Goal: Transaction & Acquisition: Purchase product/service

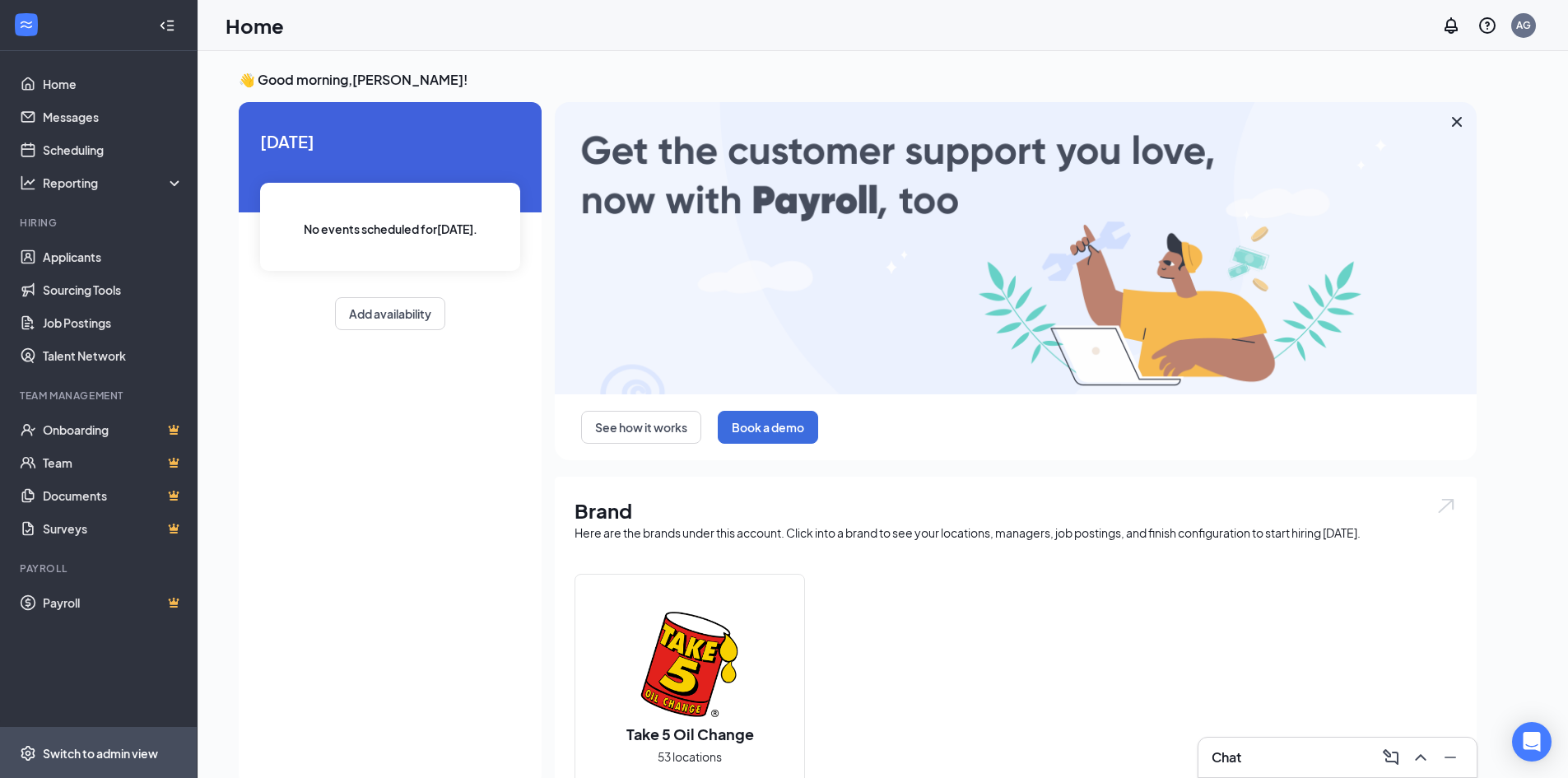
click at [111, 749] on div "Switch to admin view" at bounding box center [100, 753] width 115 height 17
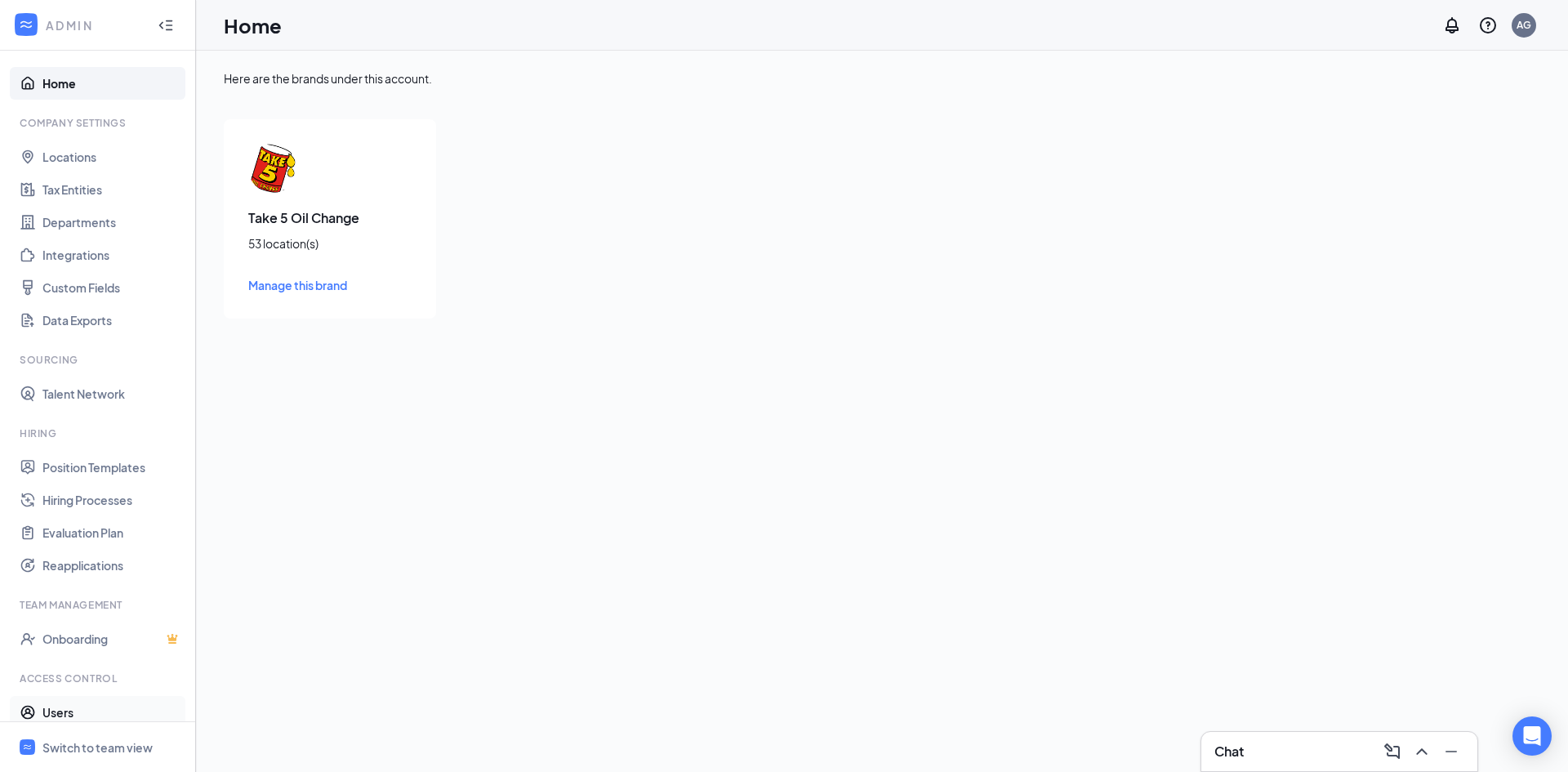
click at [69, 707] on link "Users" at bounding box center [112, 712] width 140 height 33
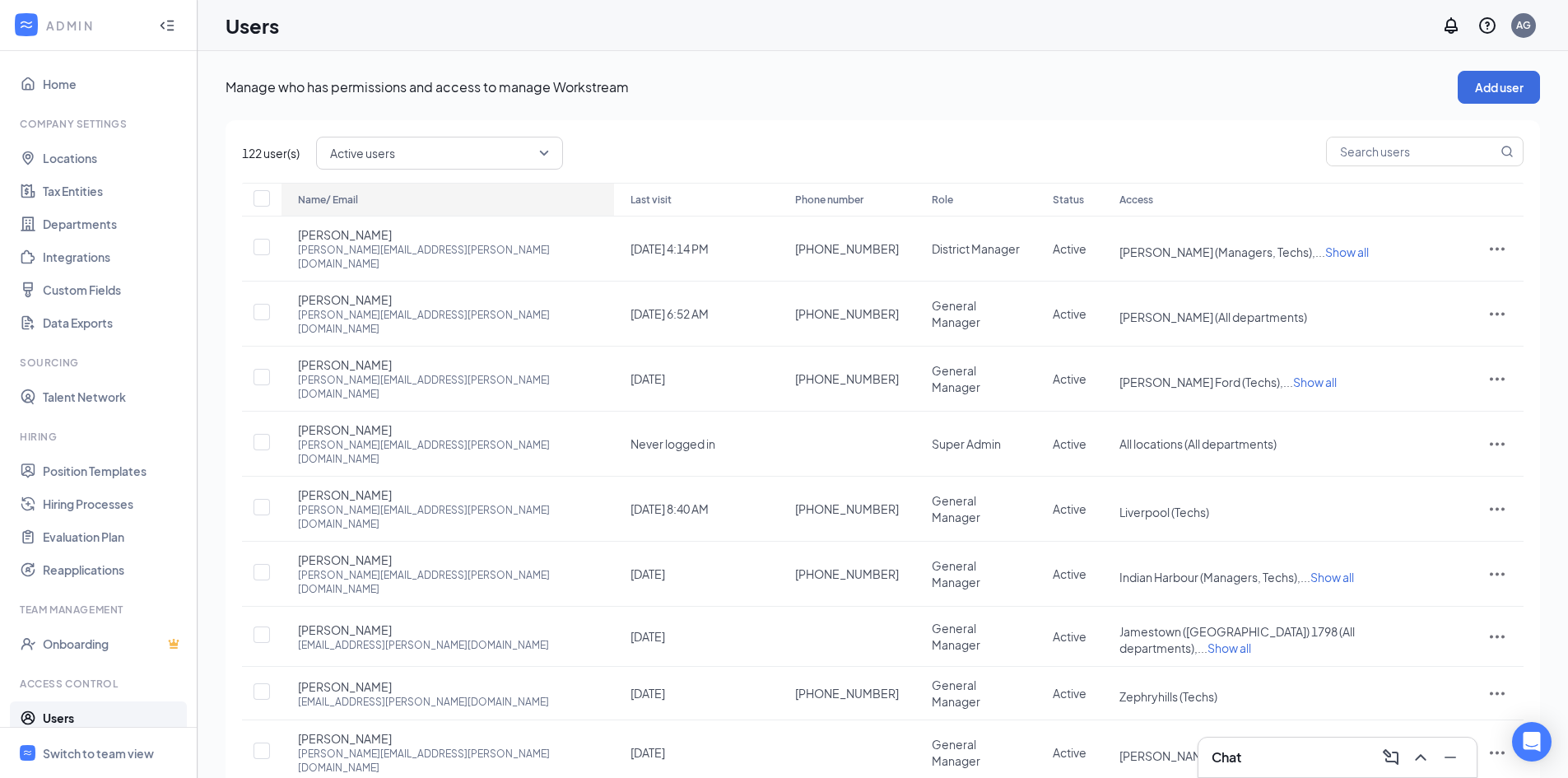
click at [331, 201] on div "Name/ Email" at bounding box center [447, 199] width 300 height 19
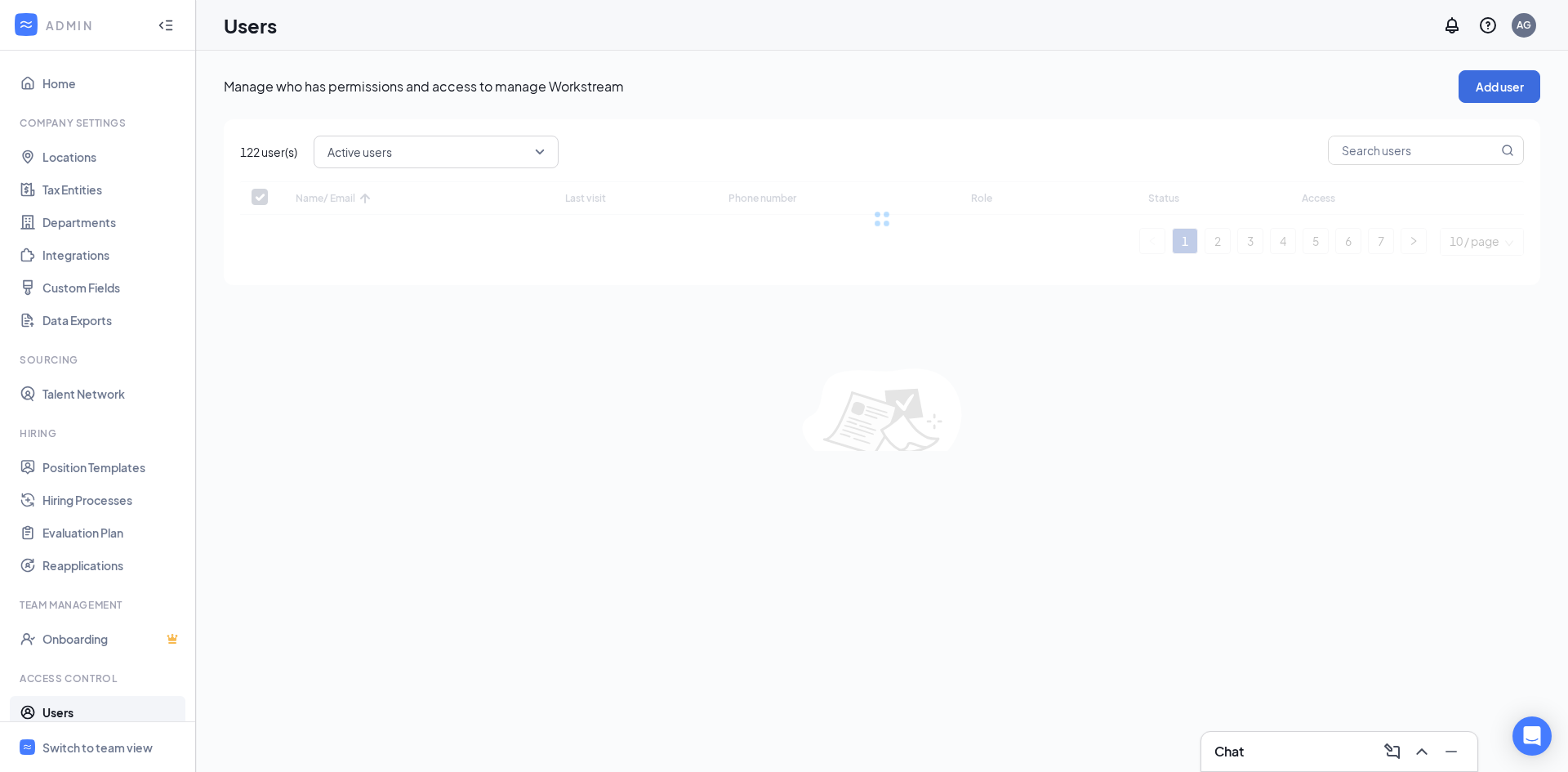
checkbox input "false"
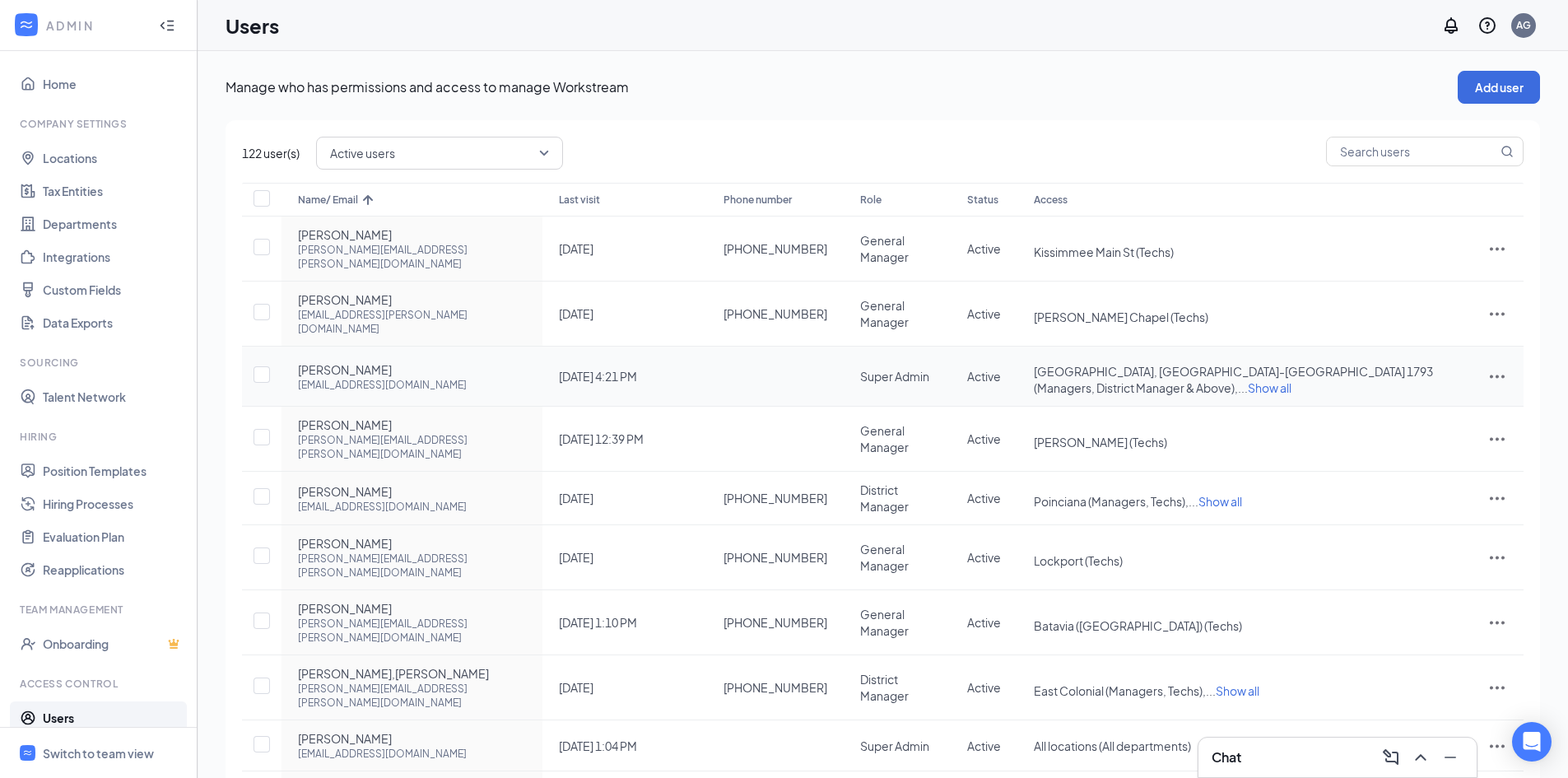
click at [1491, 366] on icon "ActionsIcon" at bounding box center [1496, 376] width 19 height 19
click at [1408, 374] on span "Edit user" at bounding box center [1414, 378] width 47 height 15
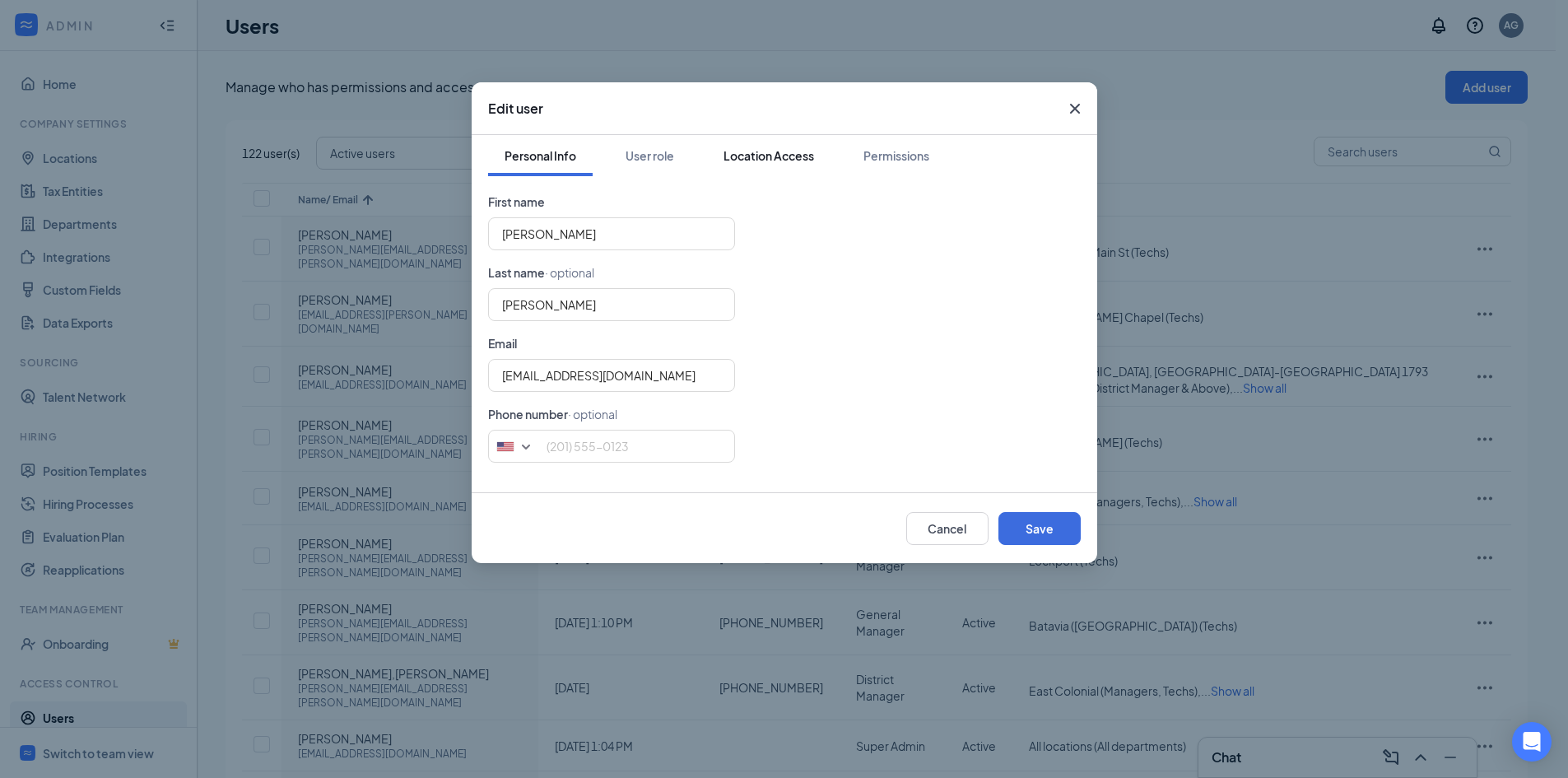
click at [763, 149] on div "Location Access" at bounding box center [768, 156] width 90 height 17
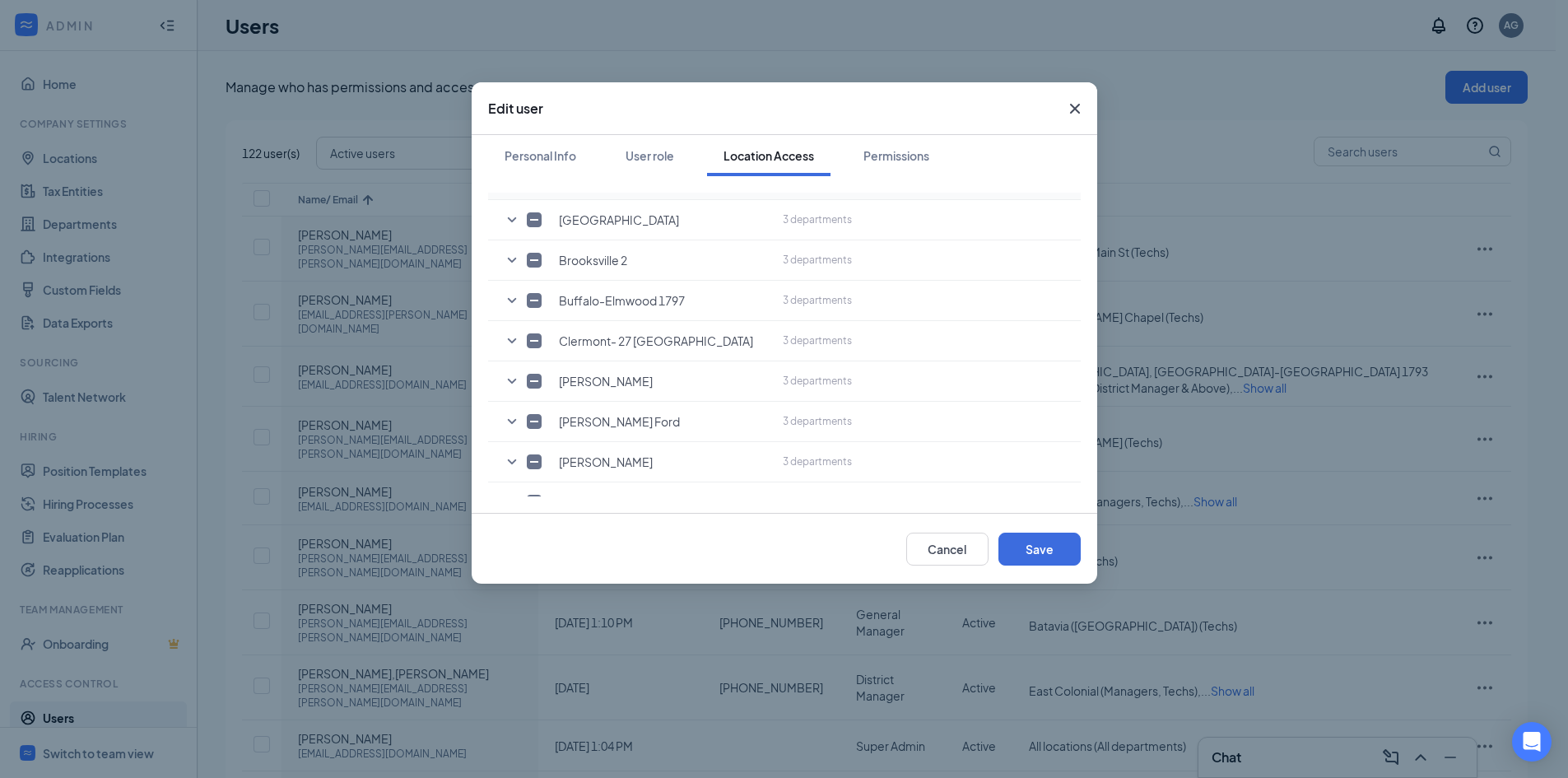
scroll to position [329, 0]
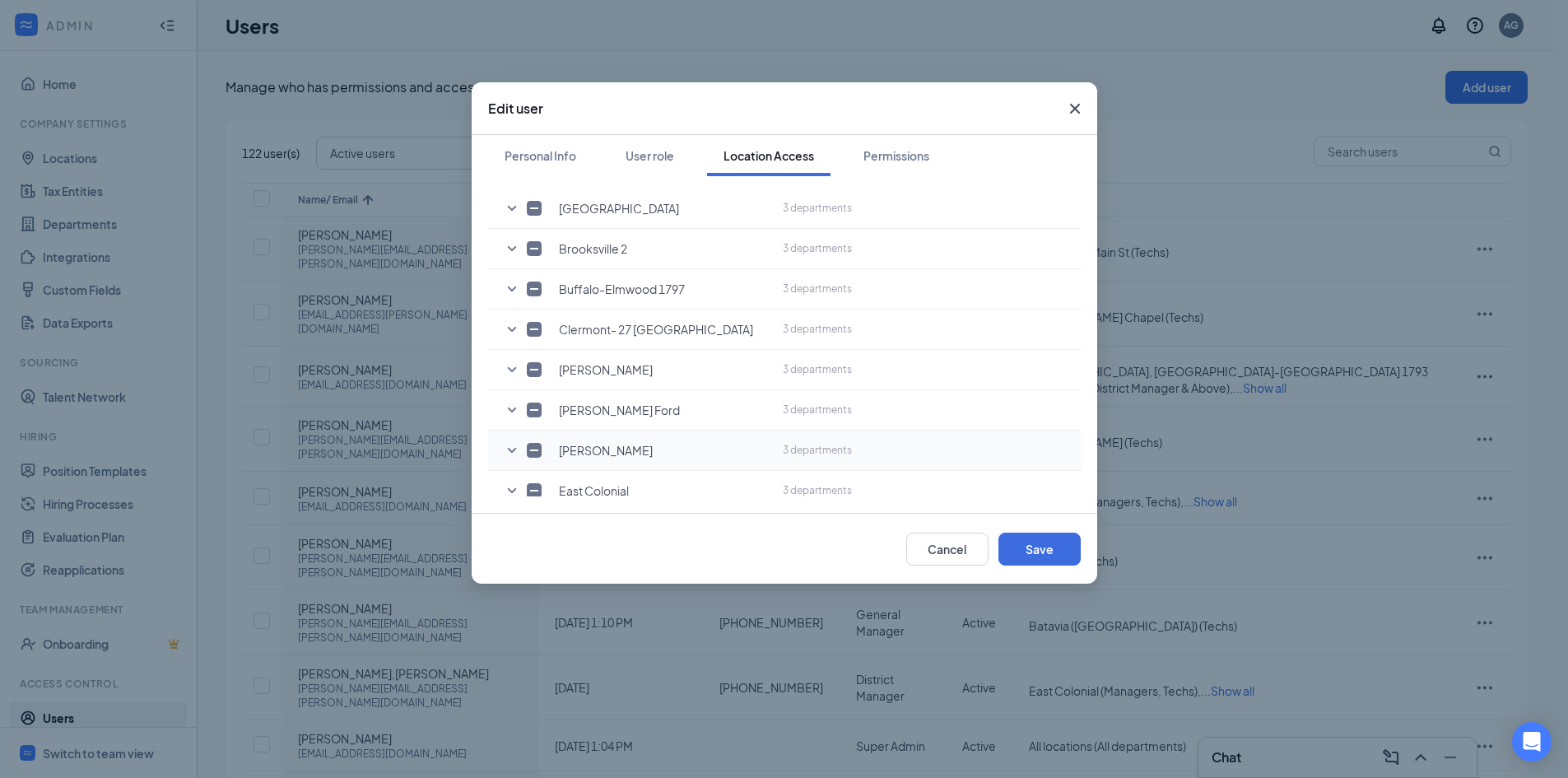
click at [511, 440] on icon "SmallChevronDown" at bounding box center [511, 449] width 19 height 19
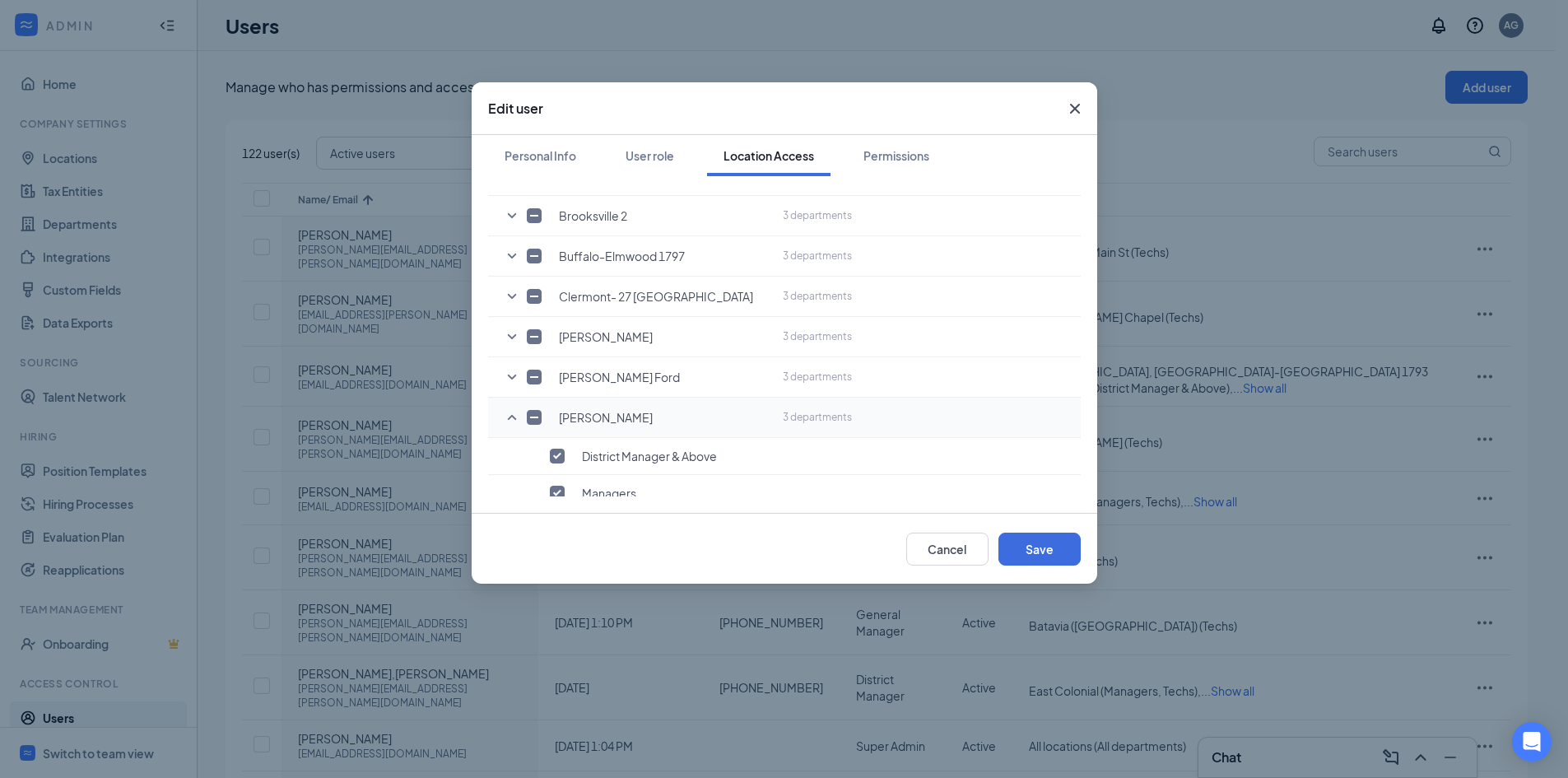
scroll to position [395, 0]
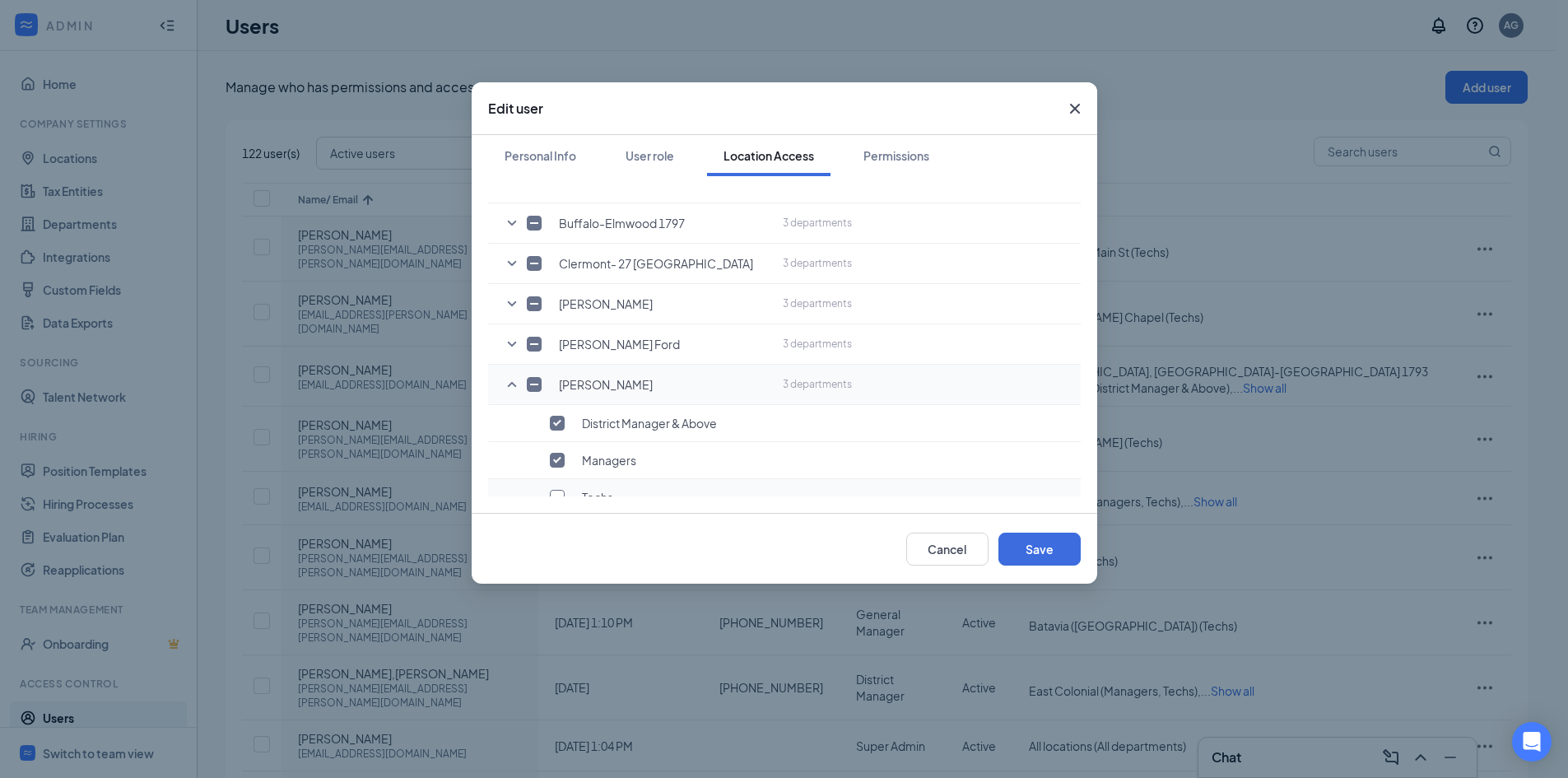
click at [555, 490] on input "checkbox" at bounding box center [557, 497] width 15 height 15
checkbox input "true"
click at [1019, 542] on button "Save" at bounding box center [1039, 549] width 82 height 33
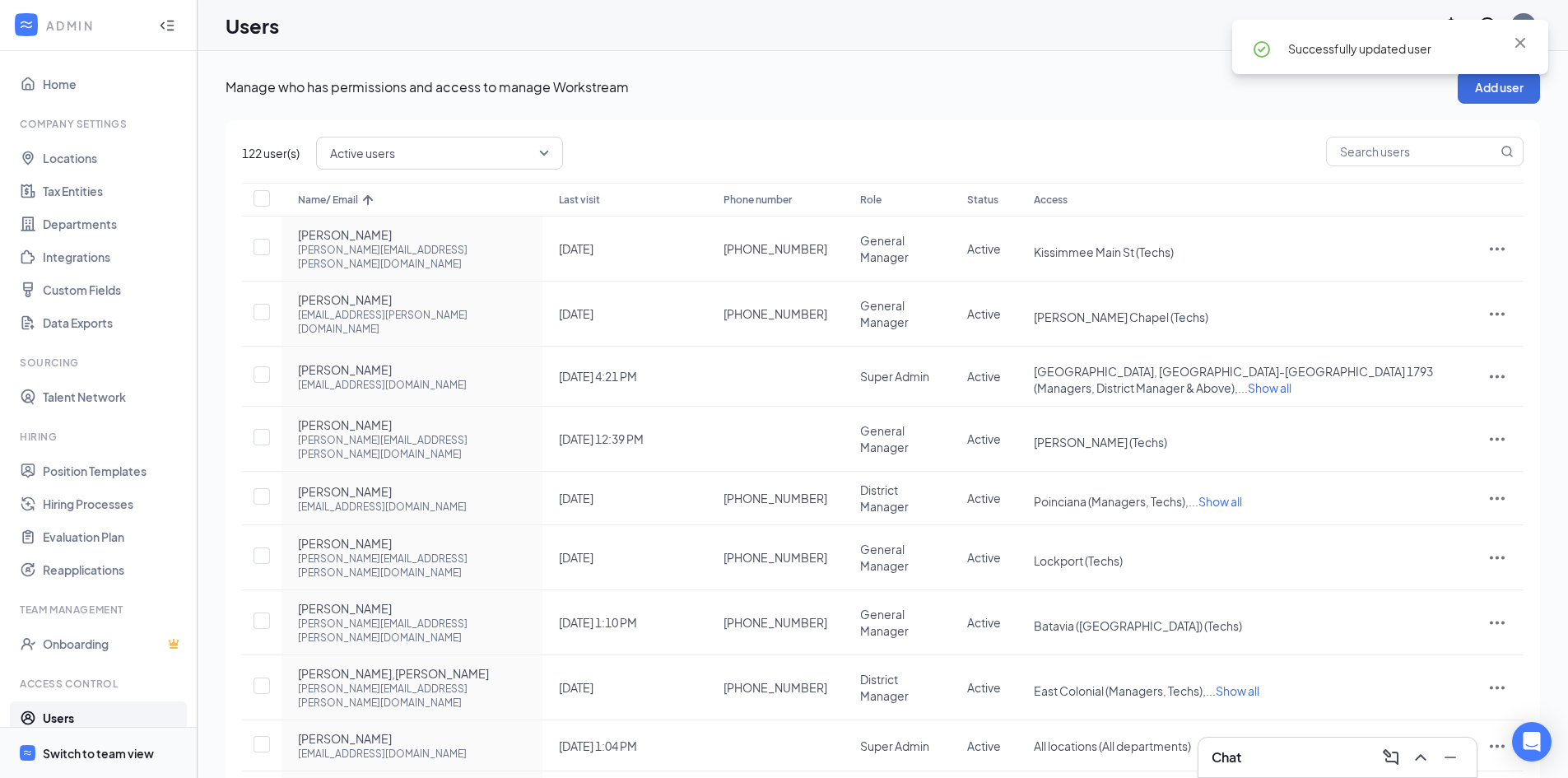
click at [111, 756] on div "Switch to team view" at bounding box center [98, 753] width 111 height 17
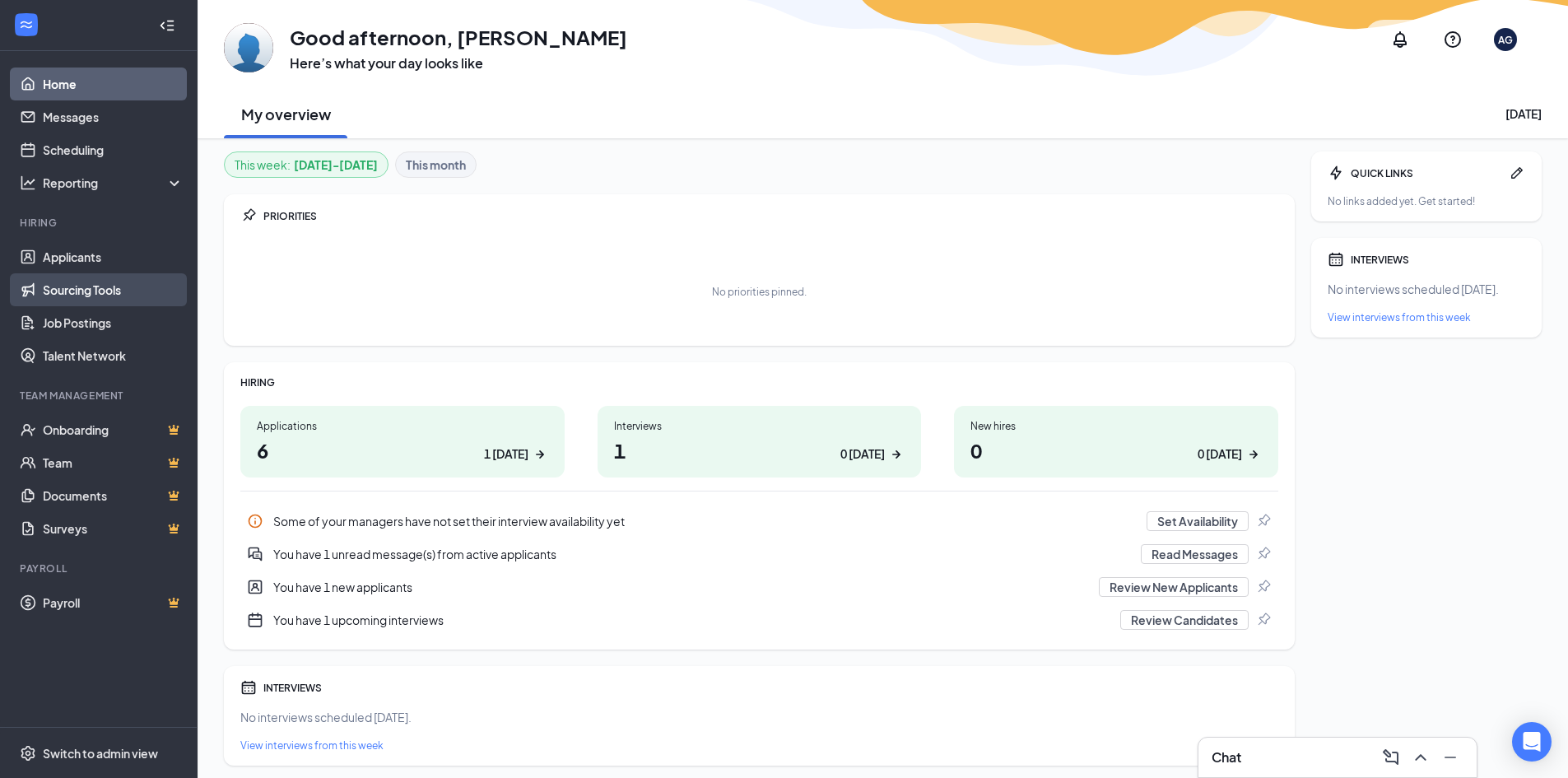
click at [84, 292] on link "Sourcing Tools" at bounding box center [113, 290] width 141 height 33
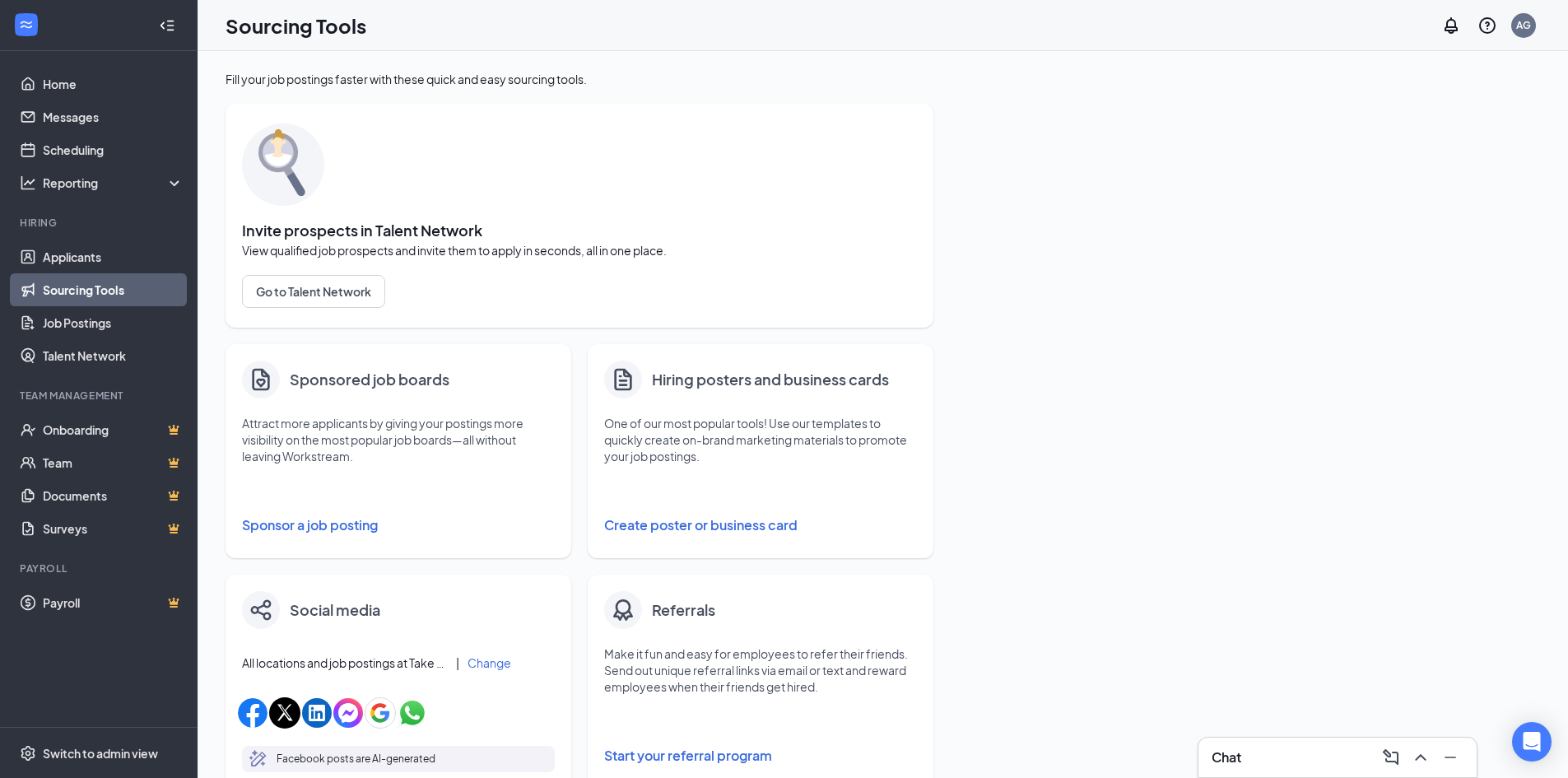
click at [317, 524] on button "Sponsor a job posting" at bounding box center [398, 525] width 313 height 33
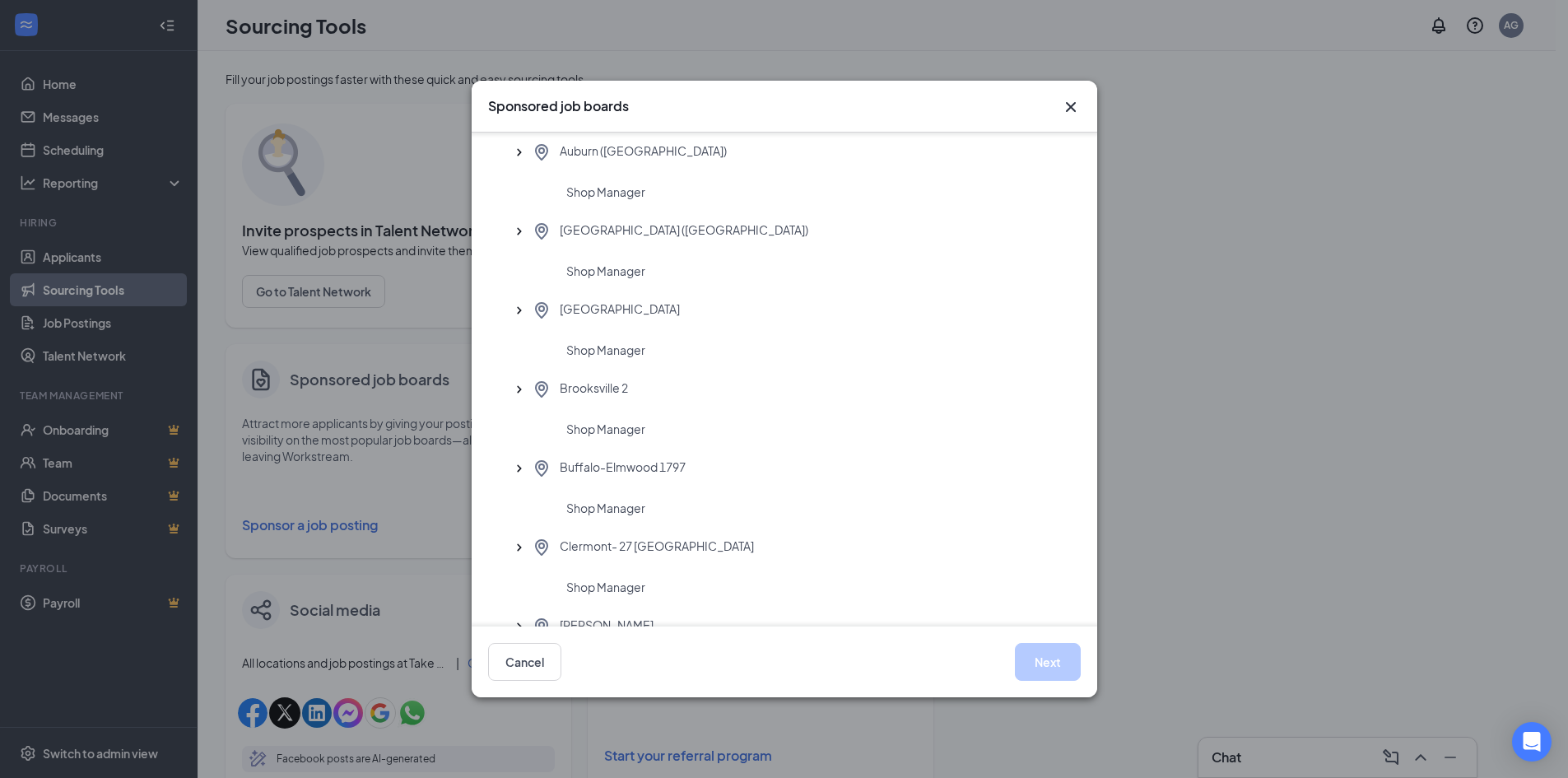
scroll to position [659, 0]
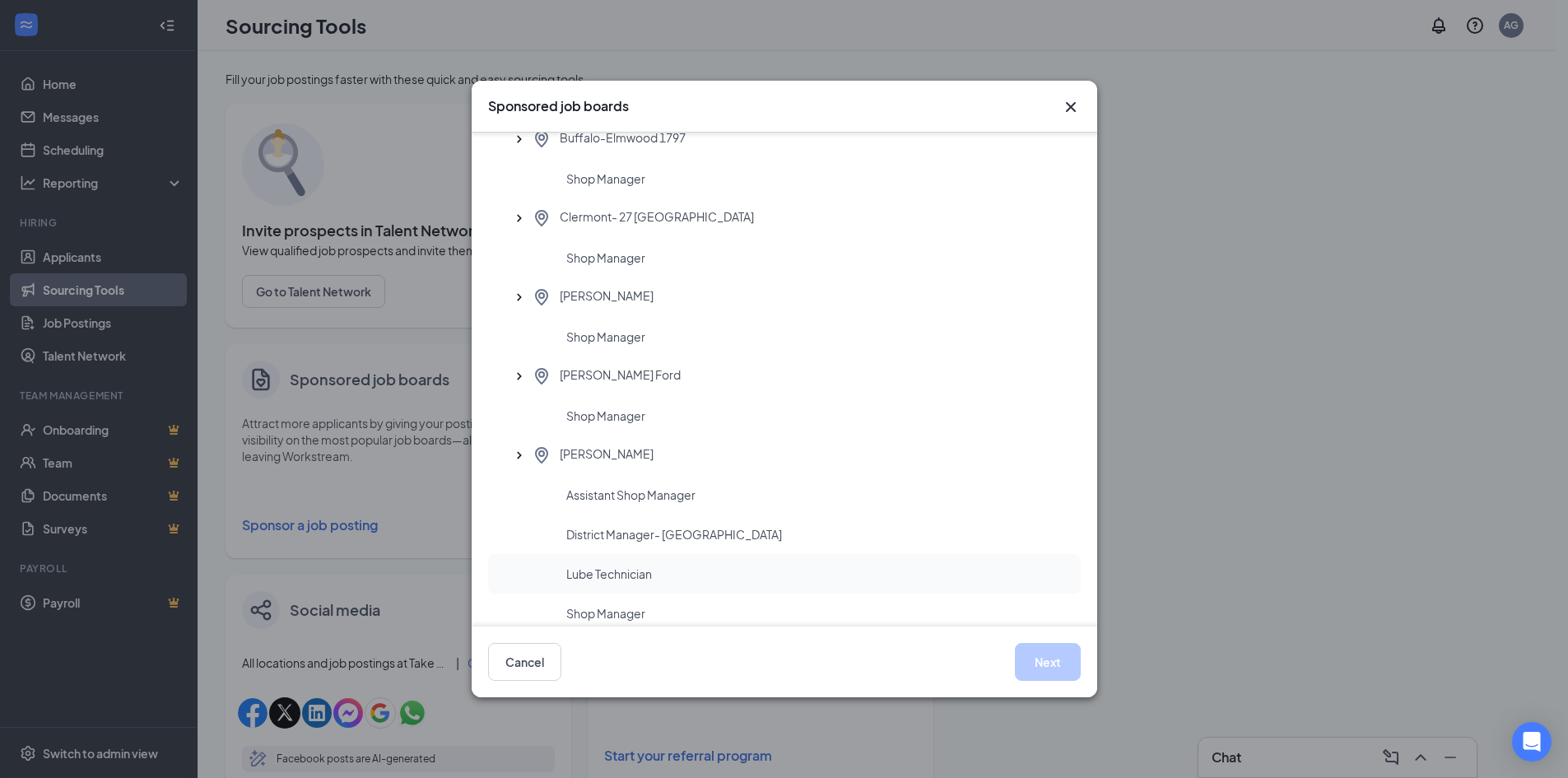
click at [604, 581] on span "Lube Technician" at bounding box center [609, 574] width 86 height 17
click at [1046, 660] on button "Next" at bounding box center [1047, 662] width 65 height 38
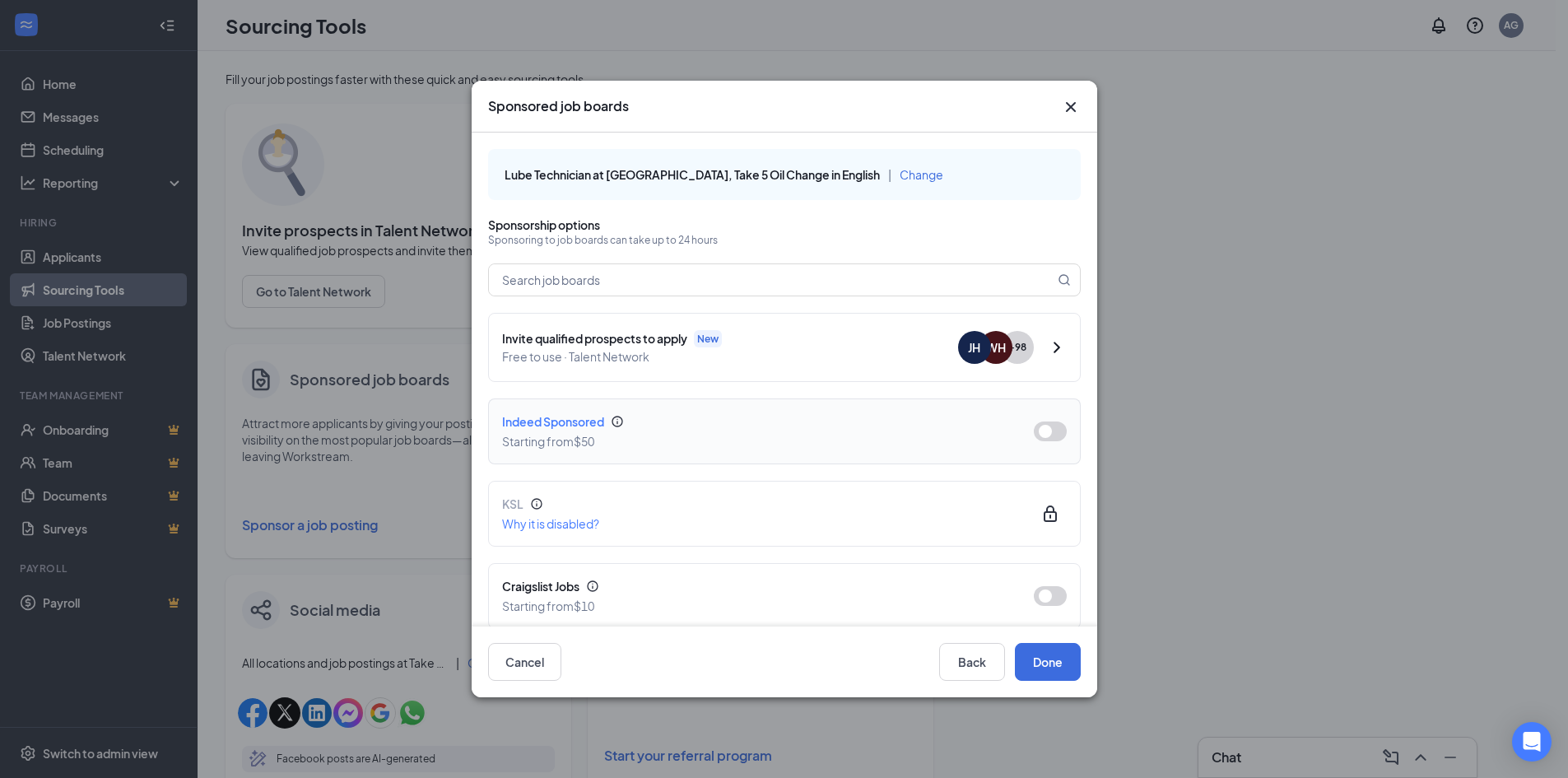
click at [1039, 431] on button "button" at bounding box center [1051, 431] width 33 height 19
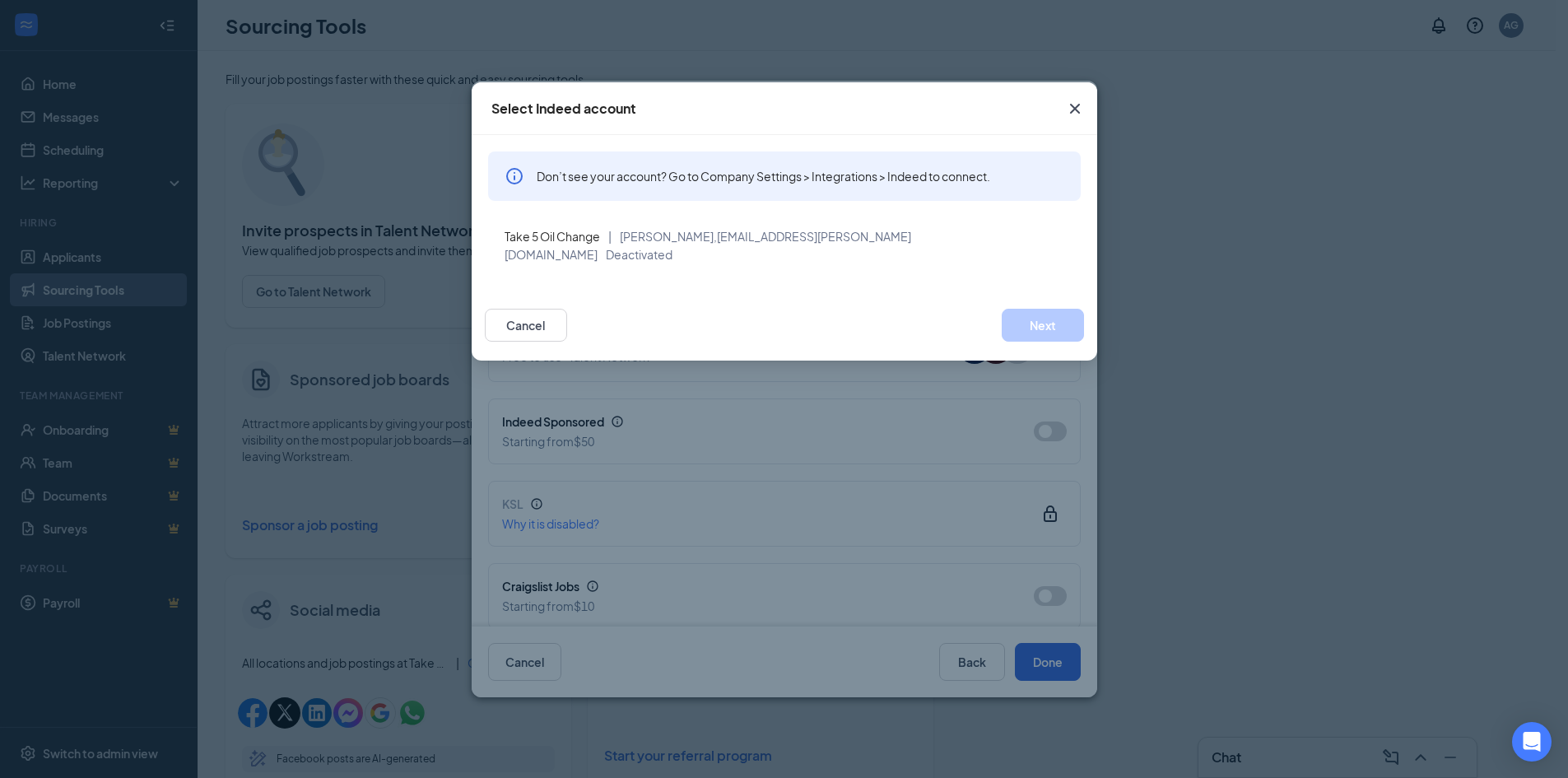
click at [1072, 106] on icon "Cross" at bounding box center [1074, 108] width 10 height 10
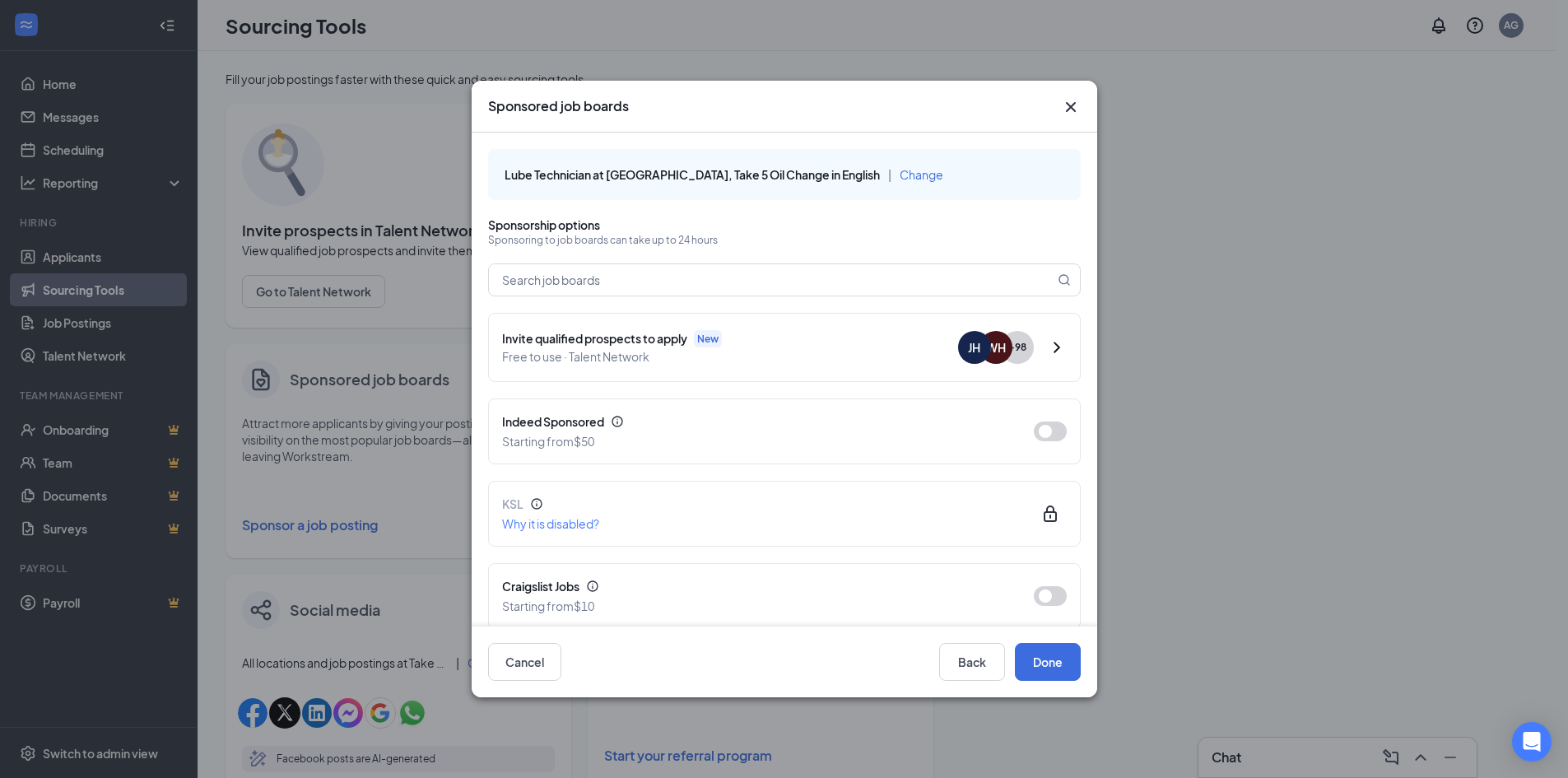
click at [1071, 109] on icon "Cross" at bounding box center [1070, 106] width 19 height 19
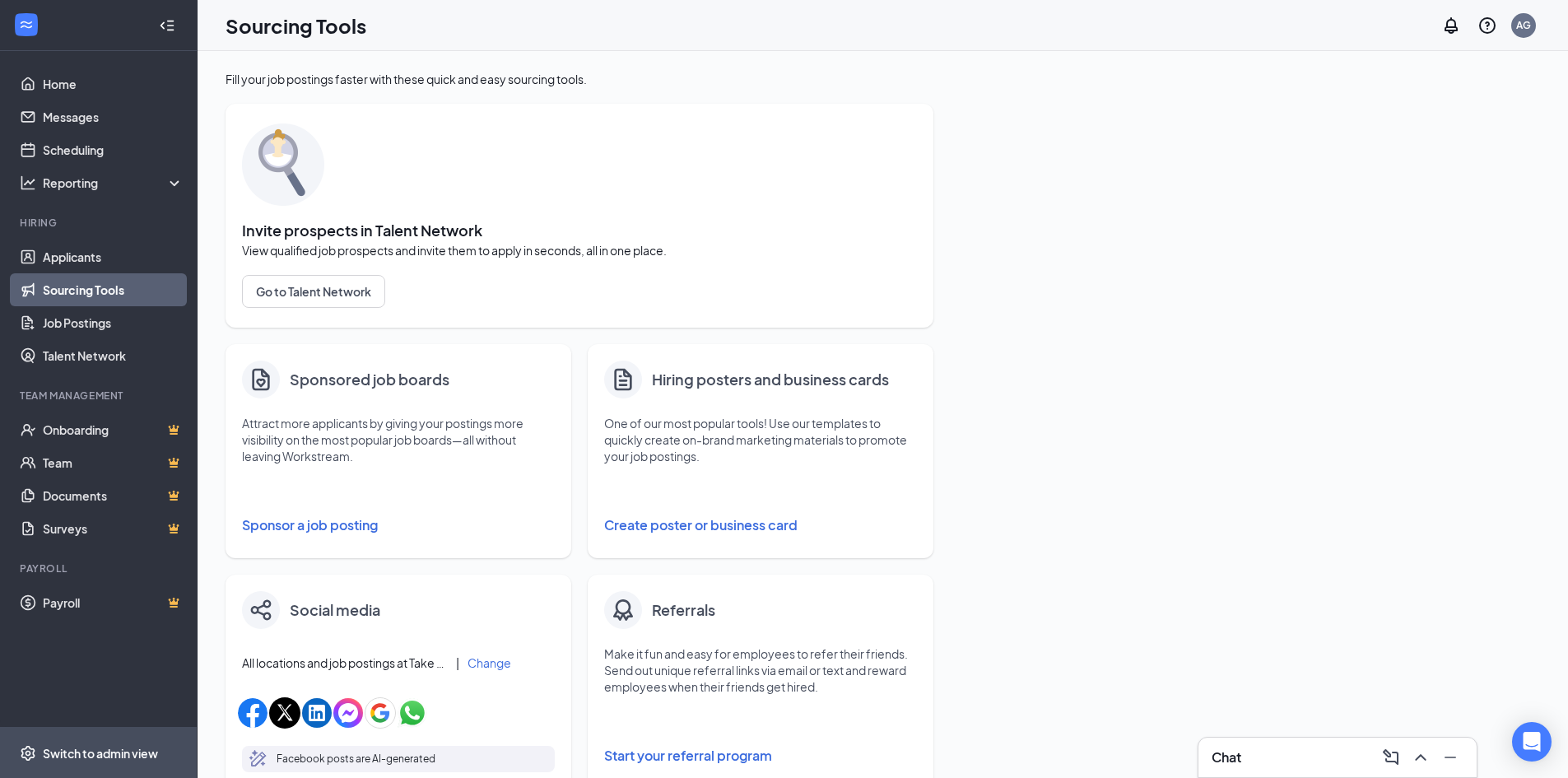
click at [89, 757] on div "Switch to admin view" at bounding box center [100, 753] width 115 height 17
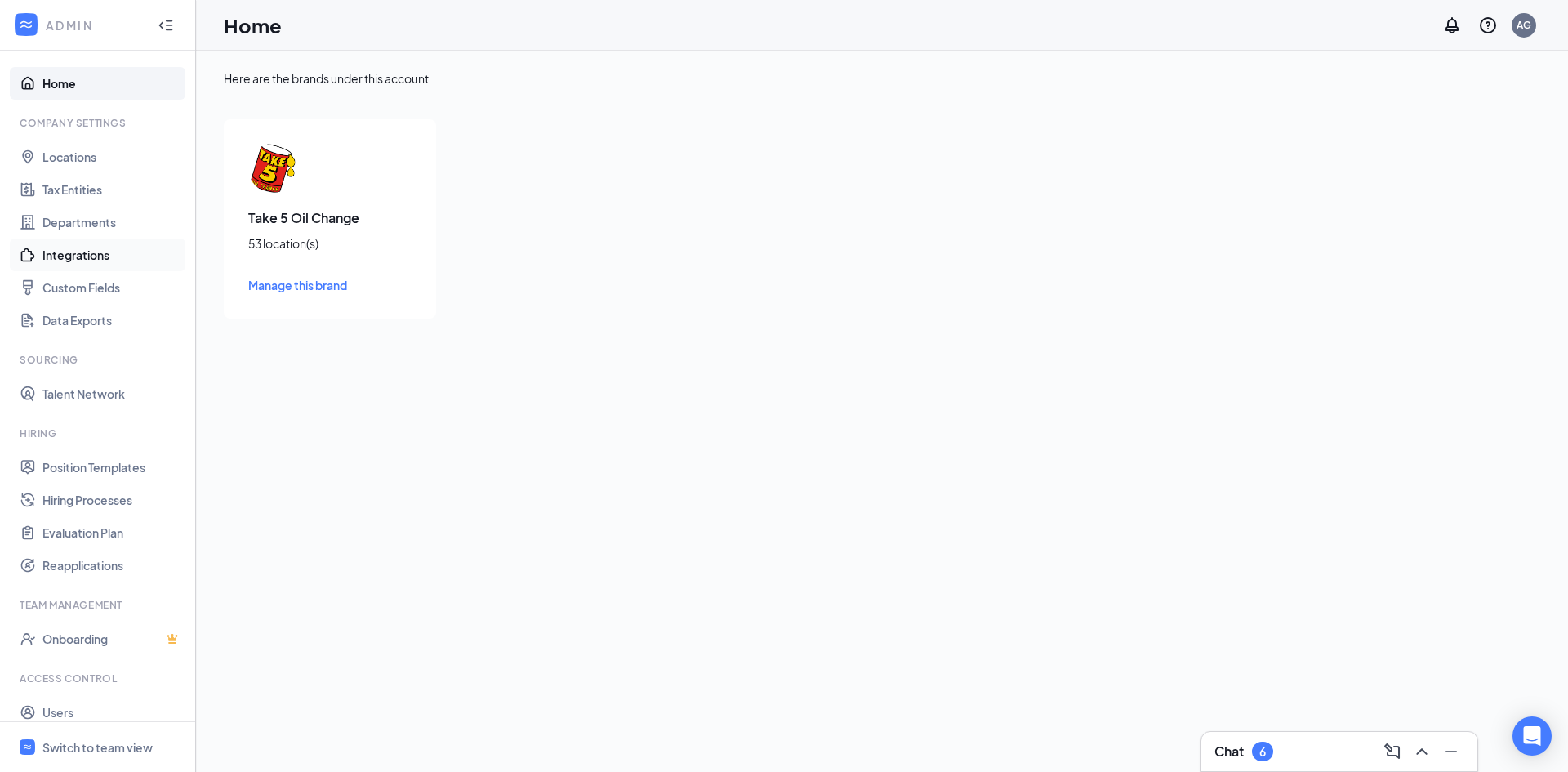
click at [64, 254] on link "Integrations" at bounding box center [112, 256] width 140 height 33
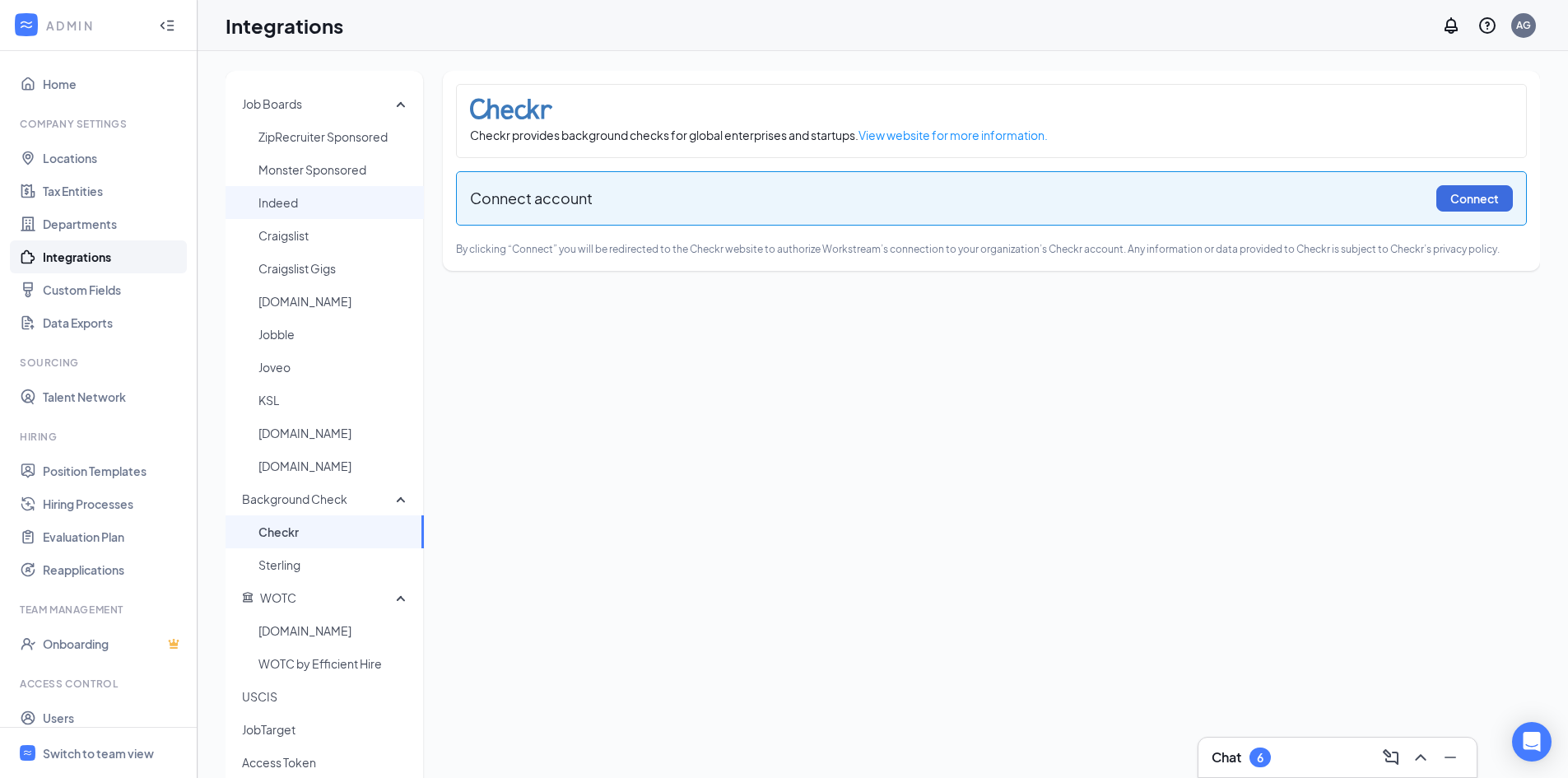
click at [293, 199] on span "Indeed" at bounding box center [334, 203] width 152 height 33
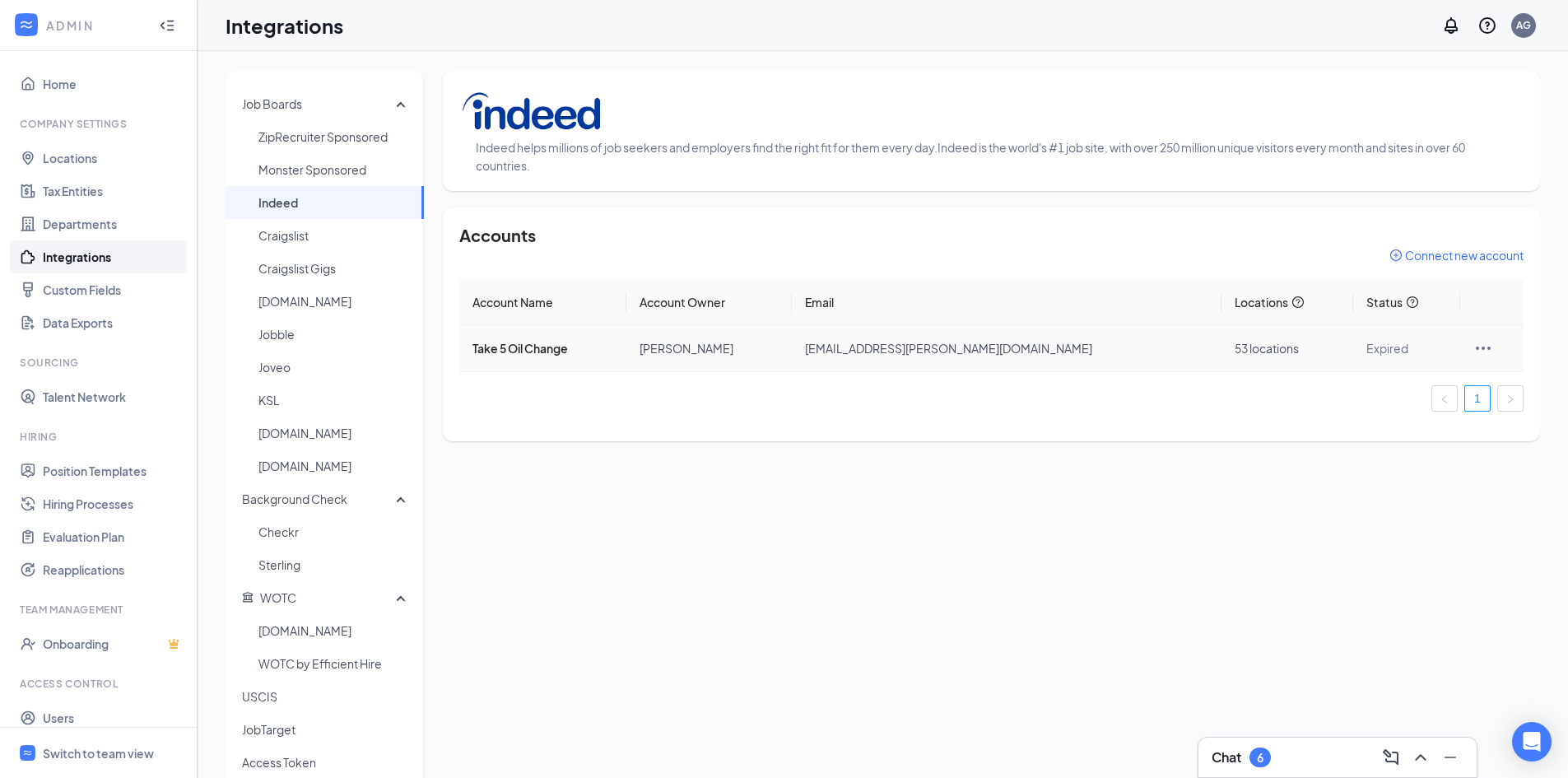
click at [1473, 344] on icon "Ellipses" at bounding box center [1482, 348] width 19 height 19
click at [1476, 347] on icon "Ellipses" at bounding box center [1483, 349] width 15 height 4
click at [1337, 454] on span "Go to Indeed Account Settings" at bounding box center [1381, 460] width 165 height 18
click at [1476, 349] on icon "Ellipses" at bounding box center [1483, 349] width 15 height 4
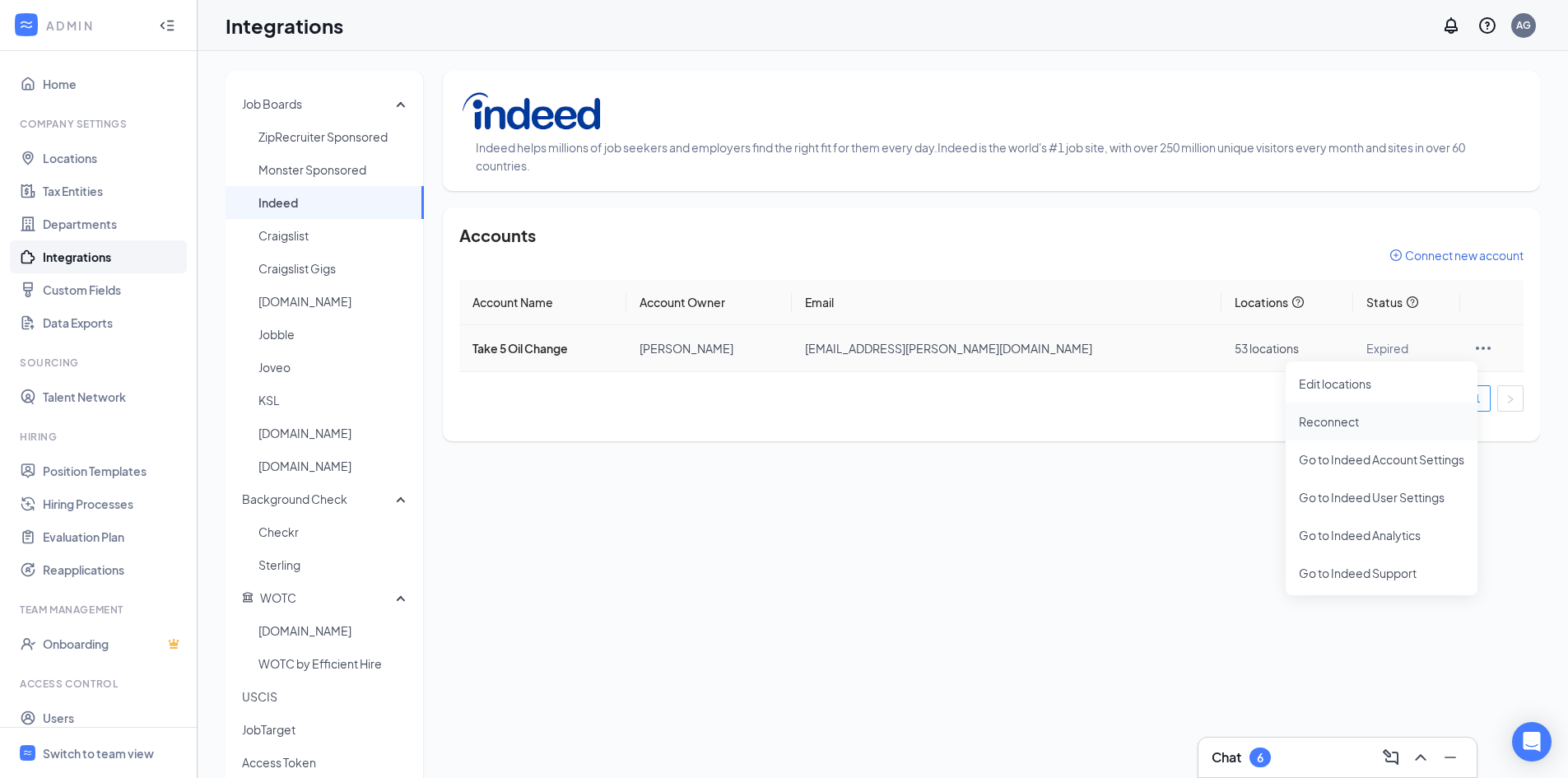
click at [1324, 424] on span "Reconnect" at bounding box center [1381, 422] width 165 height 18
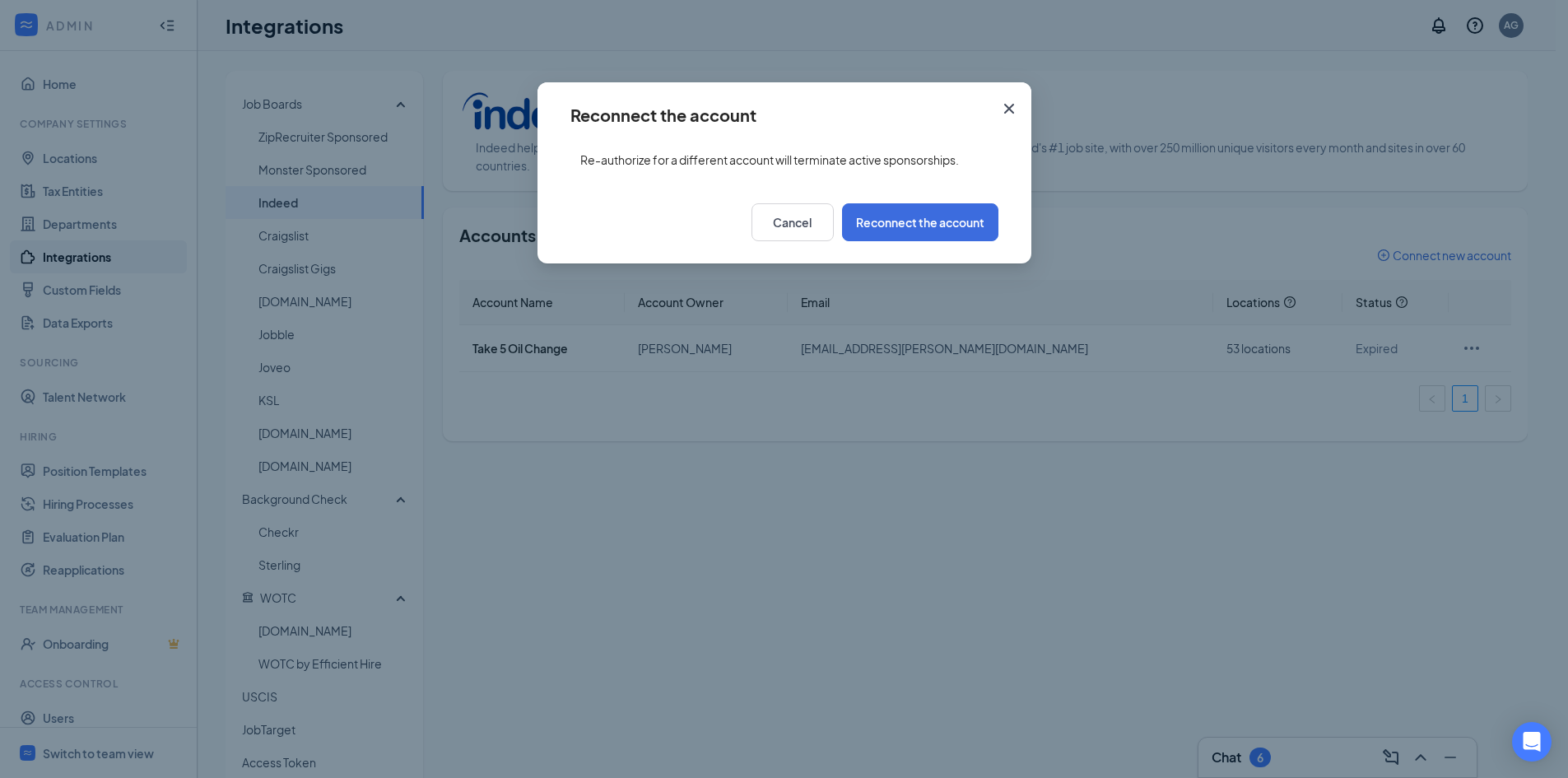
click at [1004, 110] on icon "Cross" at bounding box center [1008, 108] width 19 height 19
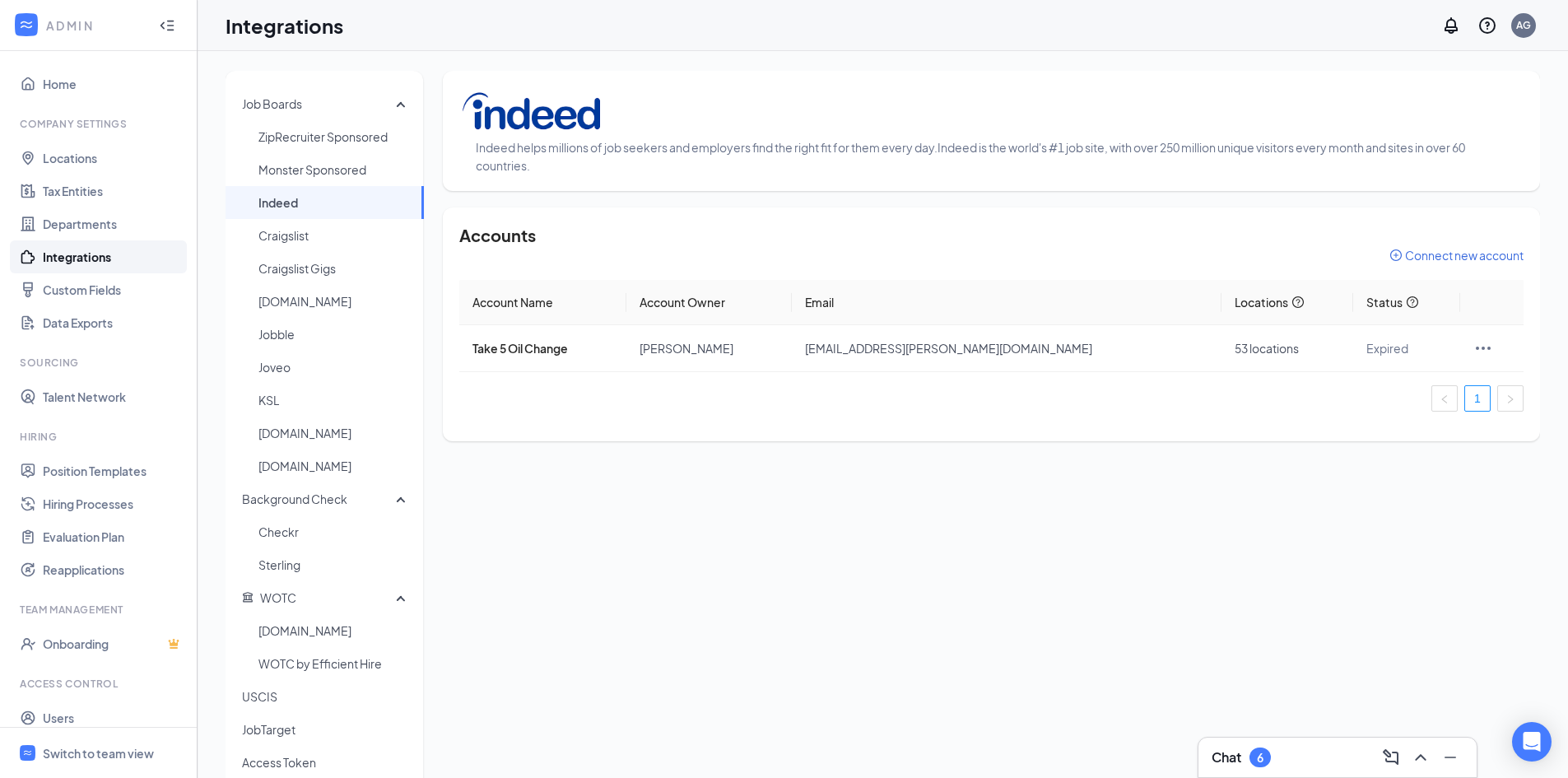
click at [1158, 433] on div "Accounts Connect new account Account Name Account Owner Email Locations Status …" at bounding box center [991, 324] width 1097 height 233
click at [77, 255] on link "Integrations" at bounding box center [113, 257] width 141 height 33
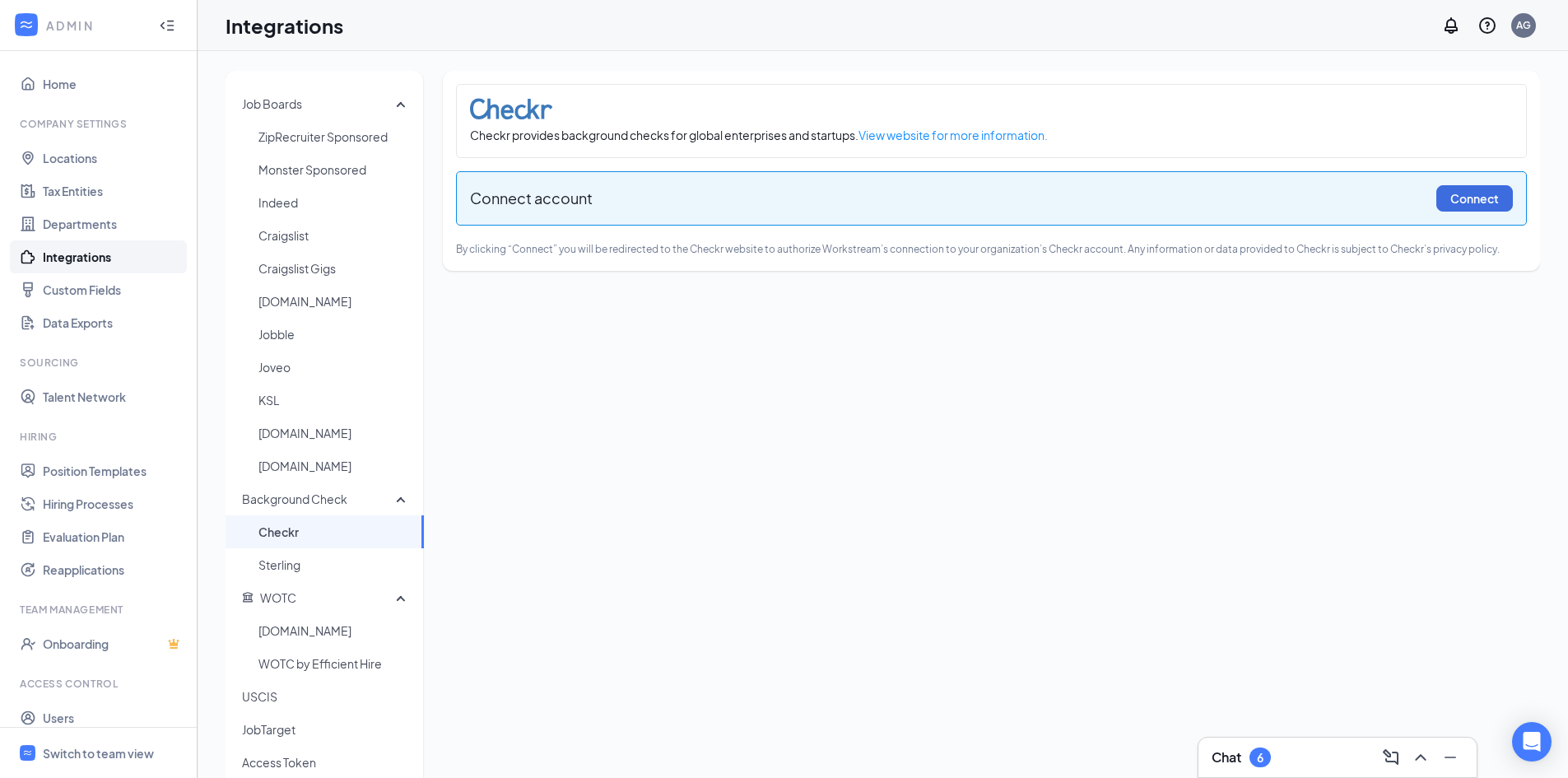
click at [535, 366] on div "Job Boards ZipRecruiter Sponsored Monster Sponsored Indeed Craigslist Craigslis…" at bounding box center [882, 450] width 1314 height 760
click at [74, 235] on link "Departments" at bounding box center [113, 224] width 141 height 33
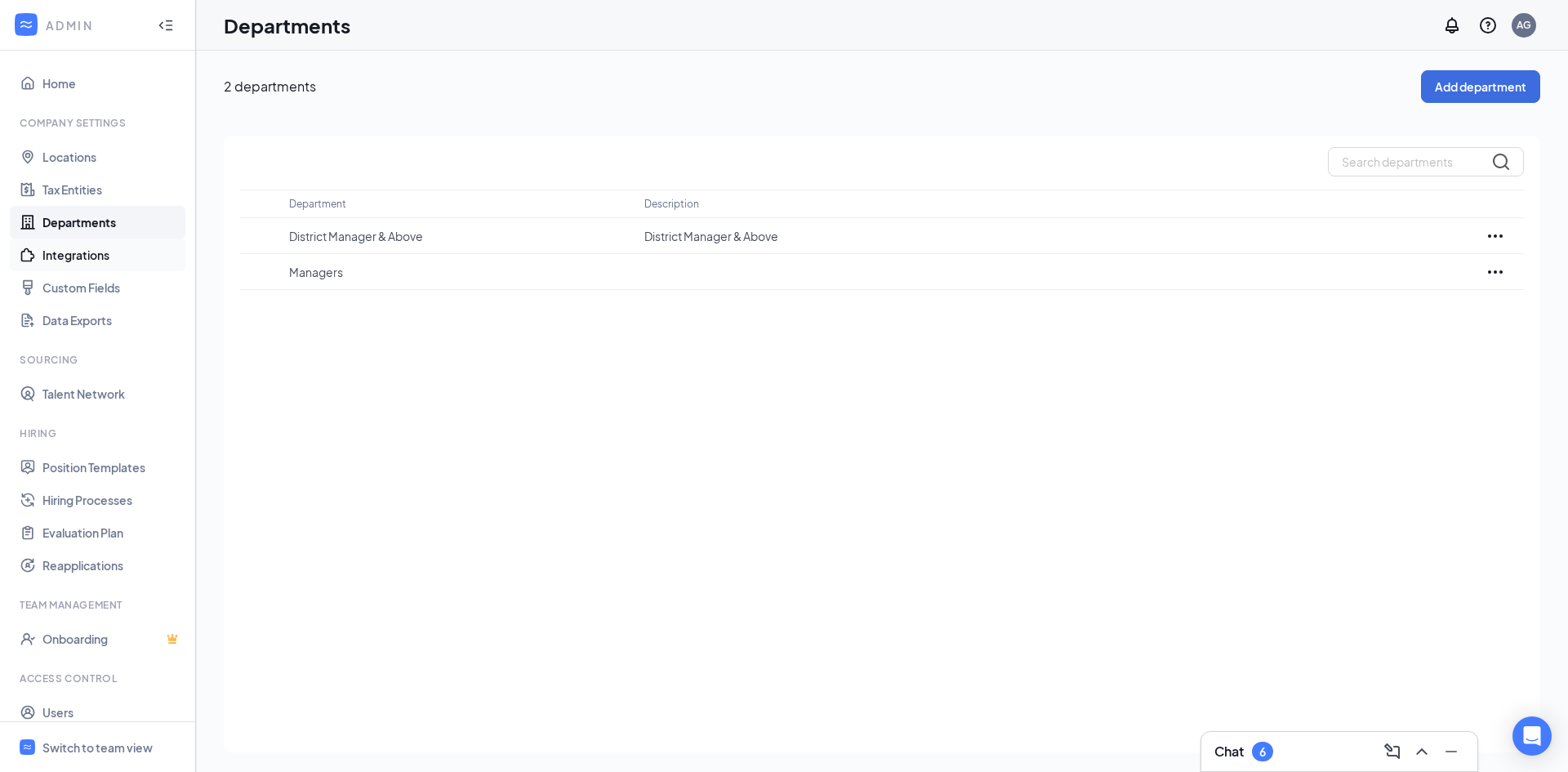
click at [74, 252] on link "Integrations" at bounding box center [112, 256] width 140 height 33
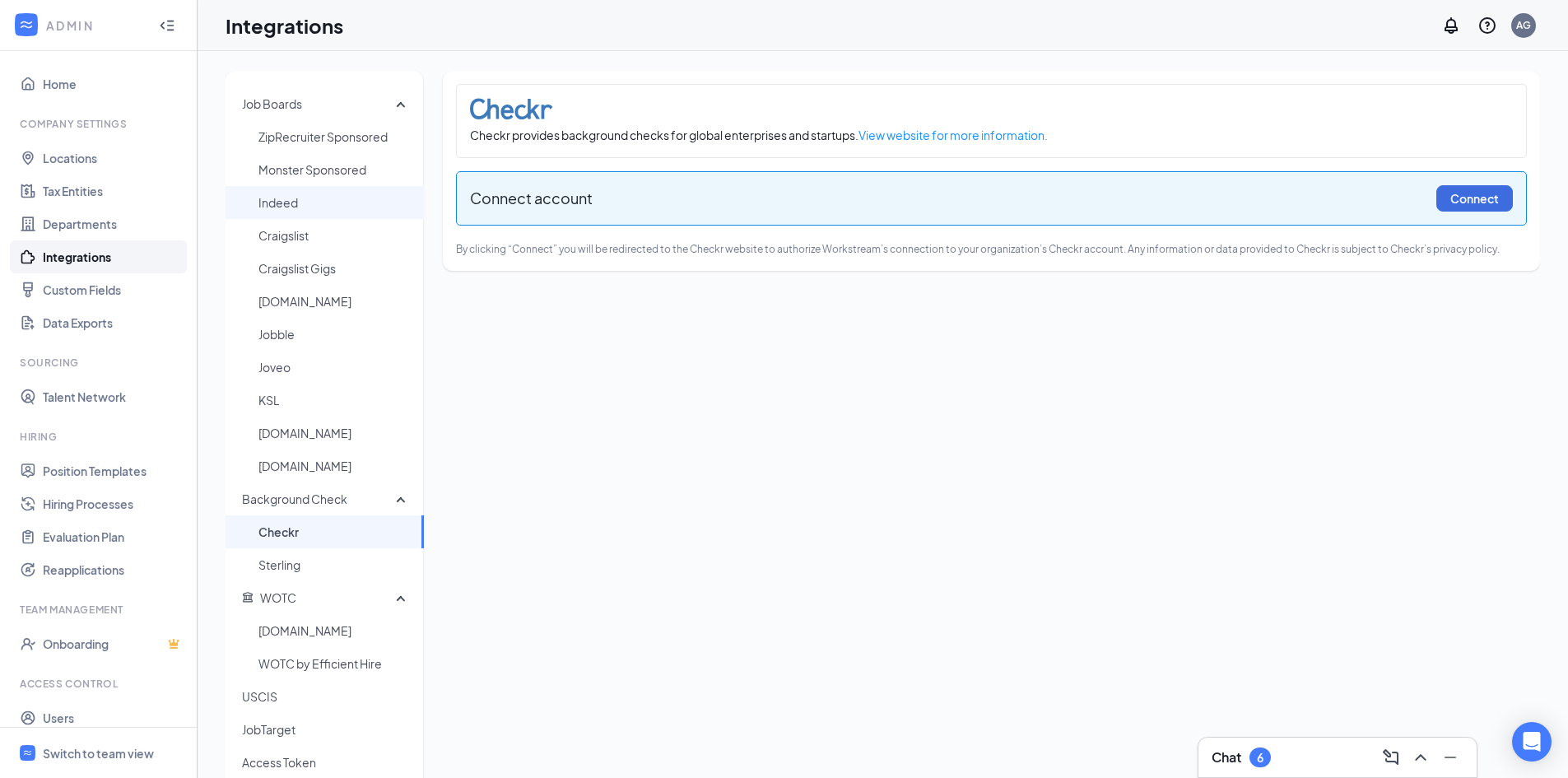
click at [291, 203] on span "Indeed" at bounding box center [334, 203] width 152 height 33
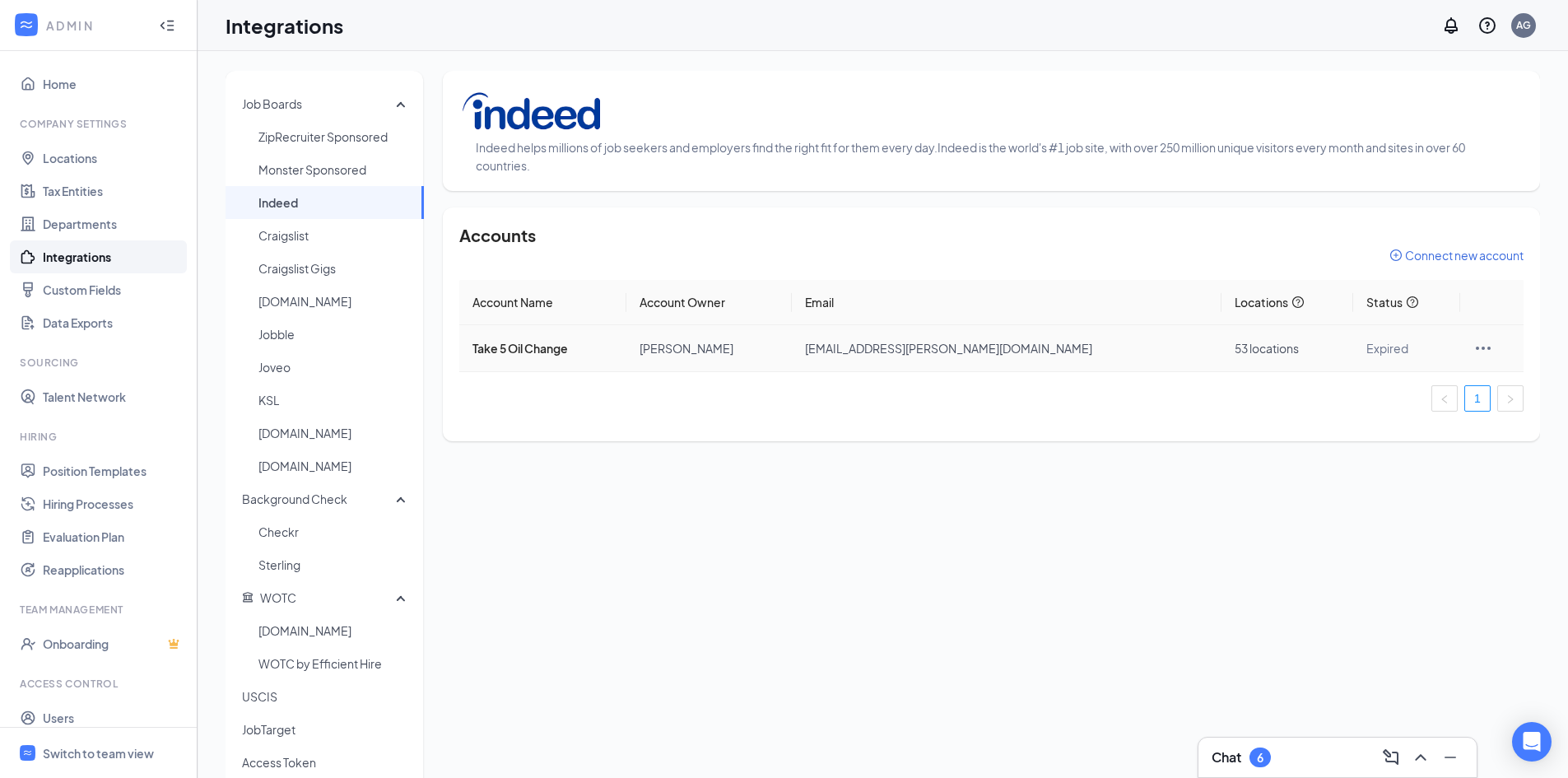
click at [1473, 347] on icon "Ellipses" at bounding box center [1482, 348] width 19 height 19
click at [1075, 485] on div "Job Boards ZipRecruiter Sponsored Monster Sponsored Indeed Craigslist Craigslis…" at bounding box center [882, 450] width 1314 height 760
click at [1473, 345] on icon "Ellipses" at bounding box center [1482, 348] width 19 height 19
click at [1321, 458] on span "Go to Indeed Account Settings" at bounding box center [1381, 460] width 165 height 18
drag, startPoint x: 459, startPoint y: 351, endPoint x: 1328, endPoint y: 463, distance: 876.2
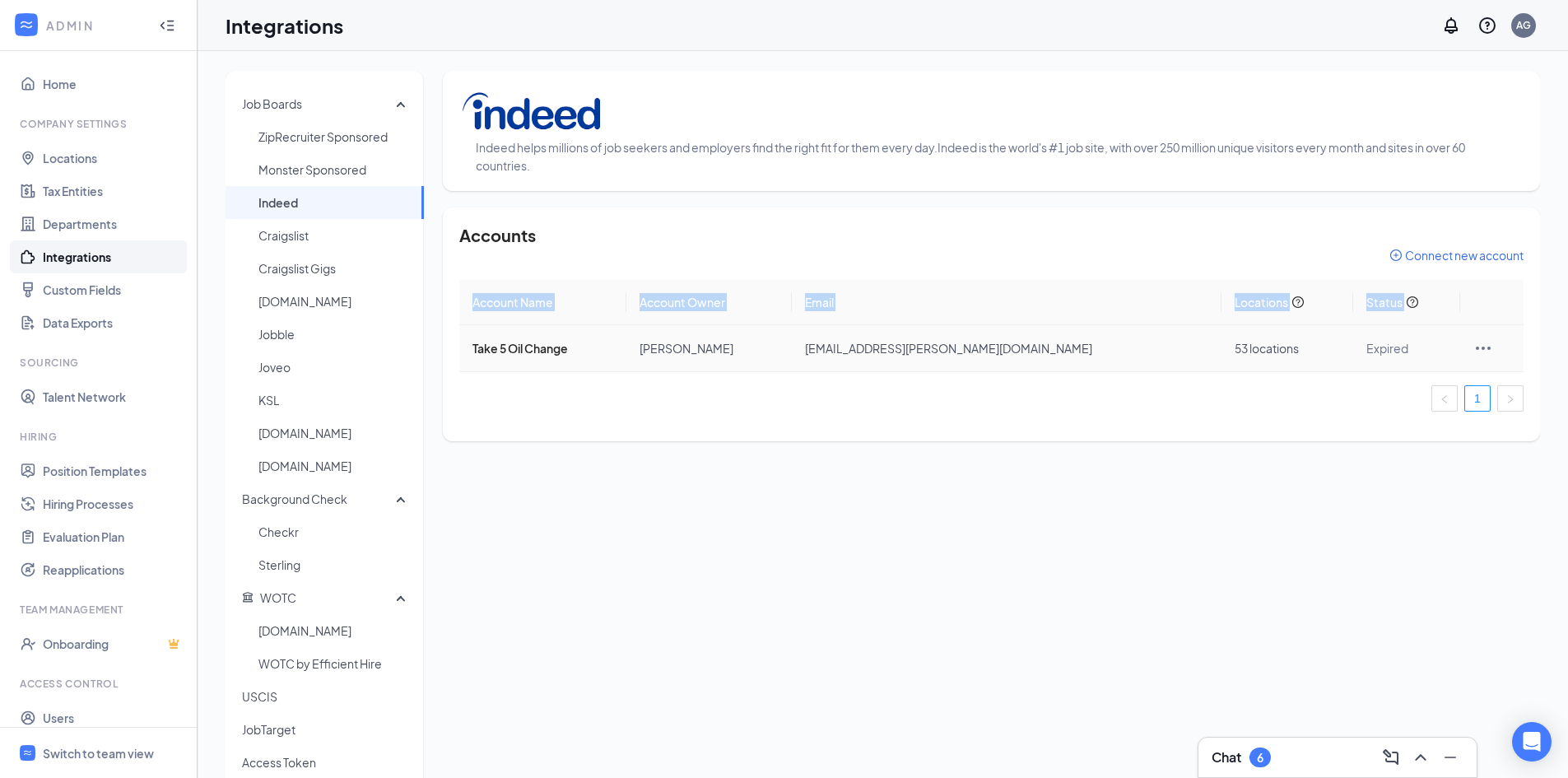
click at [1511, 346] on tr "Take 5 Oil Change [PERSON_NAME] [PERSON_NAME][EMAIL_ADDRESS][PERSON_NAME][DOMAI…" at bounding box center [992, 348] width 1064 height 47
click at [1182, 517] on div "Job Boards ZipRecruiter Sponsored Monster Sponsored Indeed Craigslist Craigslis…" at bounding box center [882, 450] width 1314 height 760
click at [1136, 487] on div "Job Boards ZipRecruiter Sponsored Monster Sponsored Indeed Craigslist Craigslis…" at bounding box center [882, 450] width 1314 height 760
click at [927, 501] on div "Job Boards ZipRecruiter Sponsored Monster Sponsored Indeed Craigslist Craigslis…" at bounding box center [882, 450] width 1314 height 760
drag, startPoint x: 1112, startPoint y: 515, endPoint x: 1122, endPoint y: 517, distance: 10.2
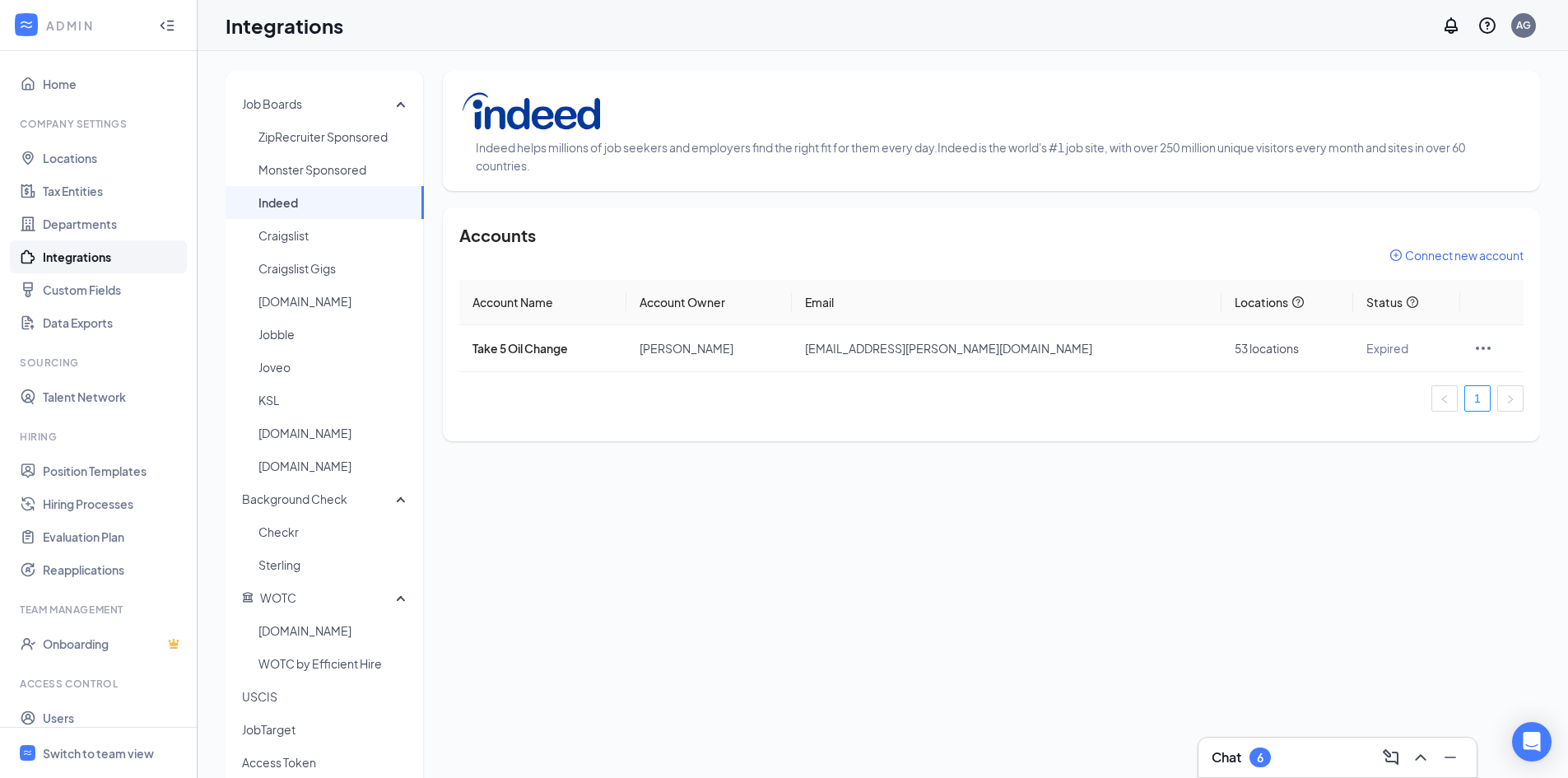
click at [1113, 515] on div "Job Boards ZipRecruiter Sponsored Monster Sponsored Indeed Craigslist Craigslis…" at bounding box center [882, 450] width 1314 height 760
click at [820, 431] on div "Accounts Connect new account Account Name Account Owner Email Locations Status …" at bounding box center [991, 324] width 1097 height 233
click at [116, 756] on div "Switch to team view" at bounding box center [98, 753] width 111 height 17
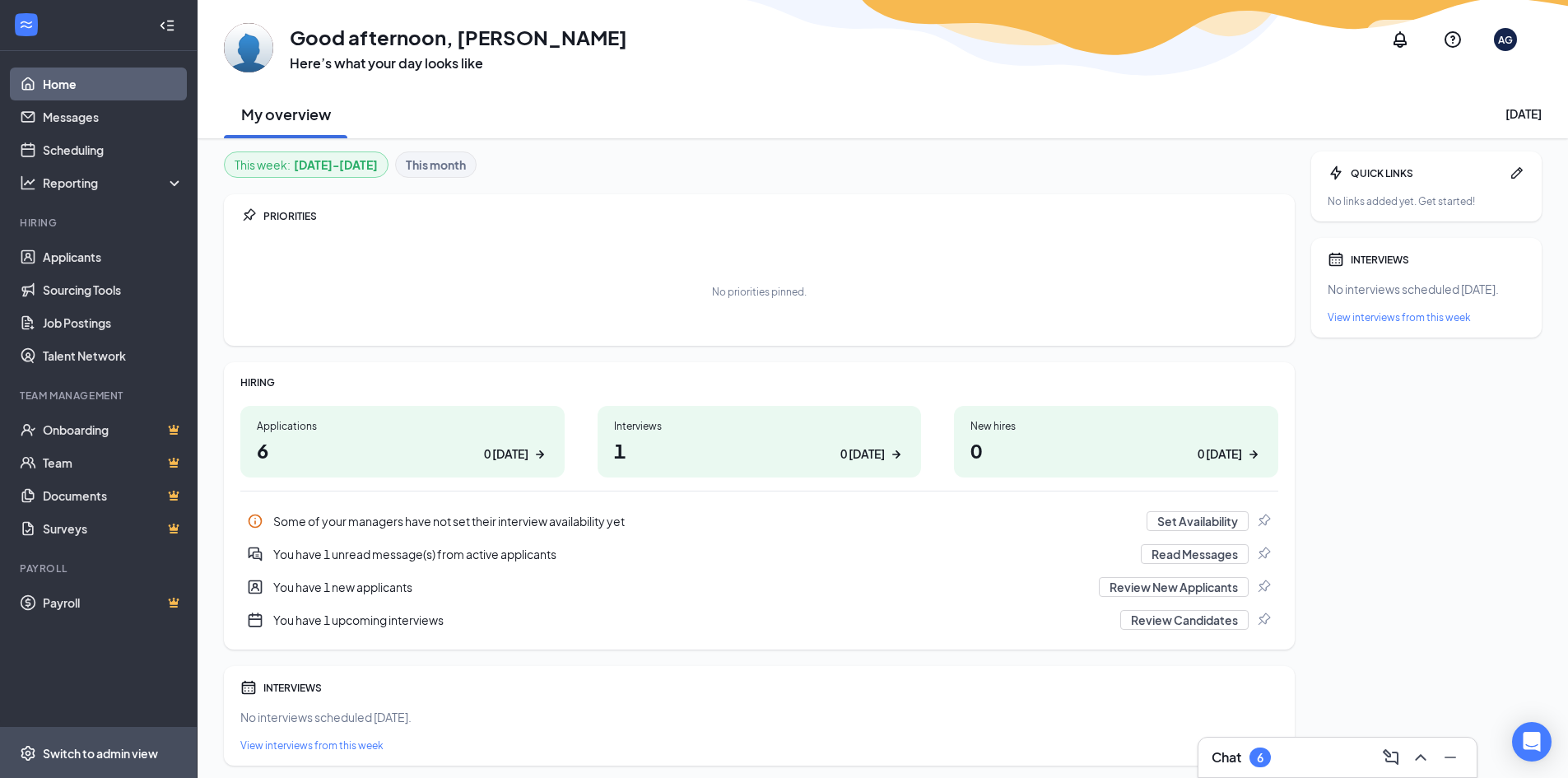
click at [103, 757] on div "Switch to admin view" at bounding box center [100, 753] width 115 height 17
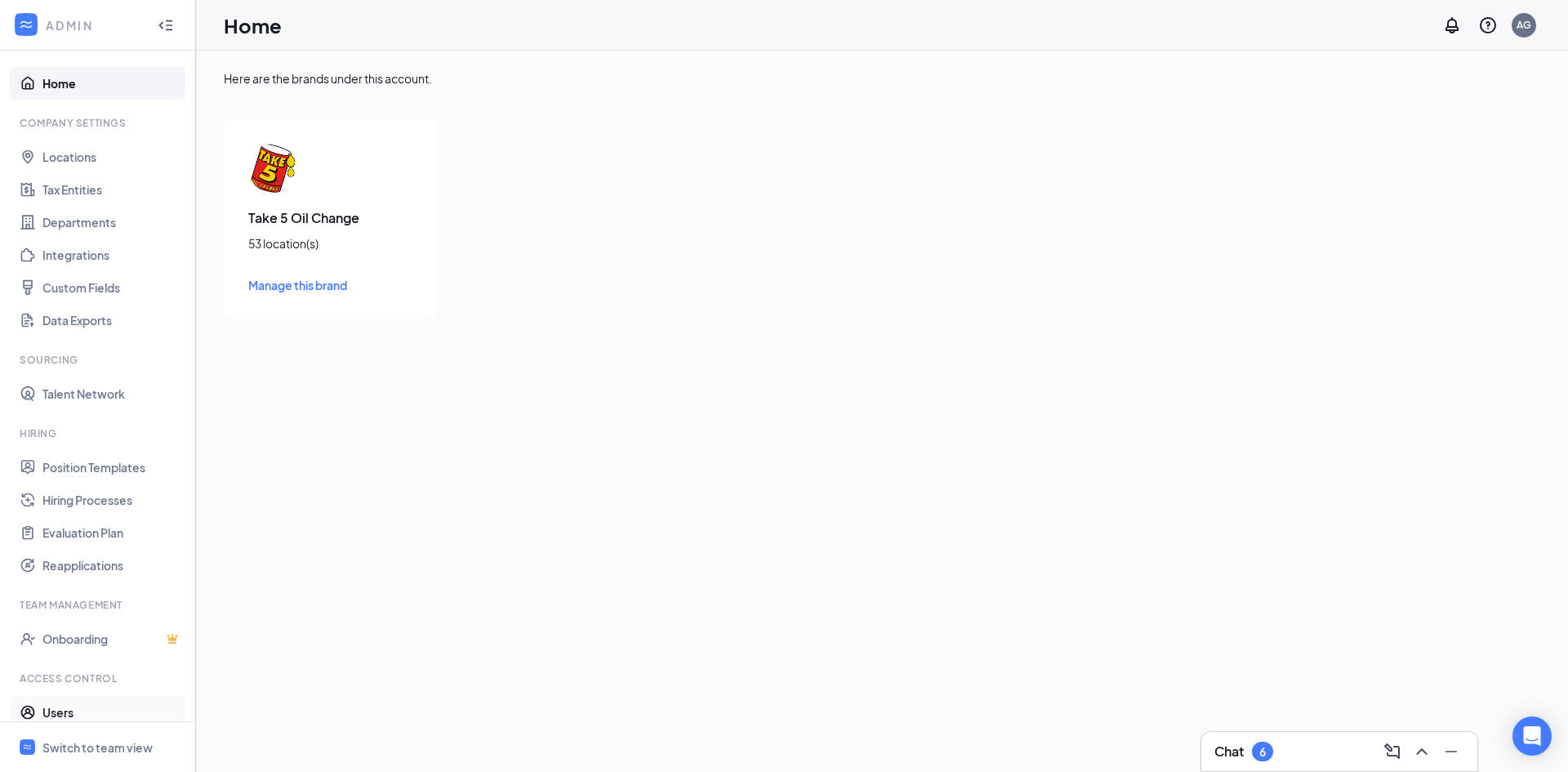
click at [53, 713] on link "Users" at bounding box center [112, 712] width 140 height 33
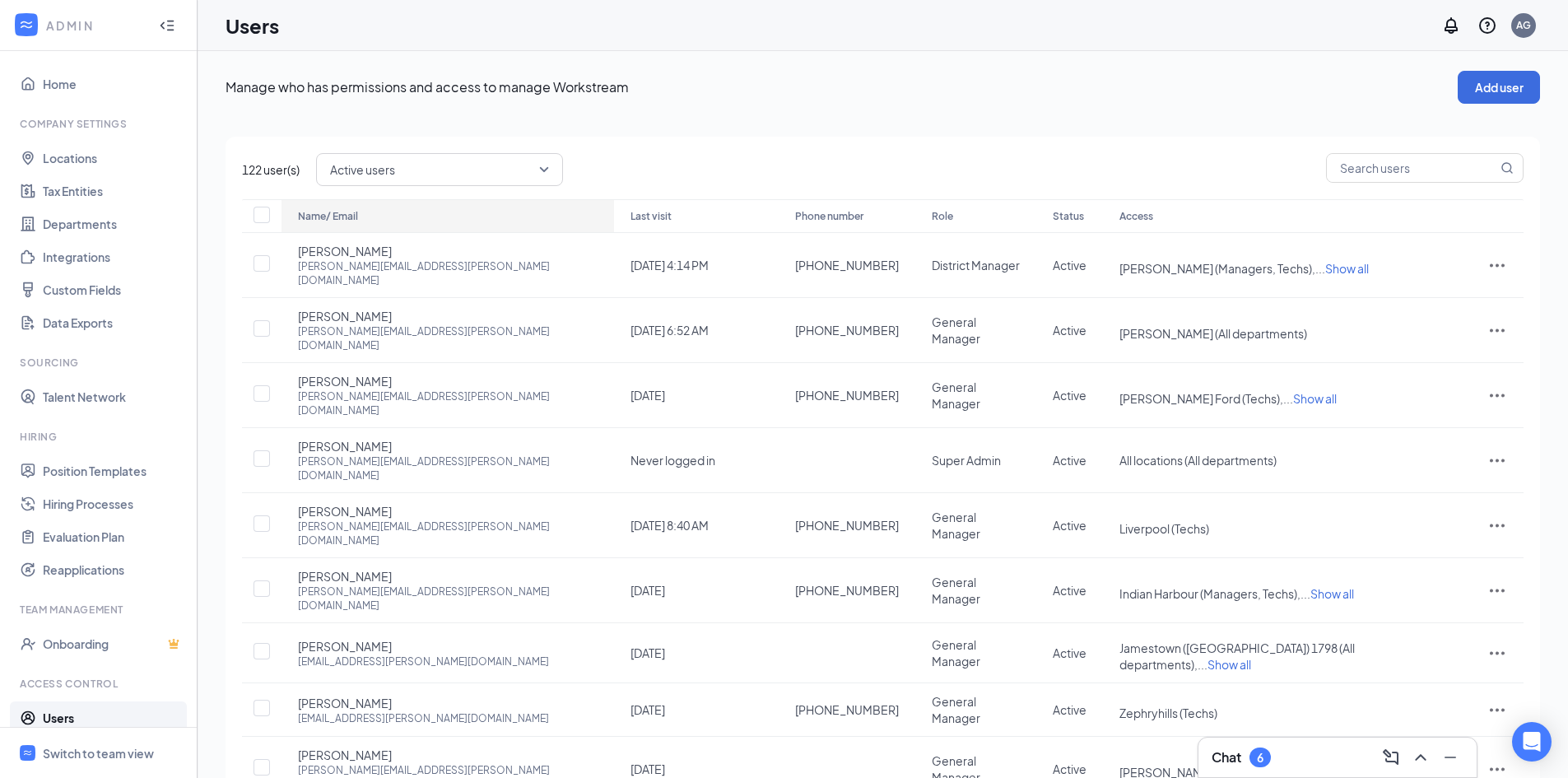
click at [333, 207] on div "Name/ Email" at bounding box center [447, 216] width 300 height 19
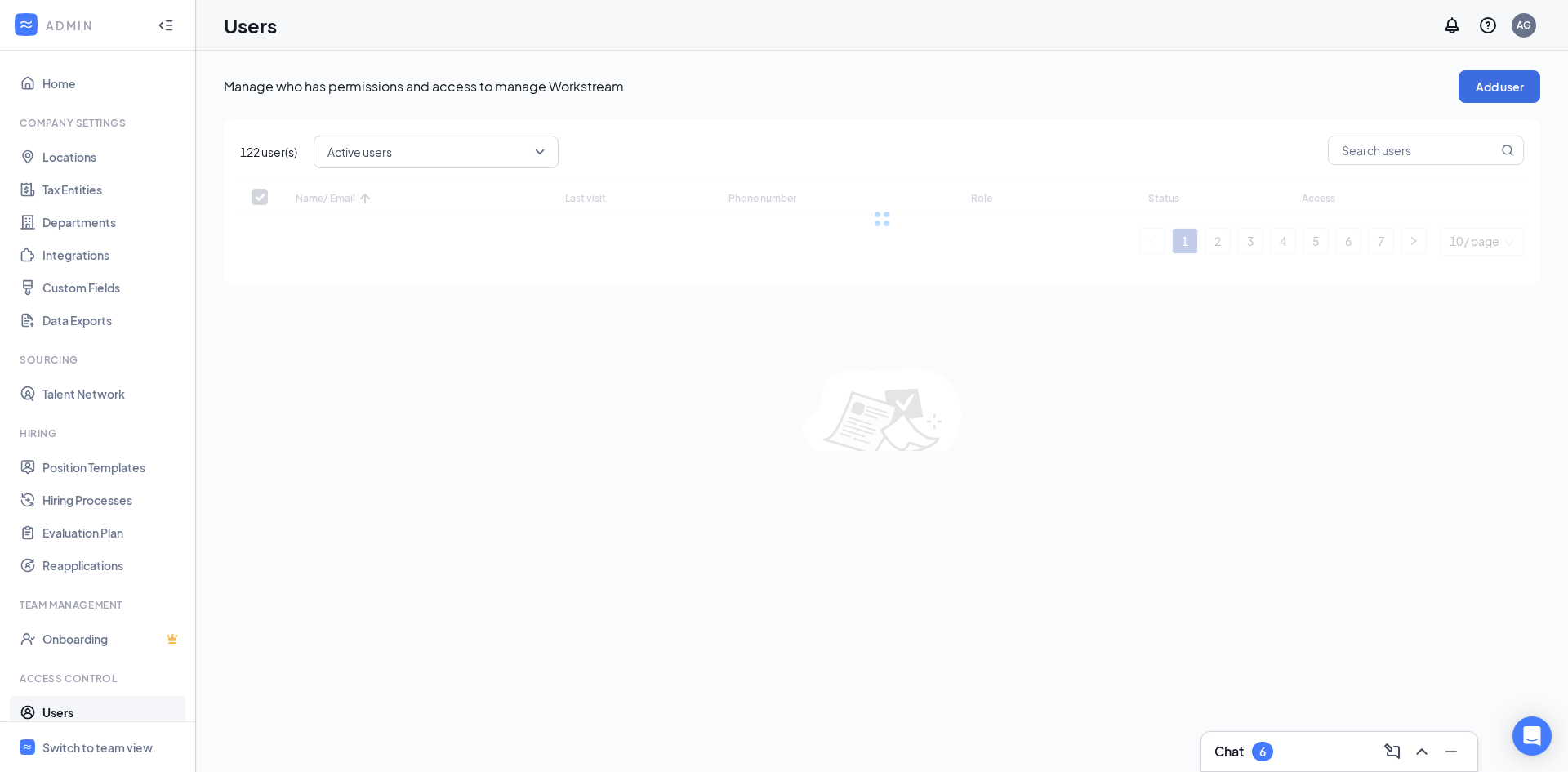
checkbox input "false"
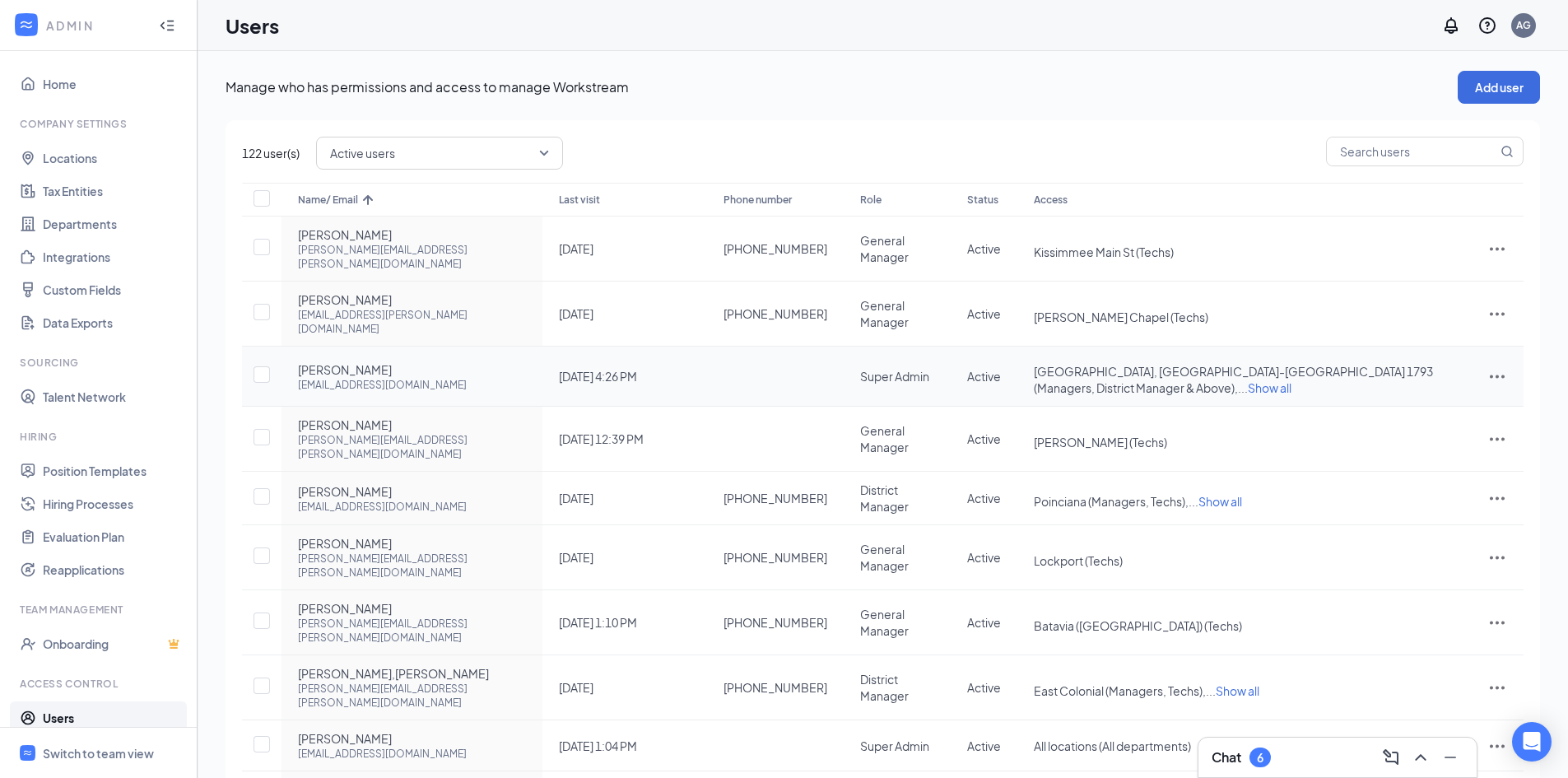
click at [1496, 376] on icon "ActionsIcon" at bounding box center [1497, 377] width 15 height 4
click at [1423, 381] on span "Edit user" at bounding box center [1414, 378] width 47 height 15
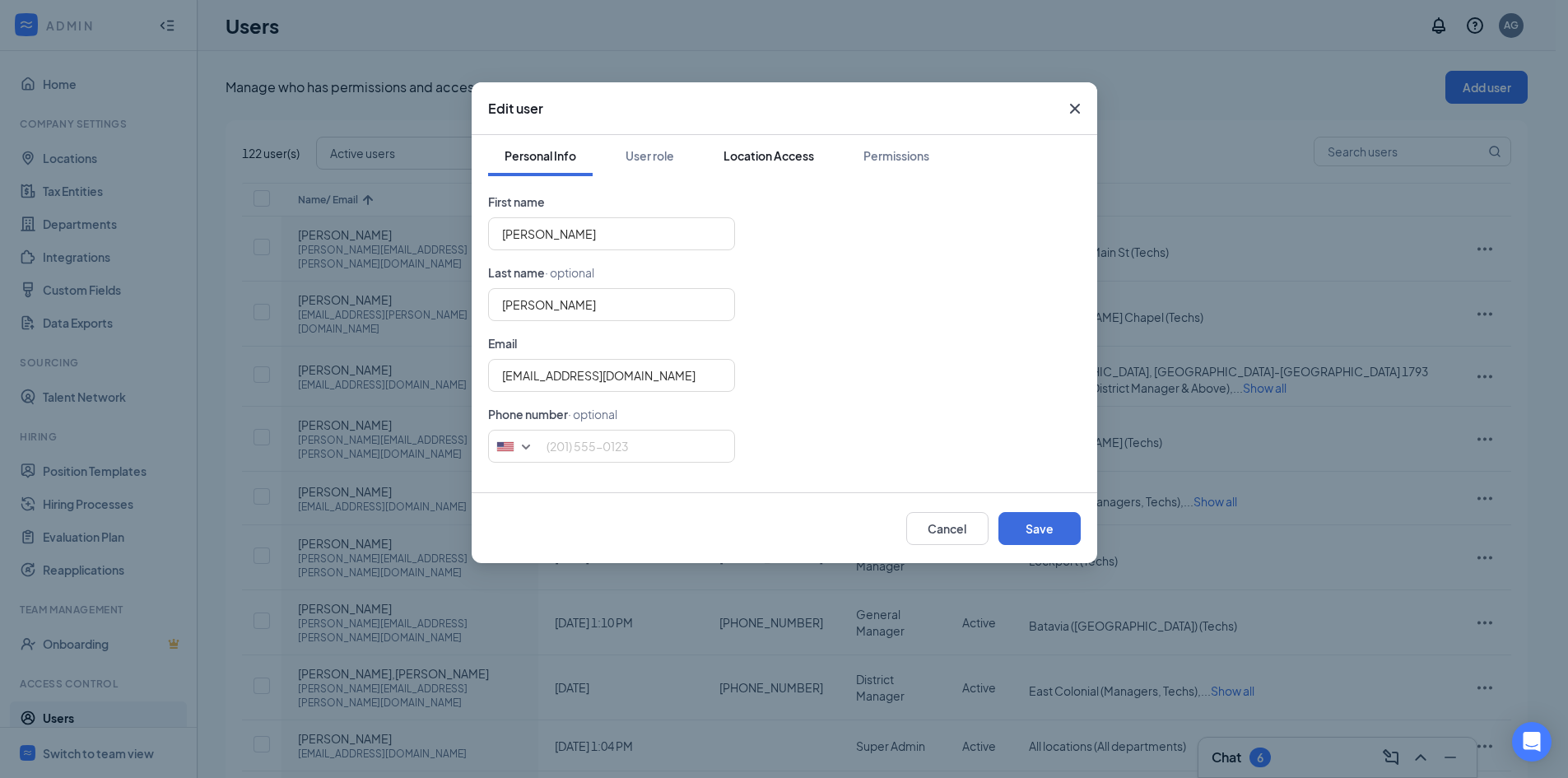
click at [762, 150] on div "Location Access" at bounding box center [768, 156] width 90 height 17
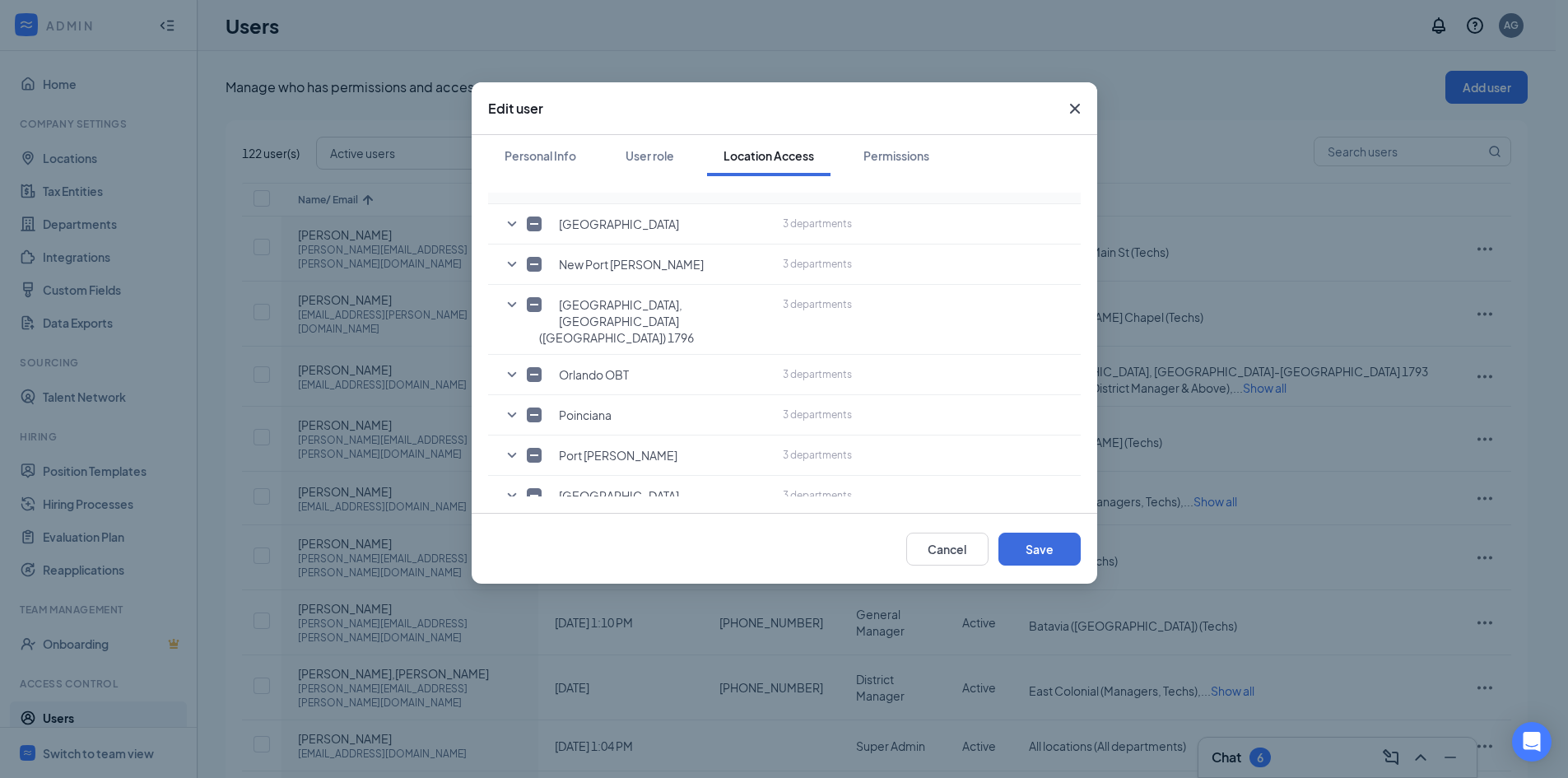
scroll to position [1646, 0]
click at [509, 533] on icon "SmallChevronDown" at bounding box center [512, 534] width 9 height 5
click at [558, 653] on input "checkbox" at bounding box center [557, 661] width 15 height 15
checkbox input "true"
drag, startPoint x: 1043, startPoint y: 552, endPoint x: 1021, endPoint y: 559, distance: 23.1
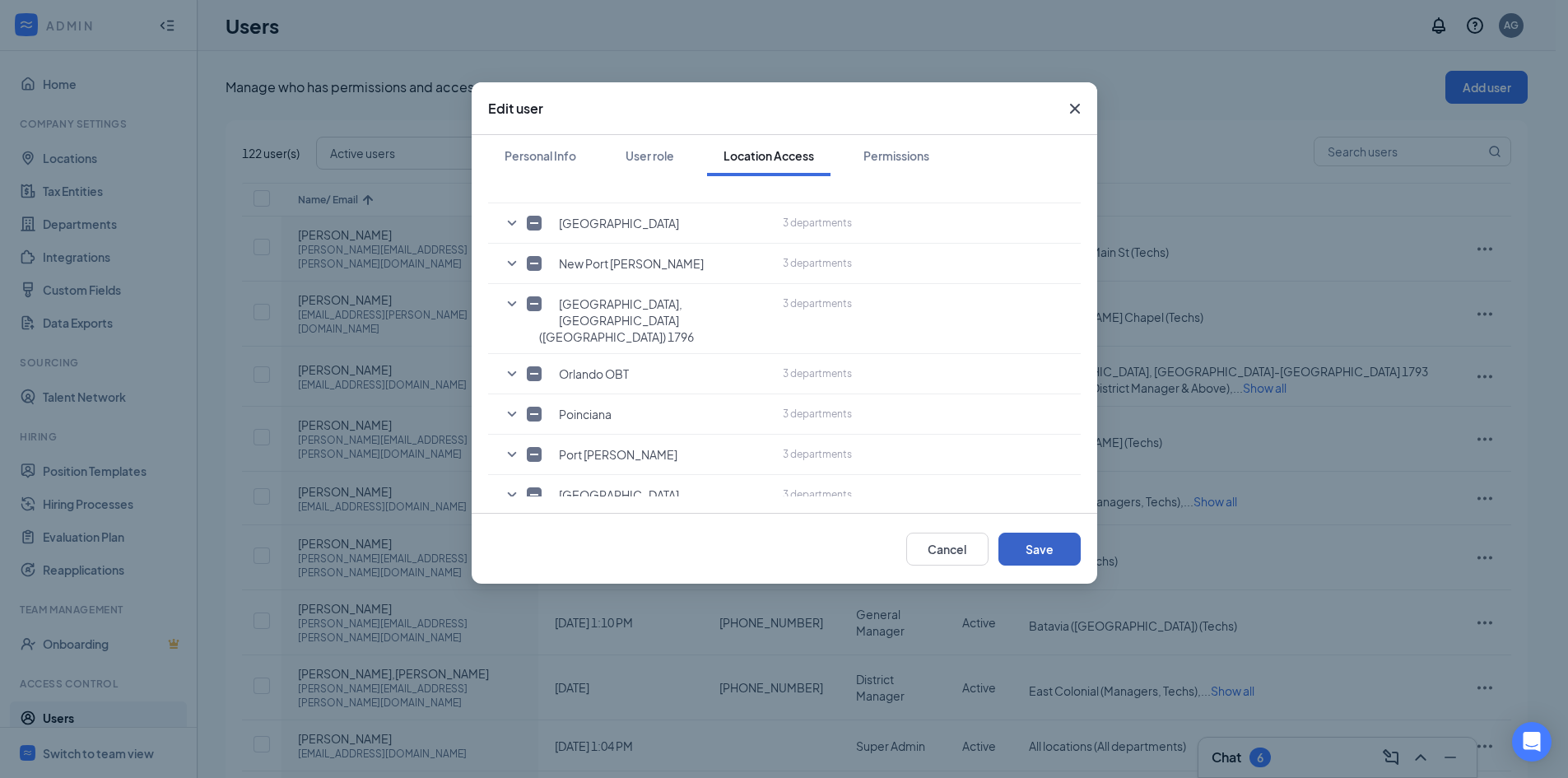
click at [1044, 552] on button "Save" at bounding box center [1039, 549] width 82 height 33
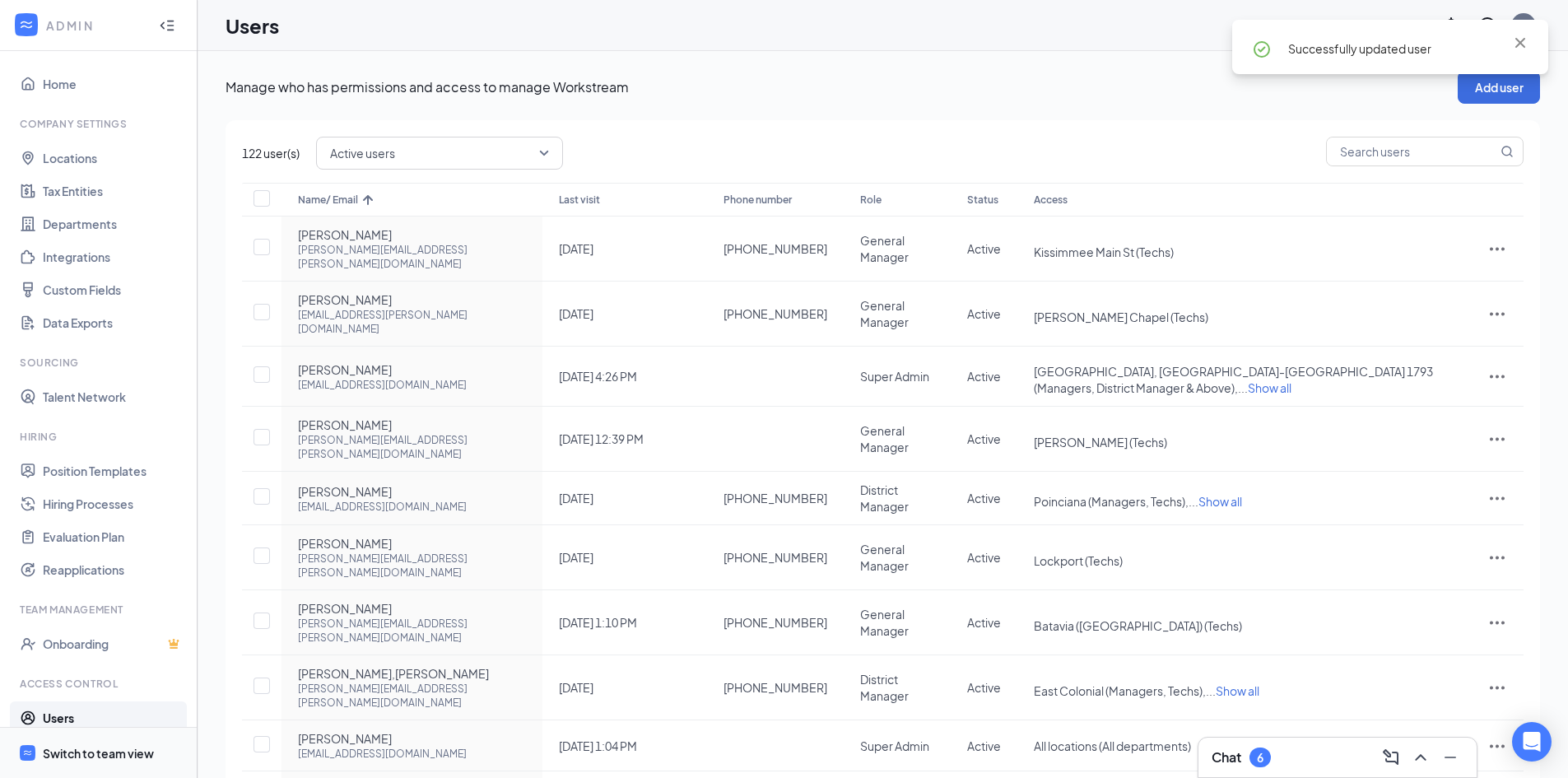
click at [87, 755] on div "Switch to team view" at bounding box center [98, 753] width 111 height 17
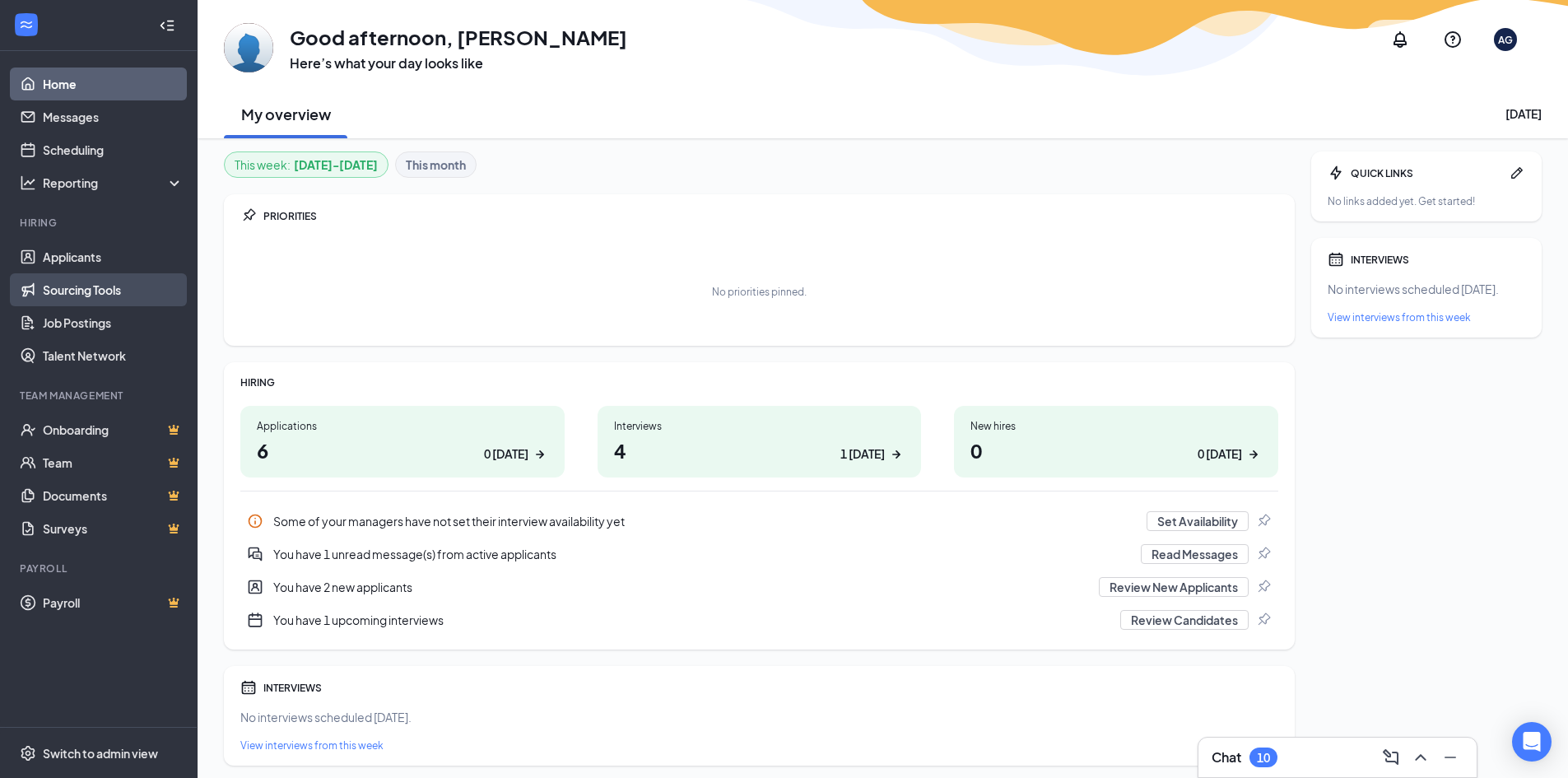
click at [74, 295] on link "Sourcing Tools" at bounding box center [113, 290] width 141 height 33
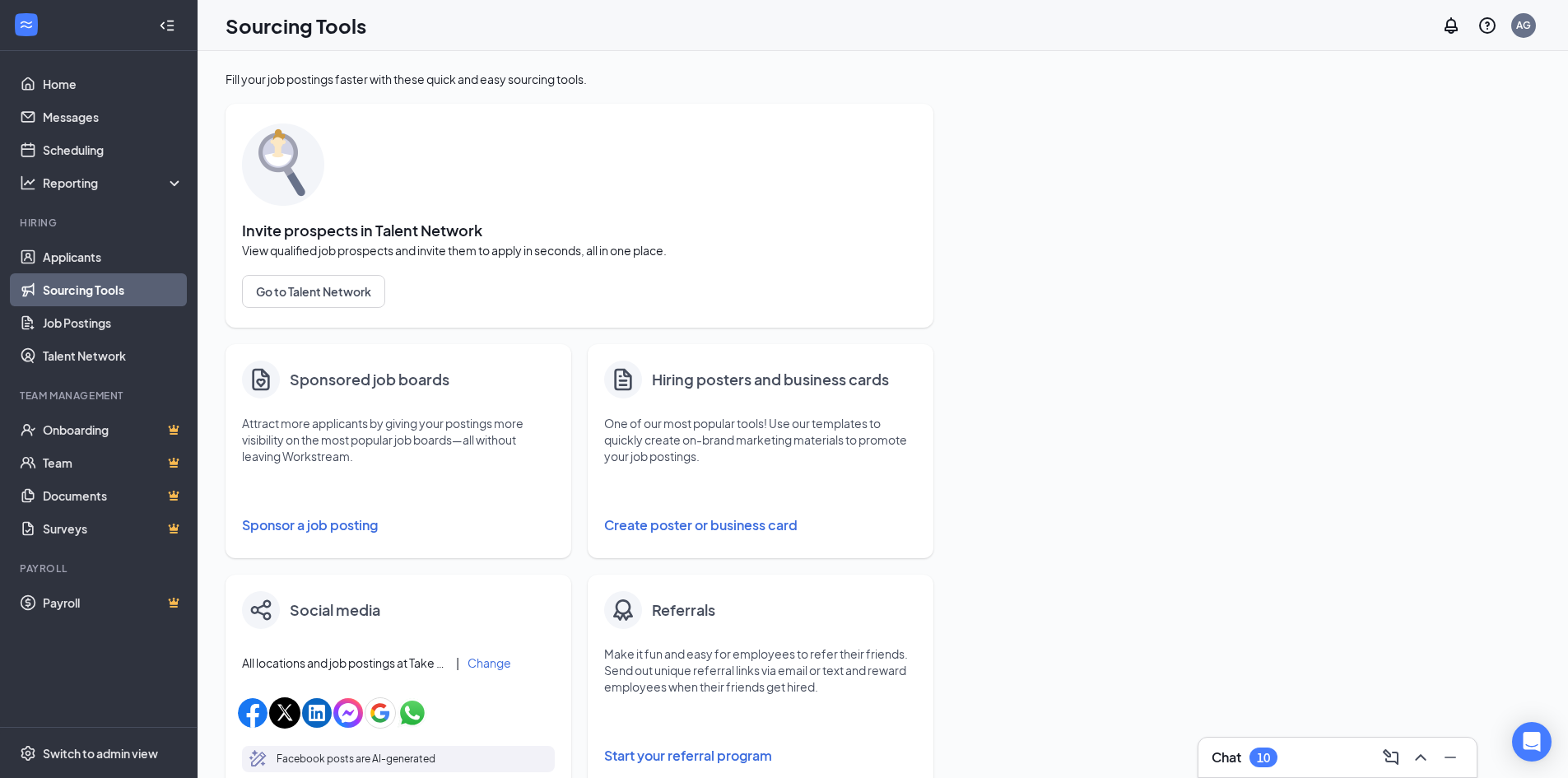
click at [298, 524] on button "Sponsor a job posting" at bounding box center [398, 525] width 313 height 33
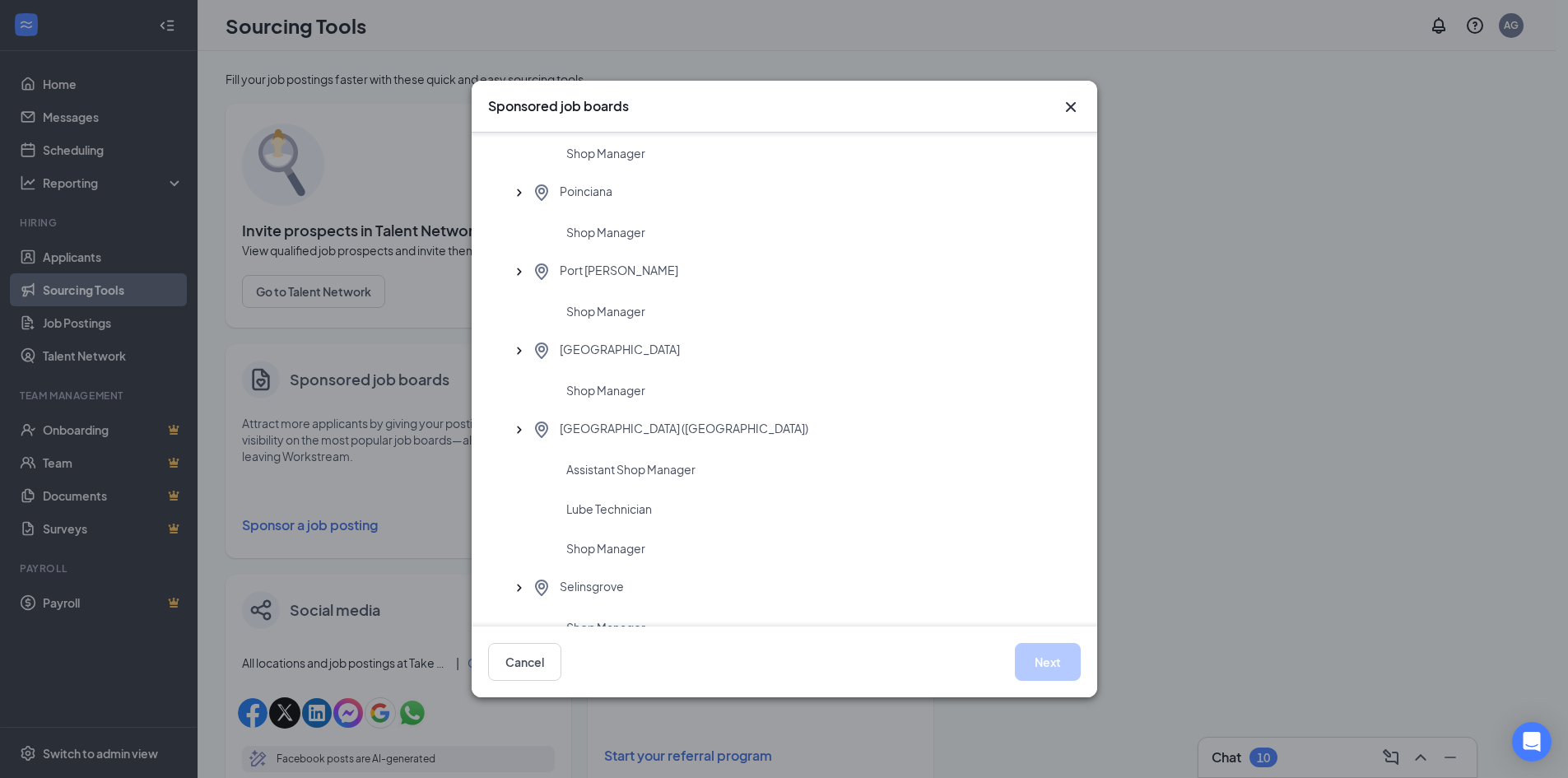
scroll to position [3294, 0]
click at [575, 514] on span "Lube Technician" at bounding box center [609, 509] width 86 height 17
click at [1036, 664] on button "Next" at bounding box center [1047, 662] width 65 height 38
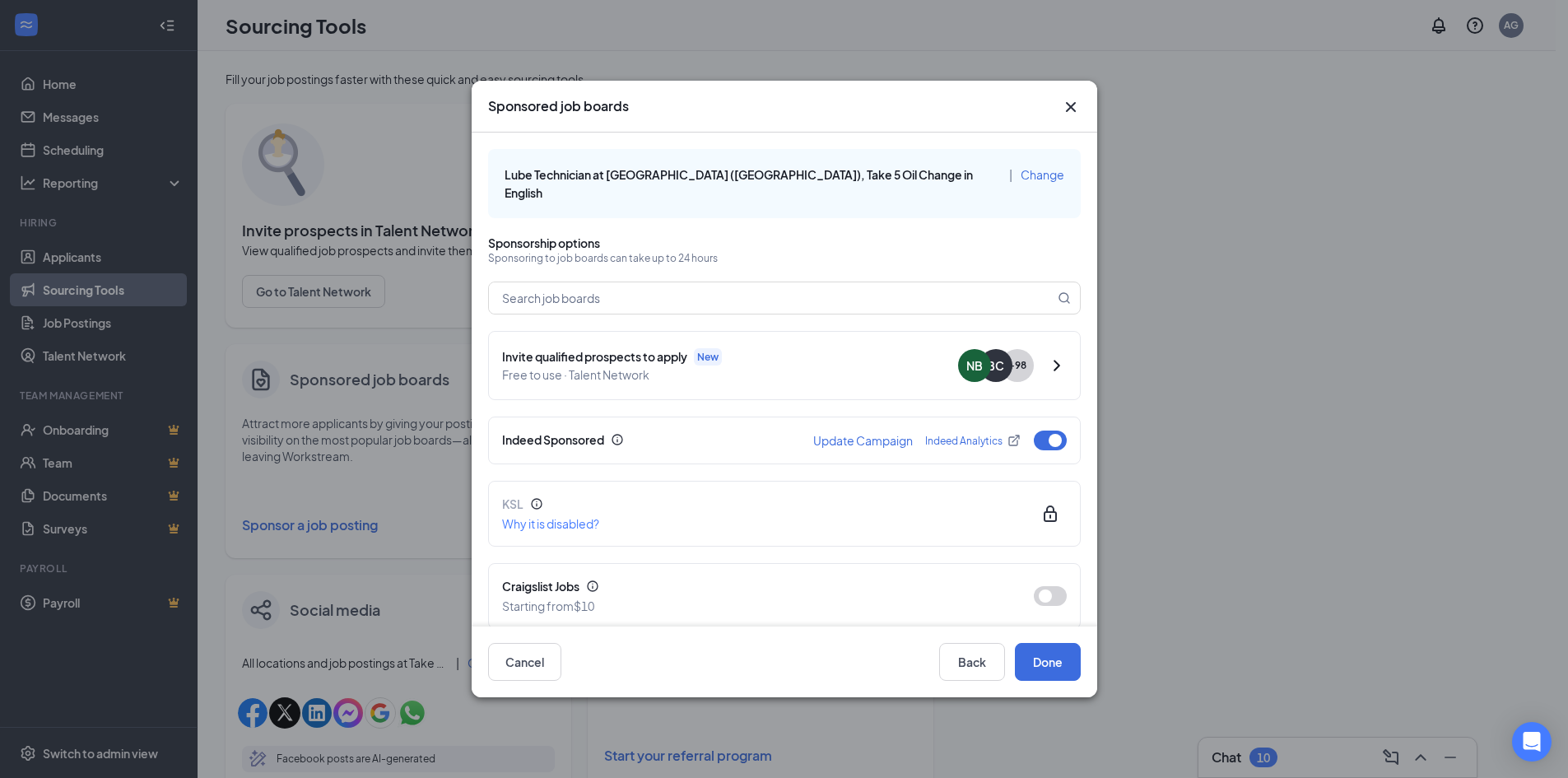
click at [1072, 110] on icon "Cross" at bounding box center [1070, 106] width 19 height 19
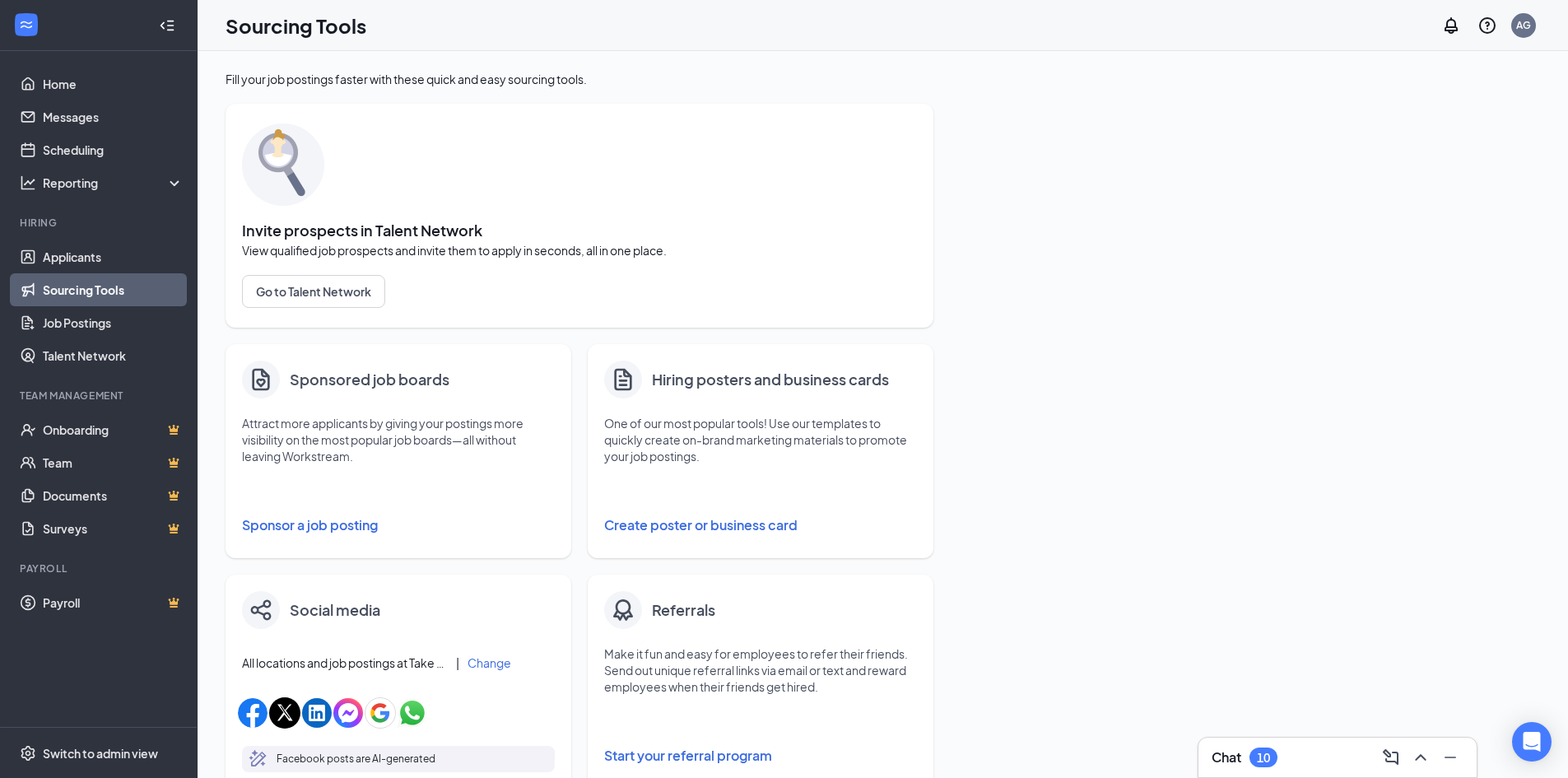
click at [271, 527] on button "Sponsor a job posting" at bounding box center [398, 525] width 313 height 33
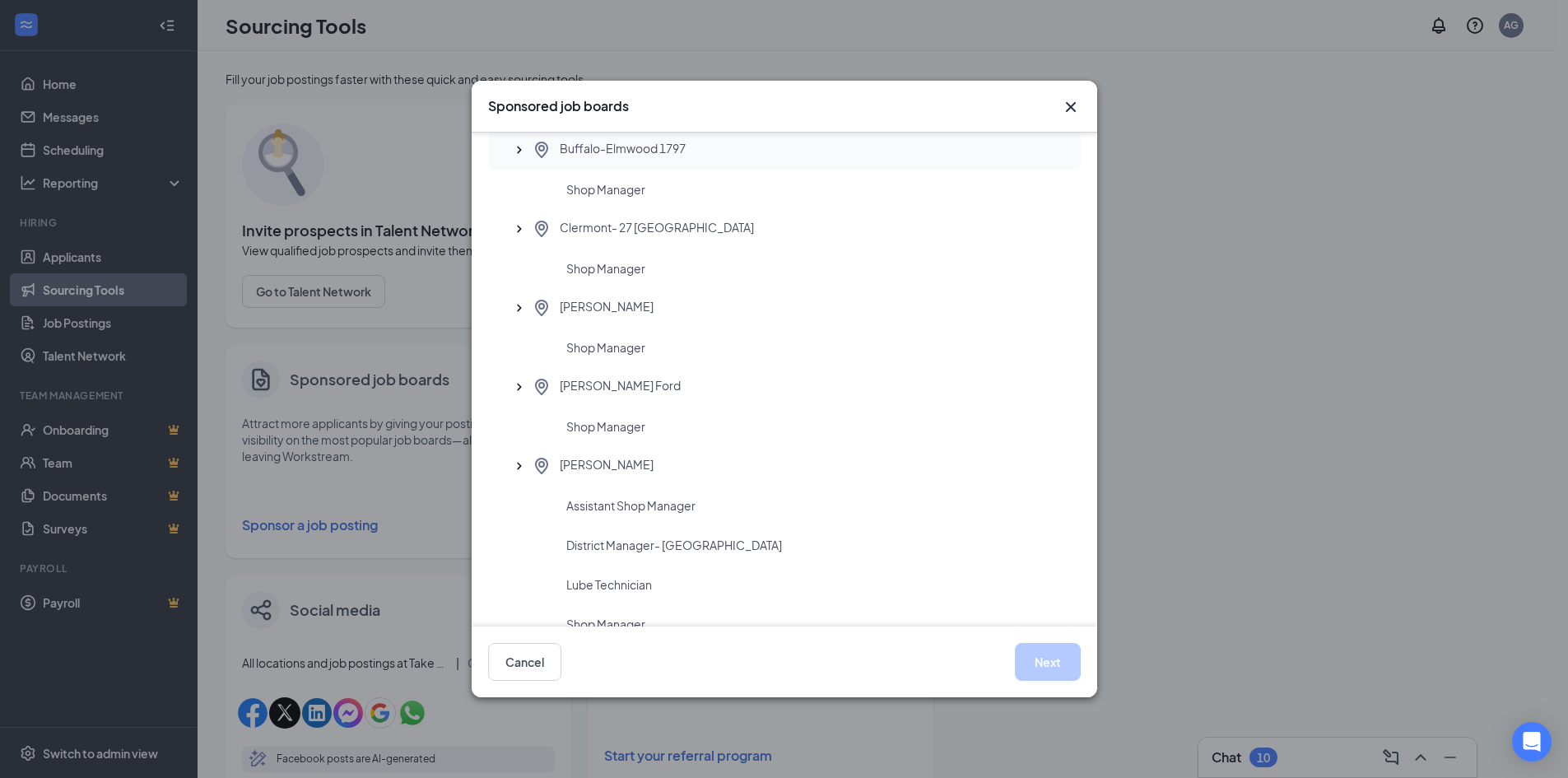
scroll to position [659, 0]
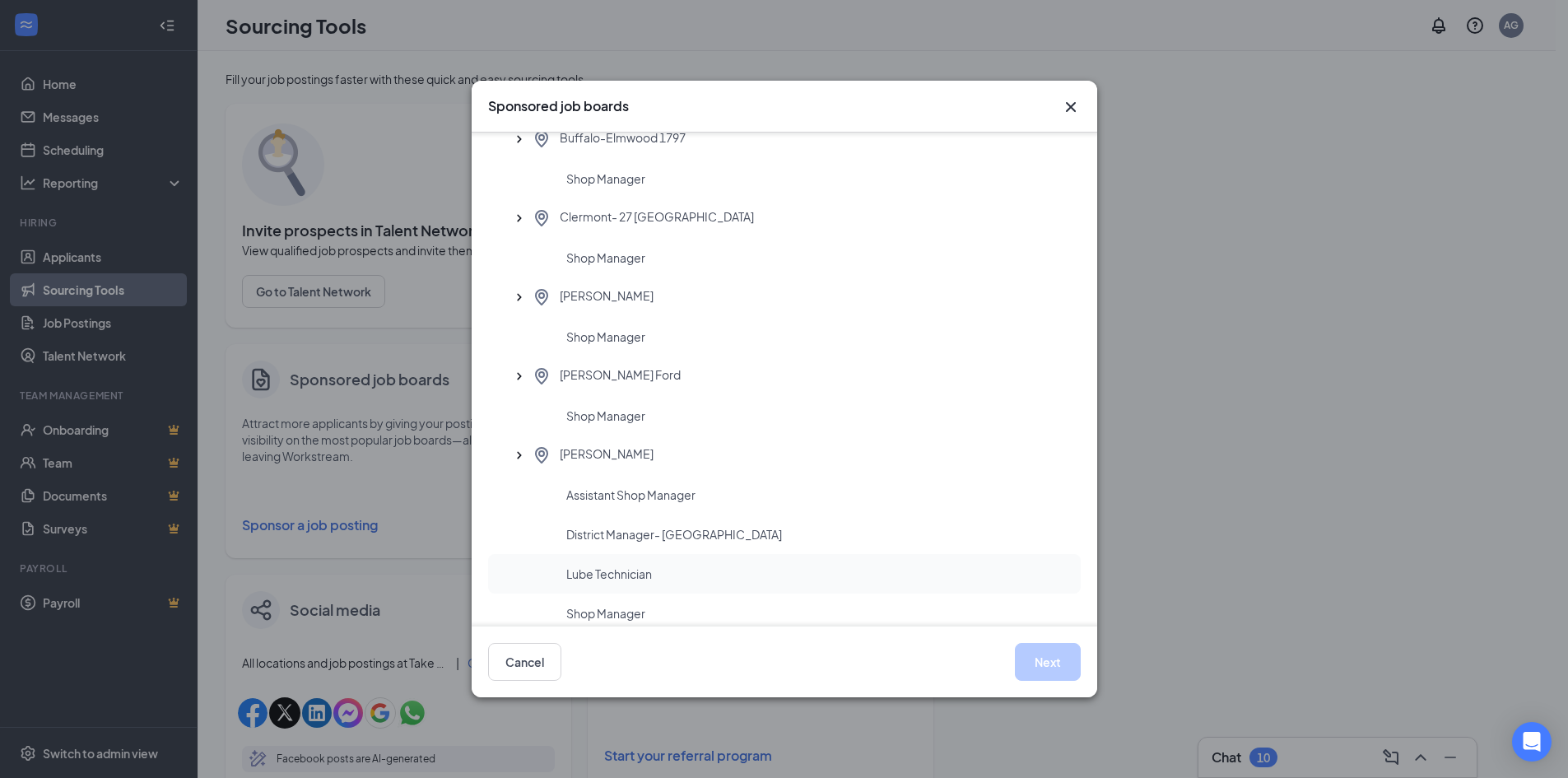
click at [588, 581] on span "Lube Technician" at bounding box center [609, 574] width 86 height 17
click at [1047, 663] on button "Next" at bounding box center [1047, 662] width 65 height 38
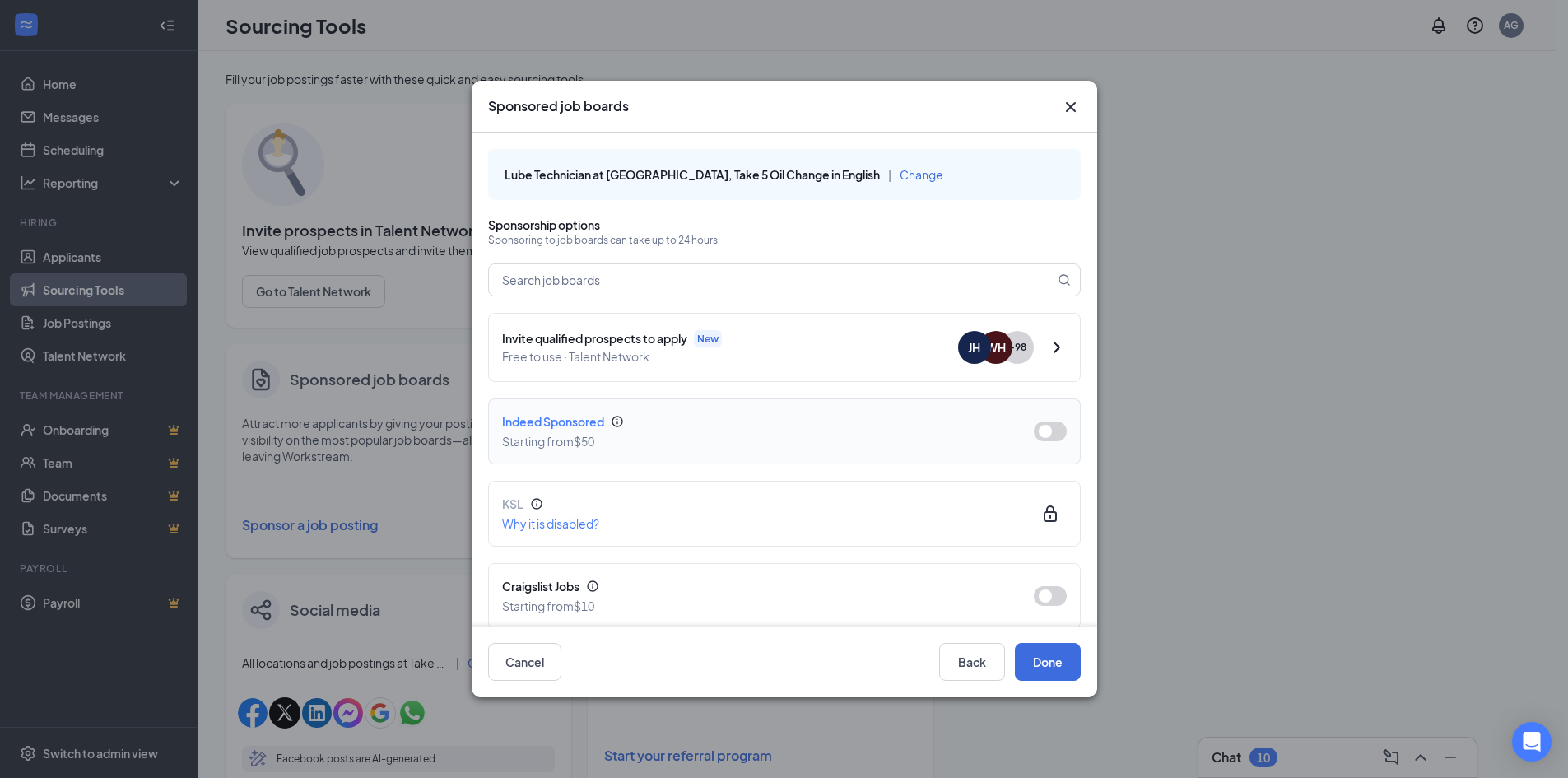
click at [1034, 433] on button "button" at bounding box center [1051, 431] width 33 height 19
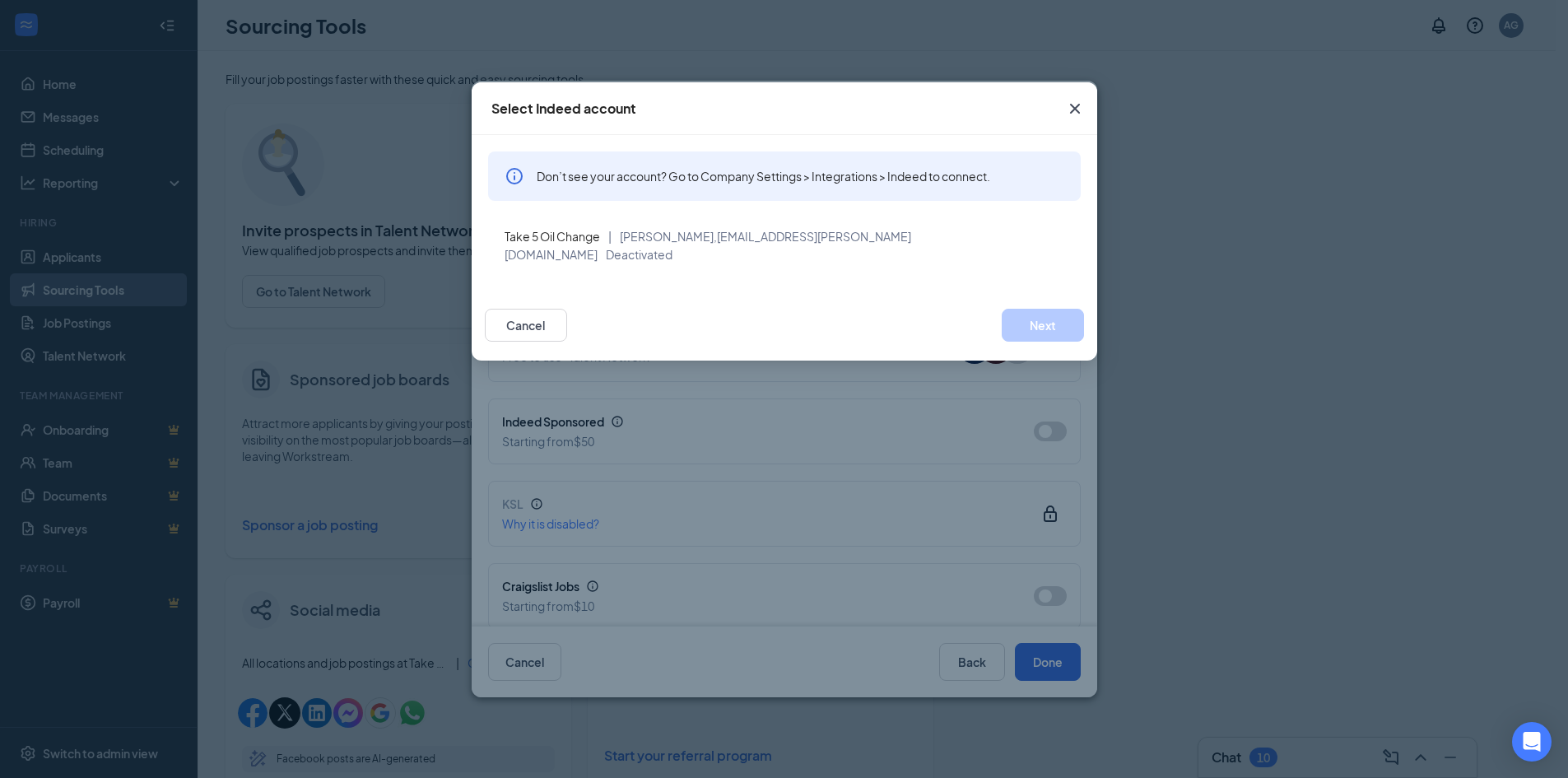
click at [1073, 108] on icon "Cross" at bounding box center [1074, 108] width 10 height 10
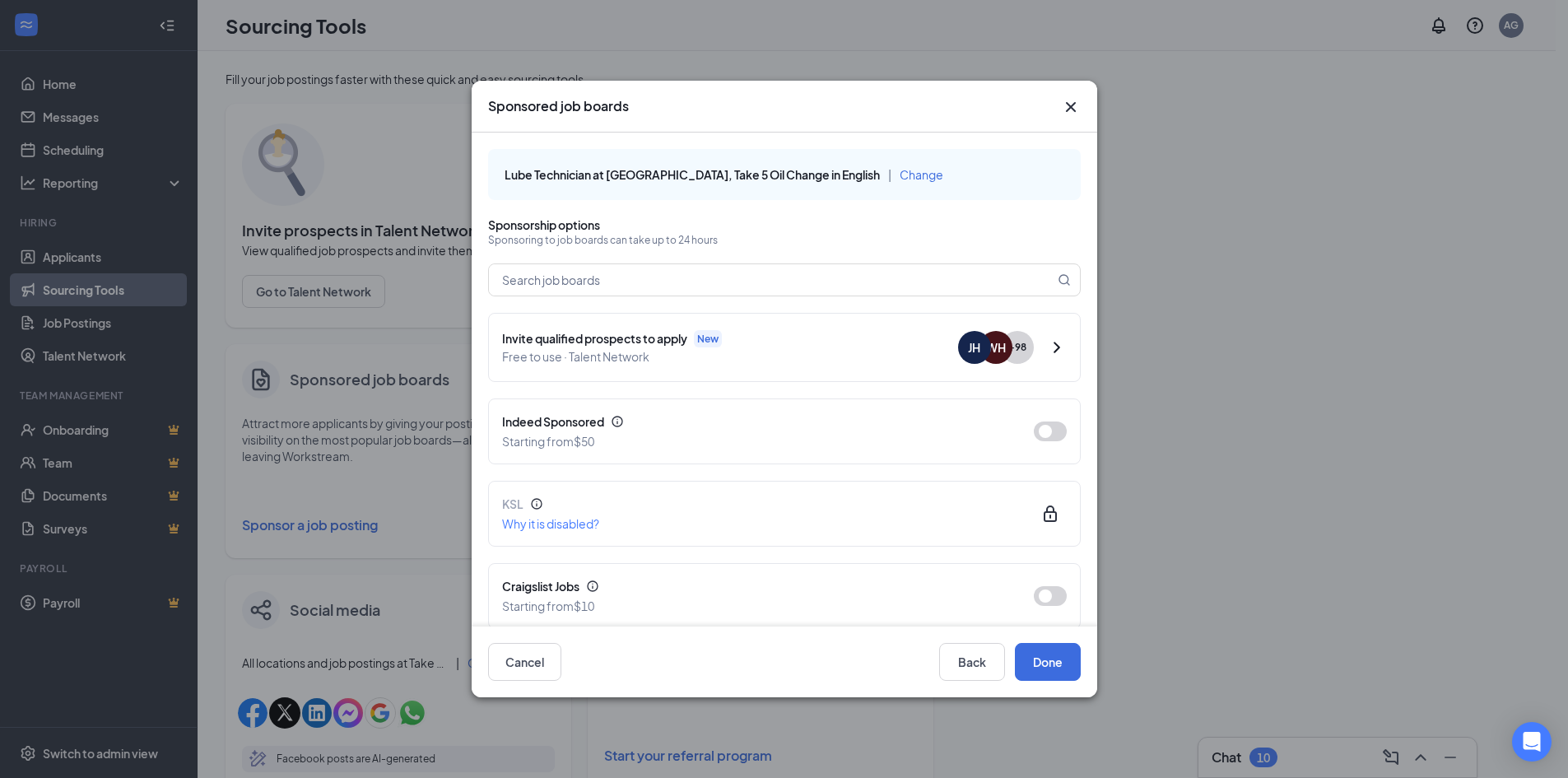
click at [1071, 110] on icon "Cross" at bounding box center [1070, 106] width 19 height 19
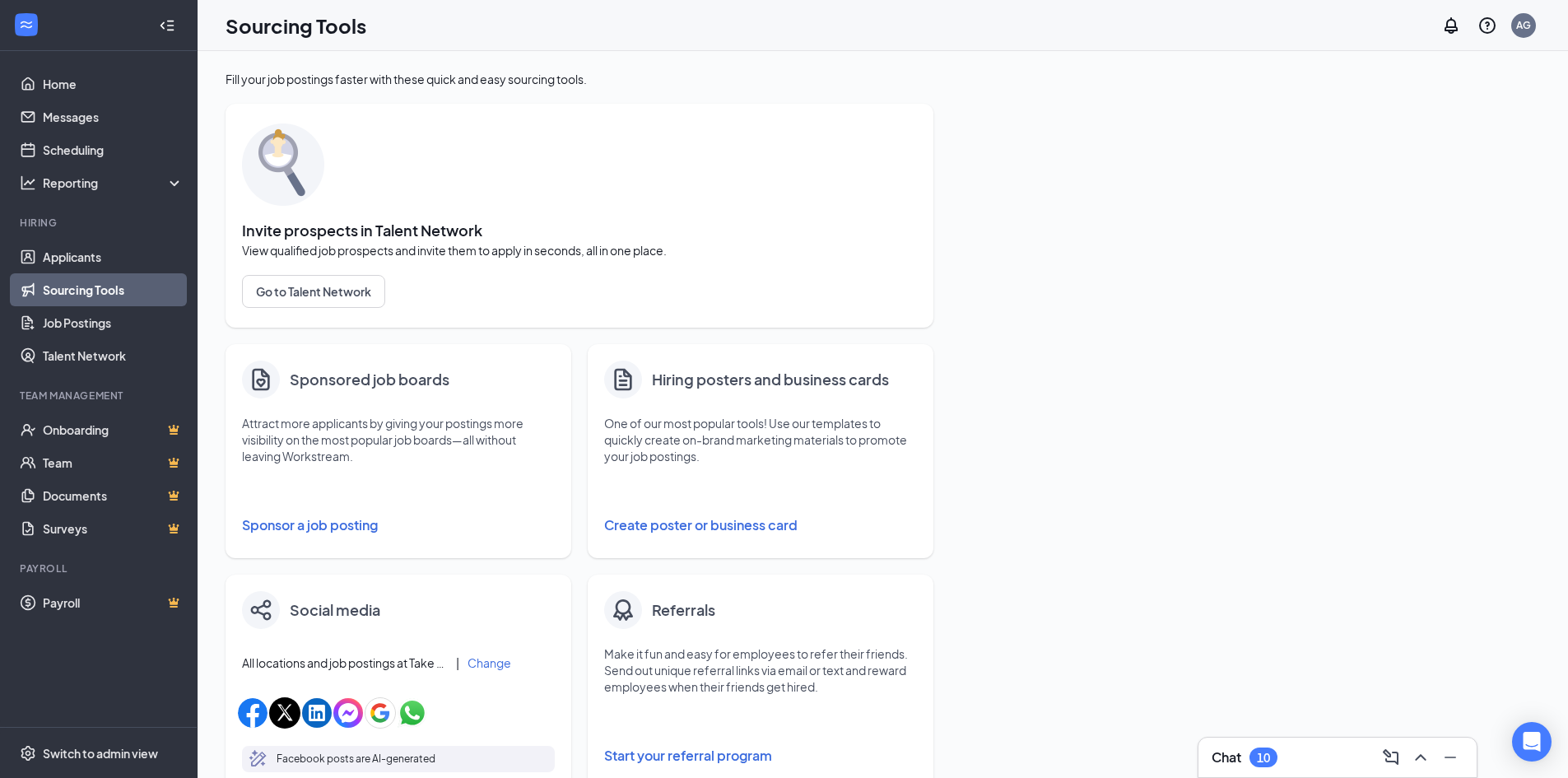
click at [303, 526] on button "Sponsor a job posting" at bounding box center [398, 525] width 313 height 33
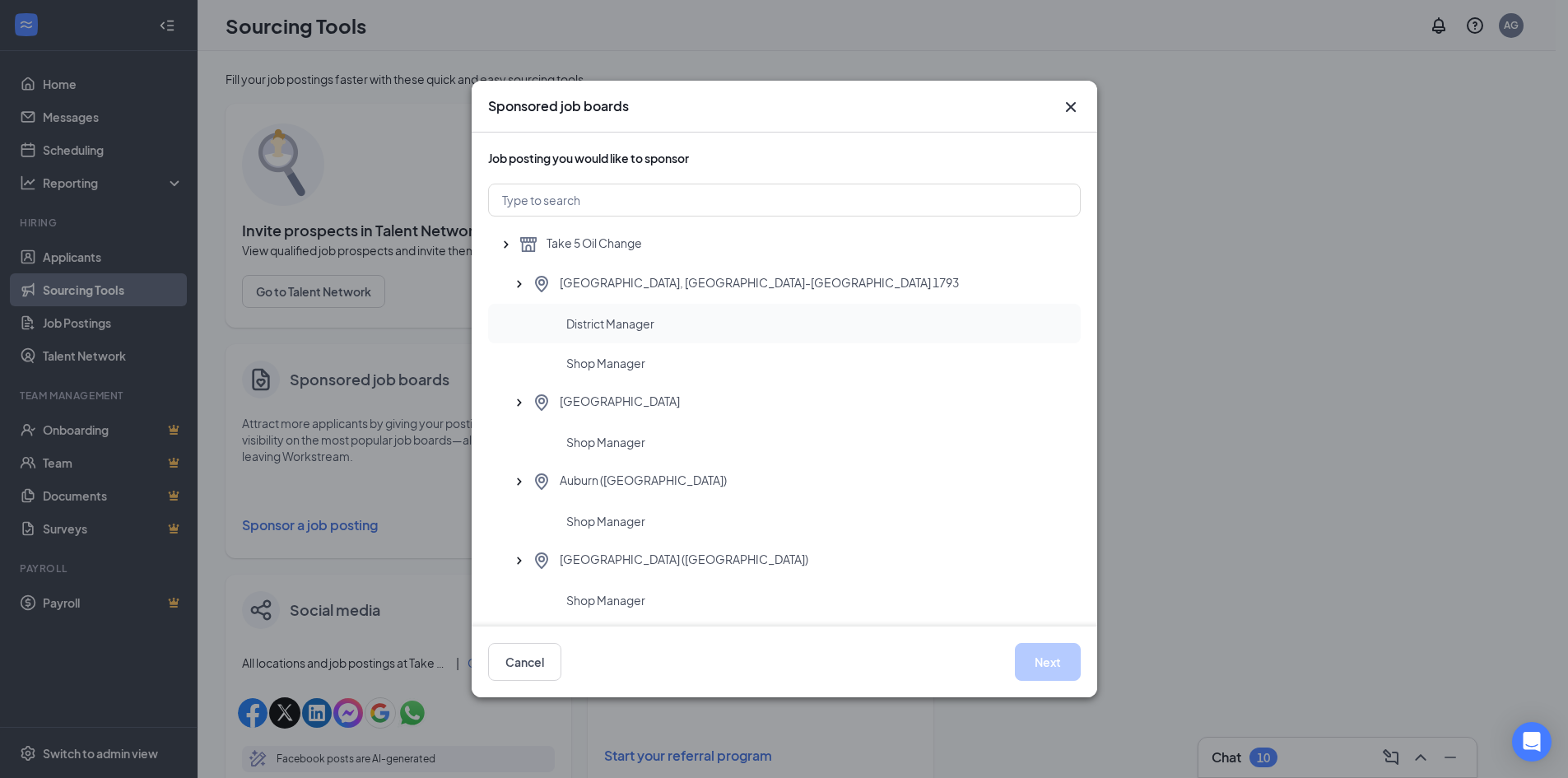
click at [588, 331] on span "District Manager" at bounding box center [610, 324] width 88 height 17
click at [1034, 657] on button "Next" at bounding box center [1047, 662] width 65 height 38
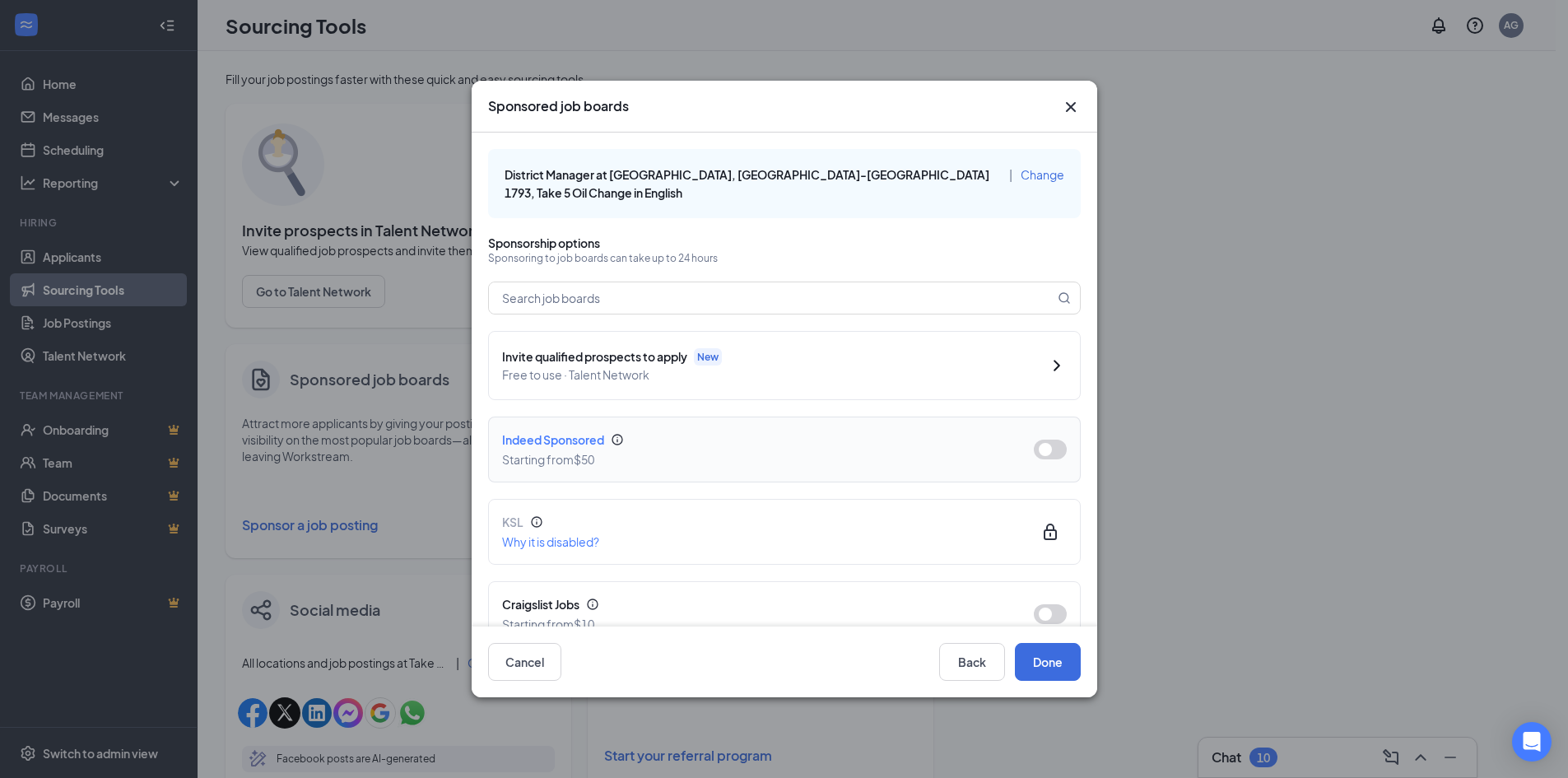
click at [1034, 439] on button "button" at bounding box center [1051, 449] width 33 height 19
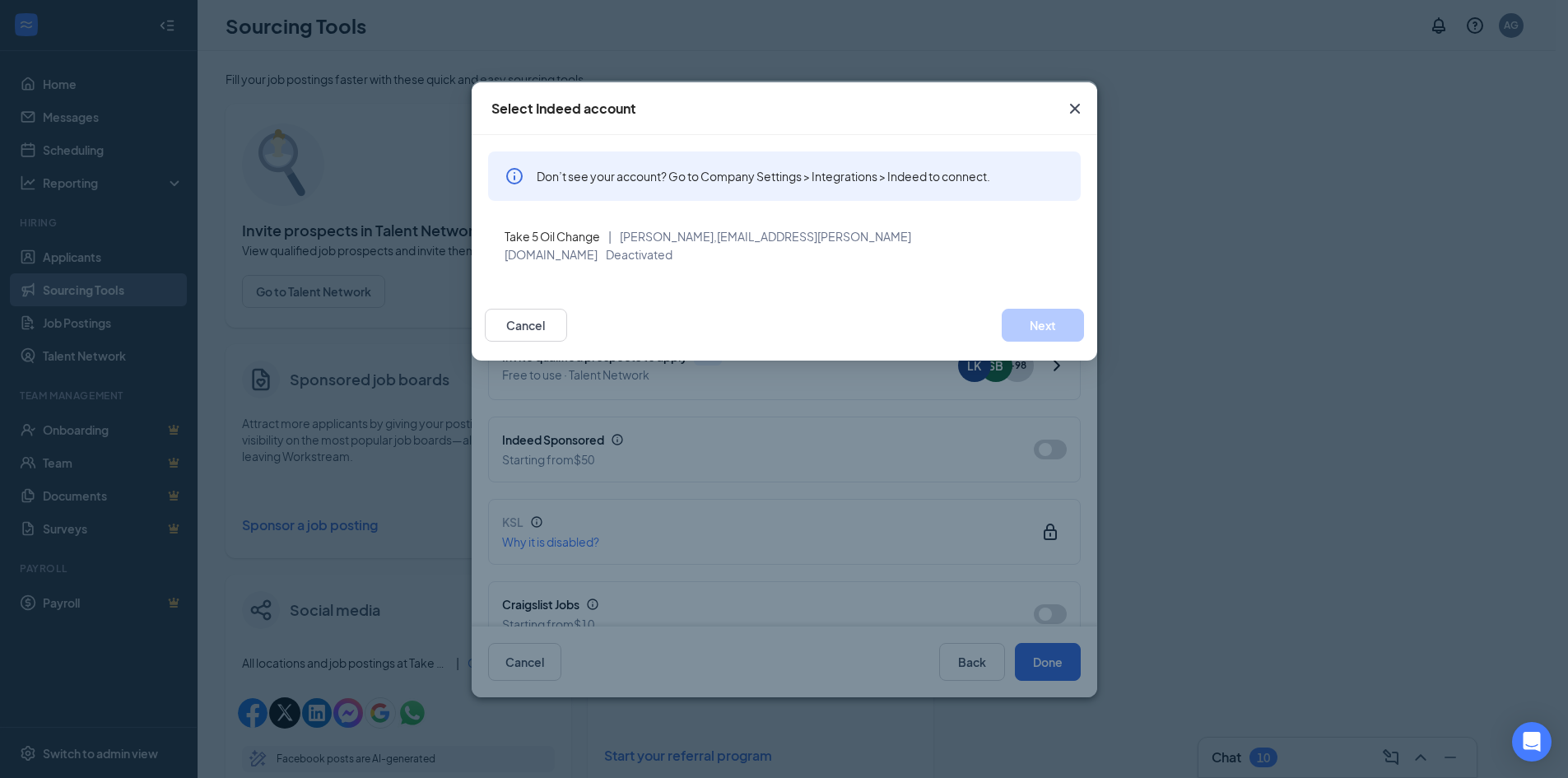
click at [1073, 109] on icon "Cross" at bounding box center [1074, 108] width 19 height 19
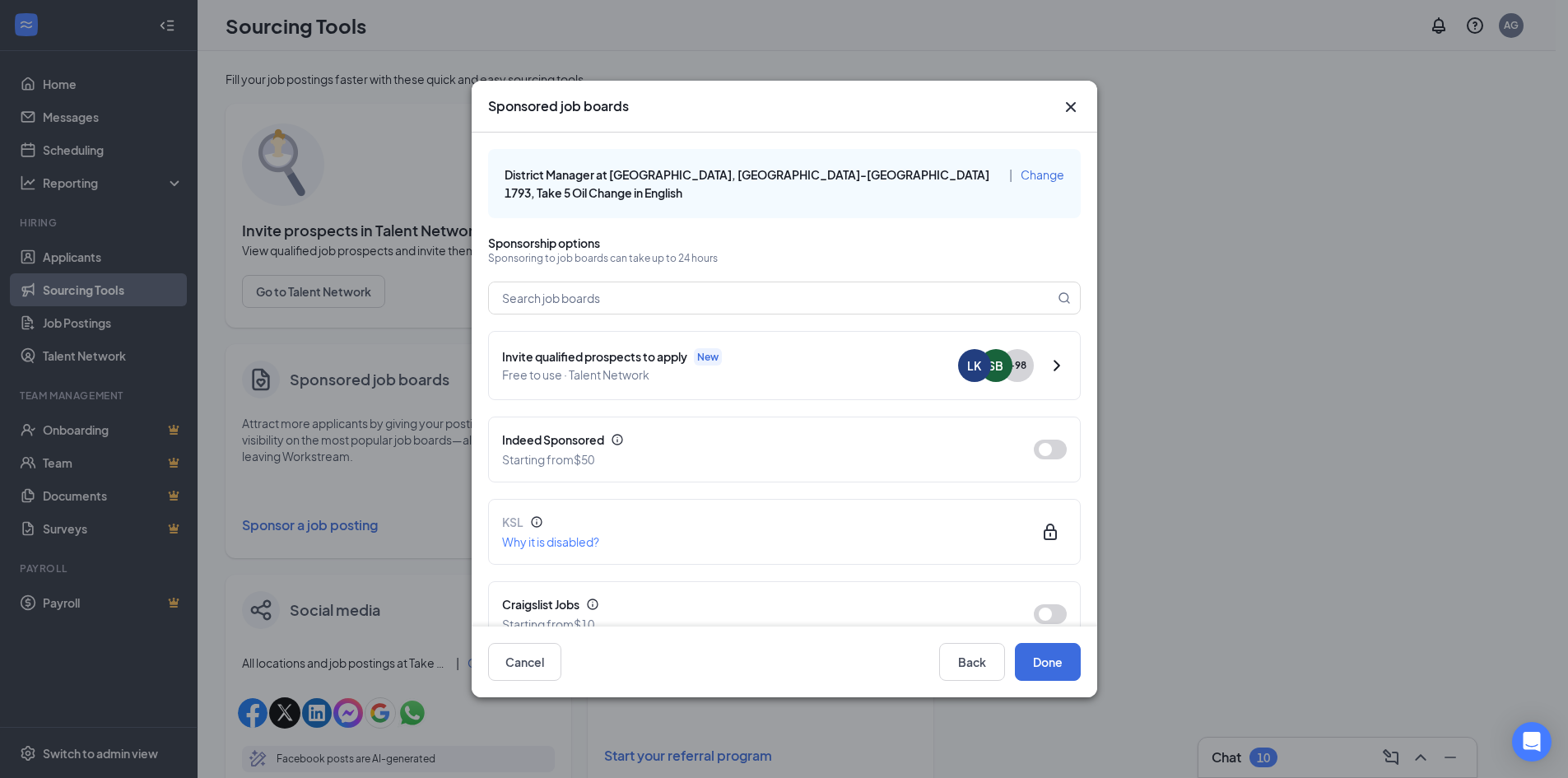
drag, startPoint x: 1072, startPoint y: 112, endPoint x: 1061, endPoint y: 118, distance: 12.5
click at [1071, 112] on icon "Cross" at bounding box center [1070, 106] width 19 height 19
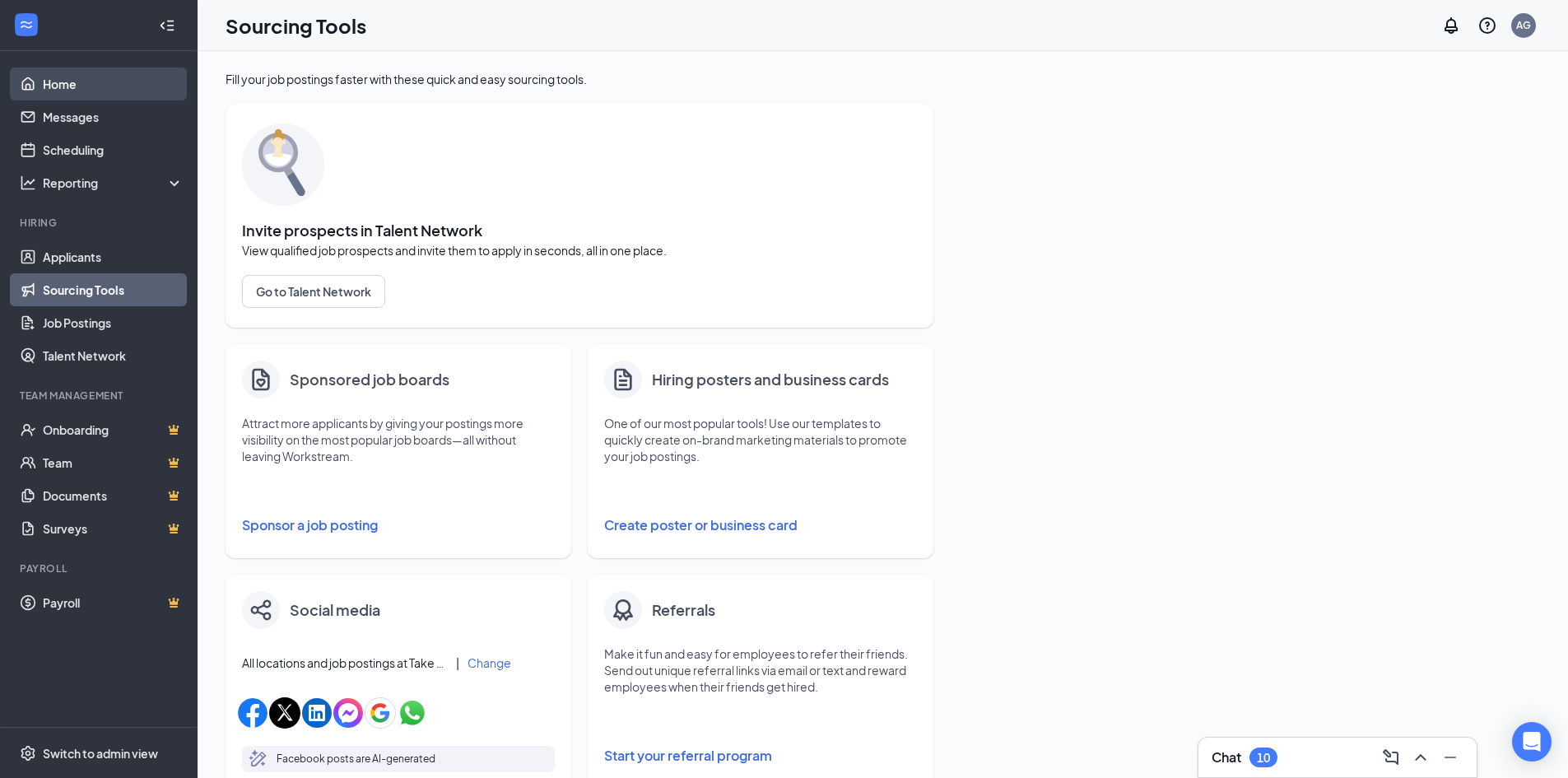
click at [64, 92] on link "Home" at bounding box center [113, 84] width 141 height 33
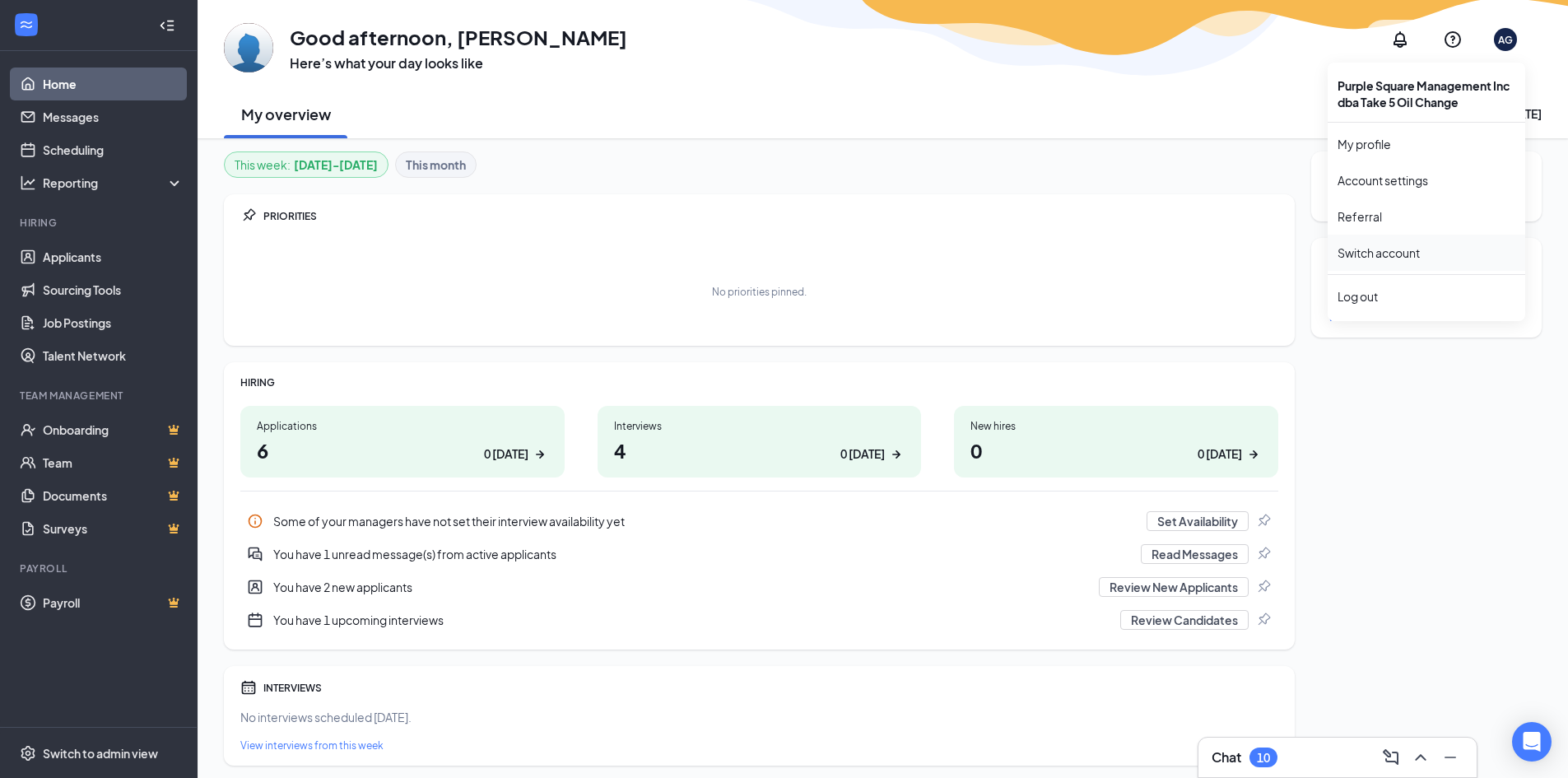
click at [1368, 256] on link "Switch account" at bounding box center [1378, 253] width 82 height 15
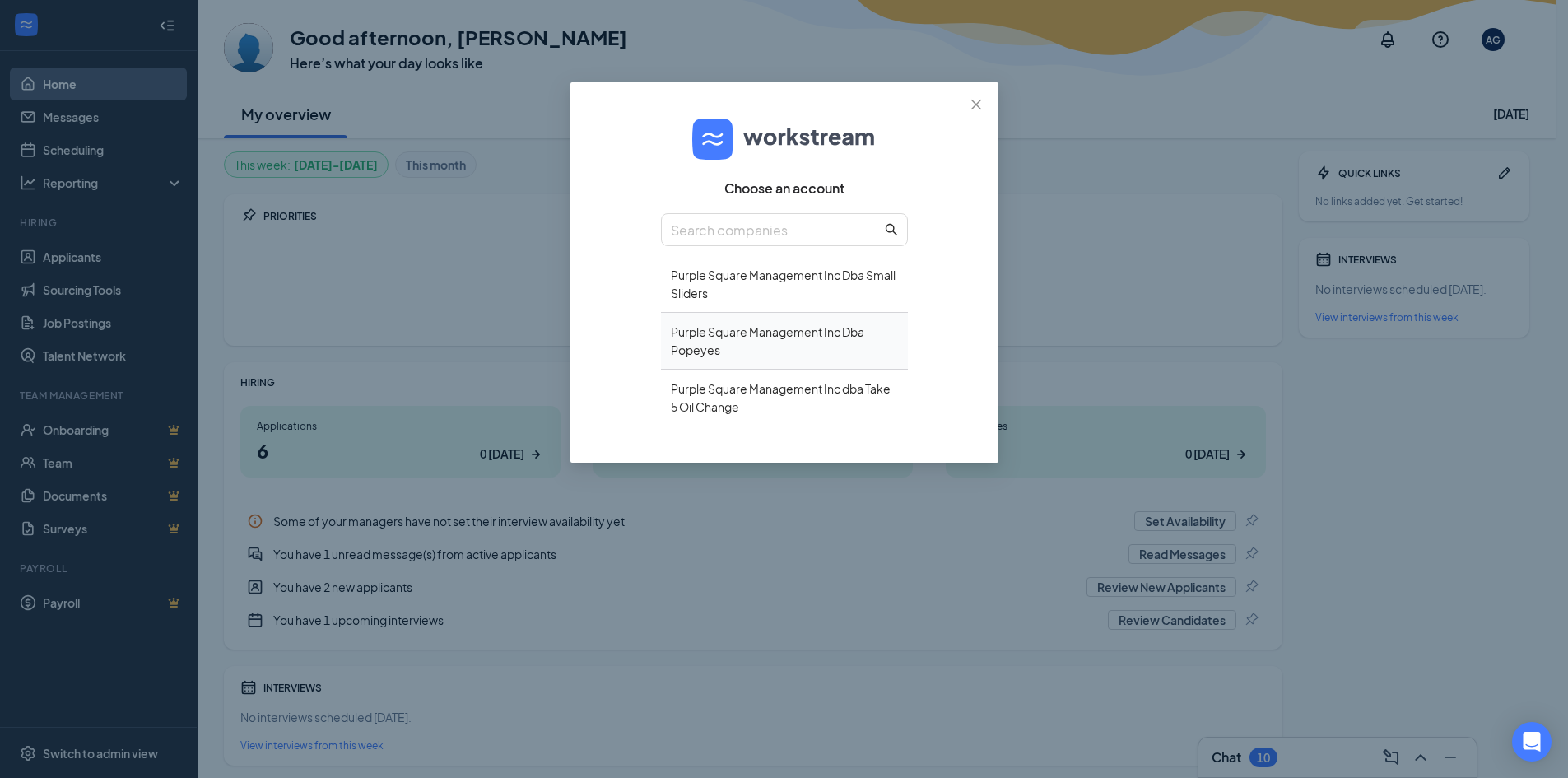
click at [714, 355] on div "Purple Square Management Inc Dba Popeyes" at bounding box center [784, 341] width 247 height 57
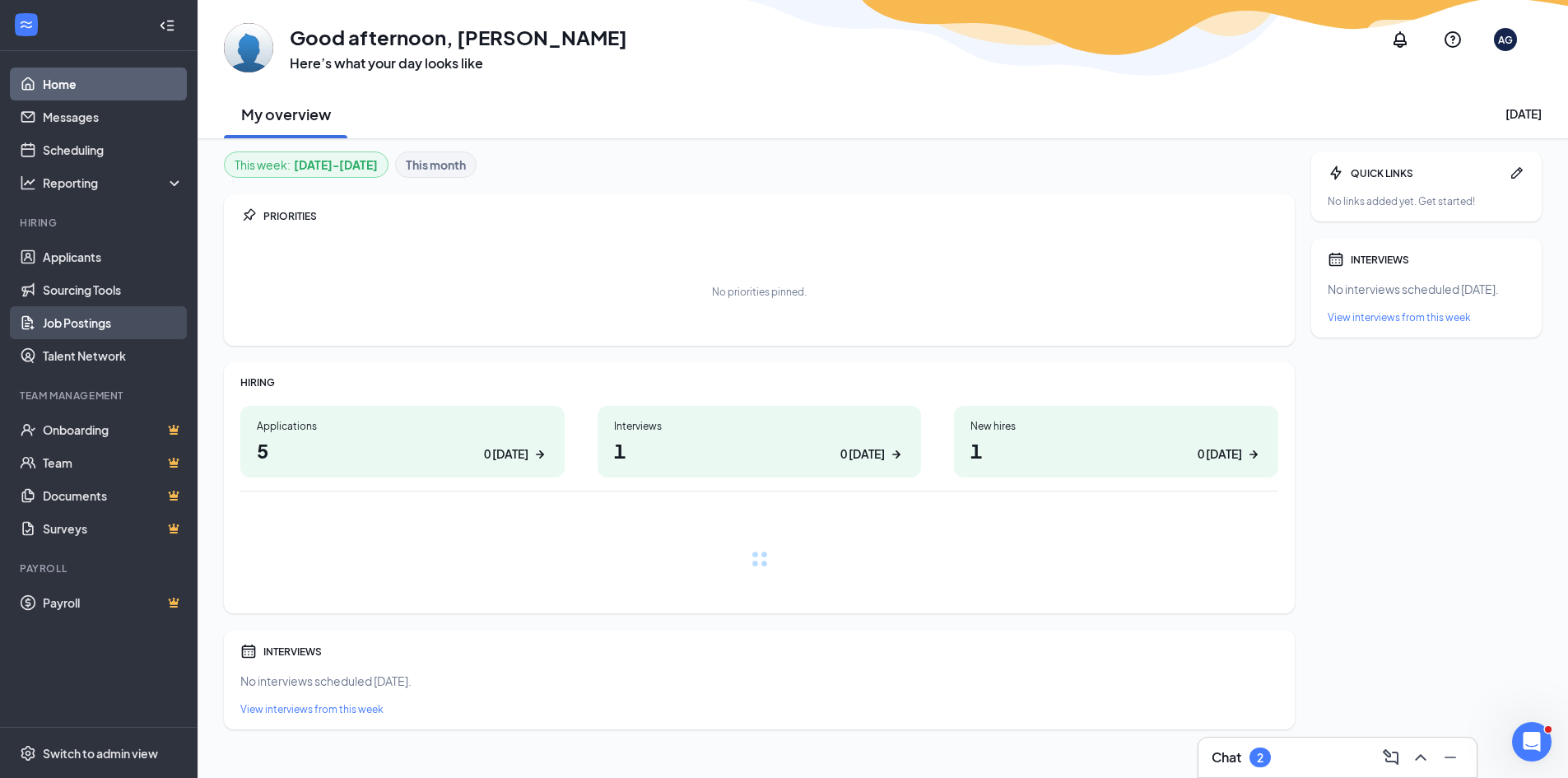
click at [79, 320] on link "Job Postings" at bounding box center [113, 323] width 141 height 33
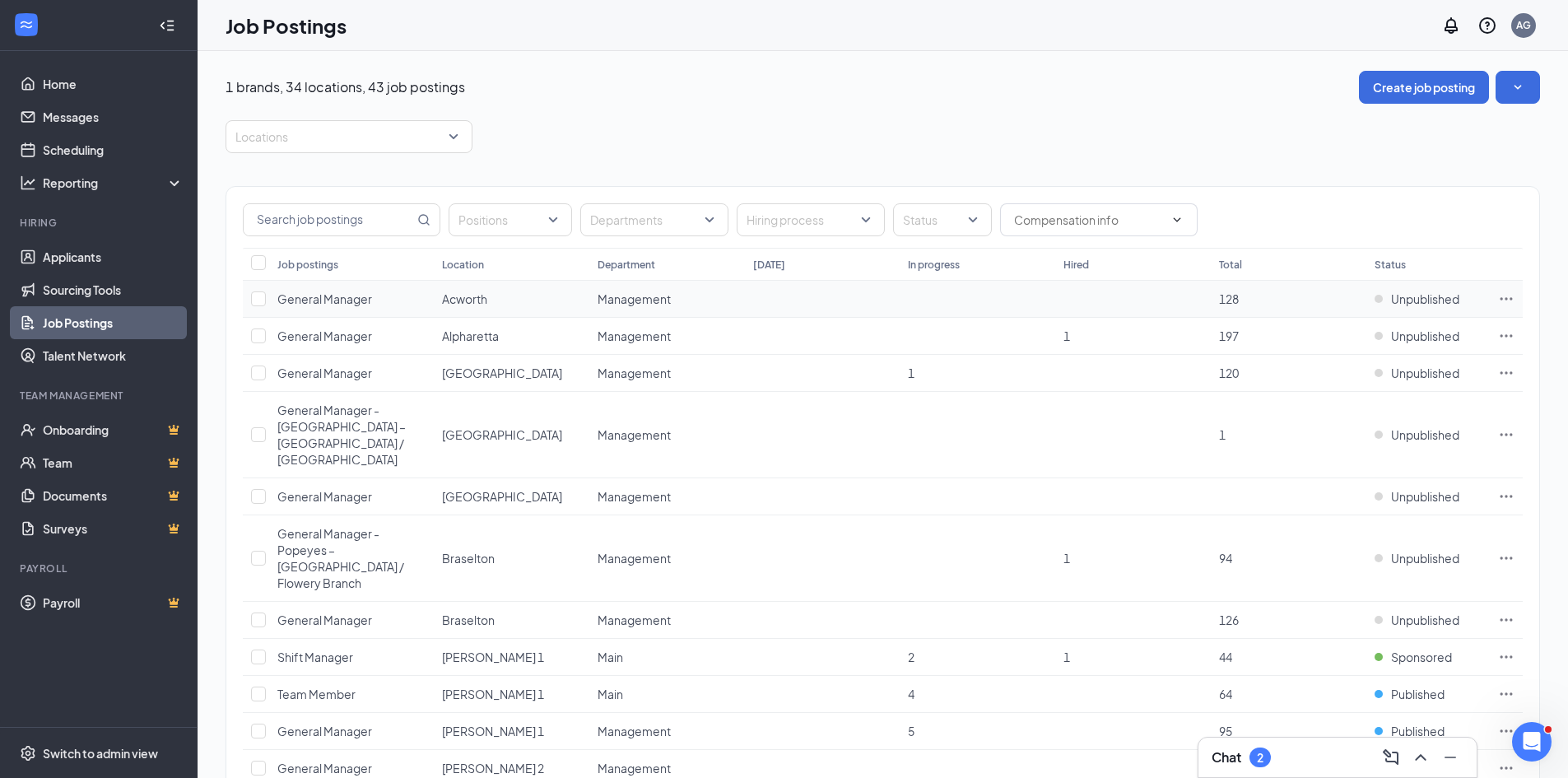
click at [331, 300] on span "General Manager" at bounding box center [325, 299] width 95 height 15
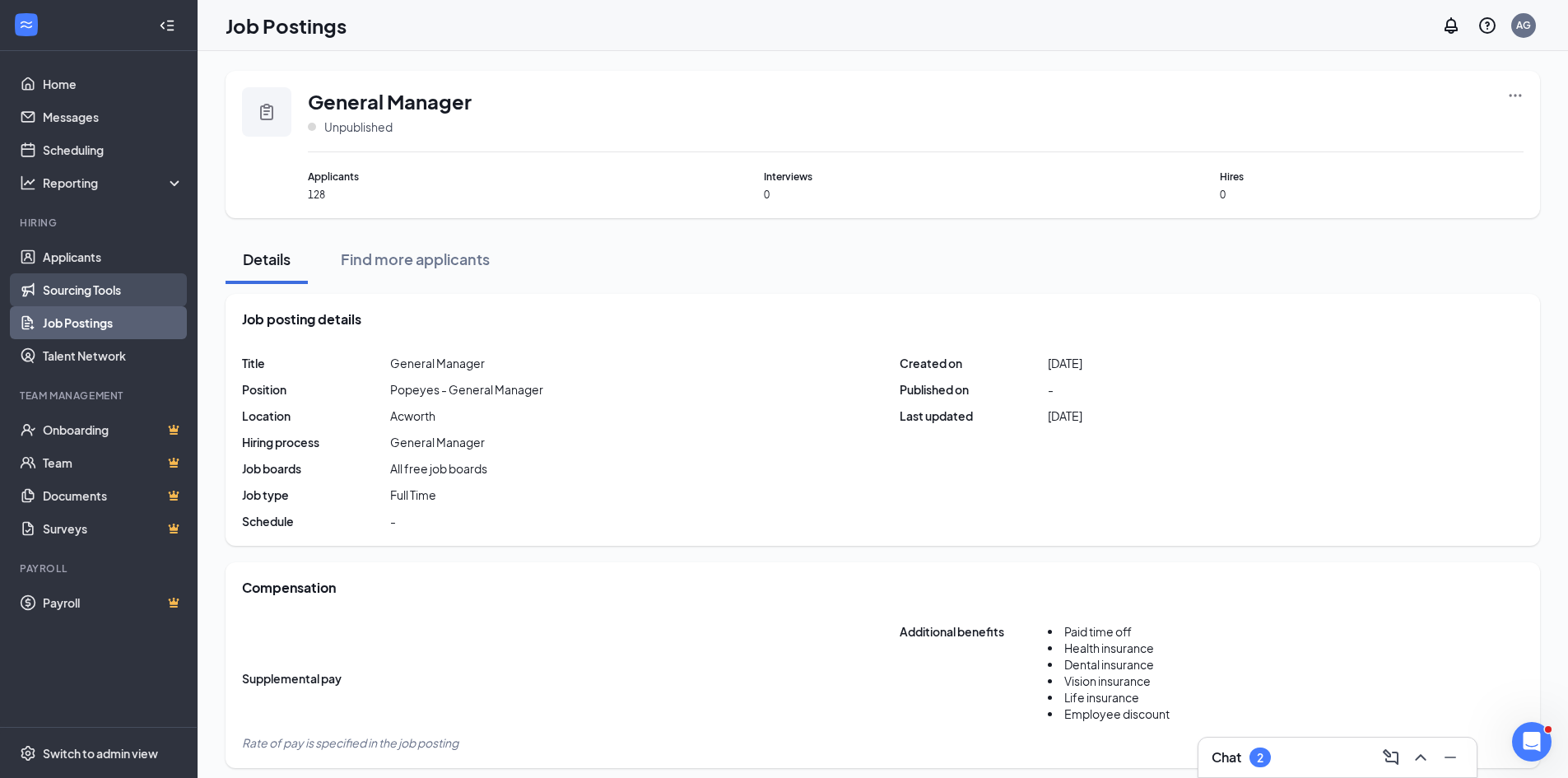
click at [75, 292] on link "Sourcing Tools" at bounding box center [113, 290] width 141 height 33
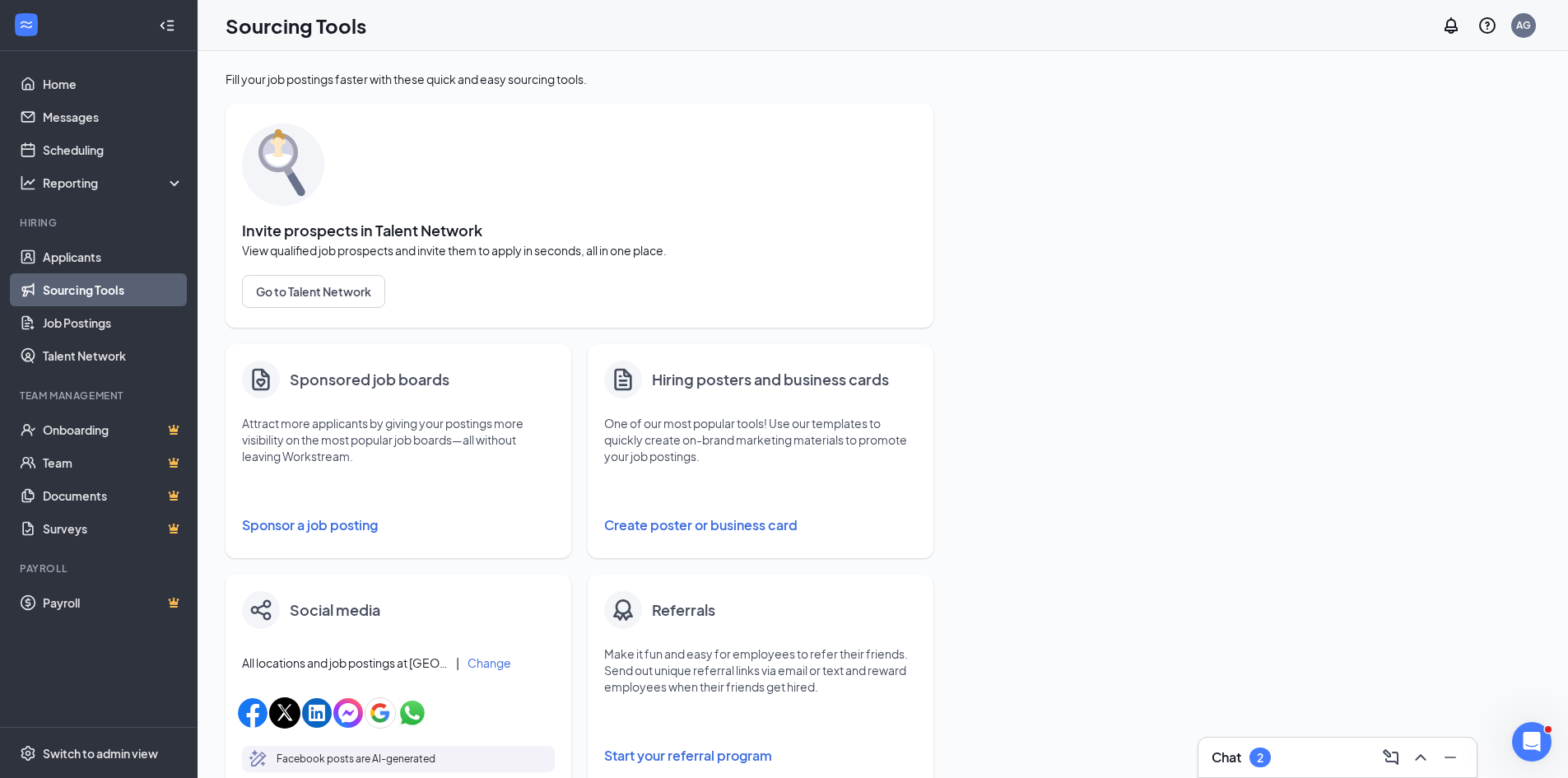
click at [326, 521] on button "Sponsor a job posting" at bounding box center [398, 525] width 313 height 33
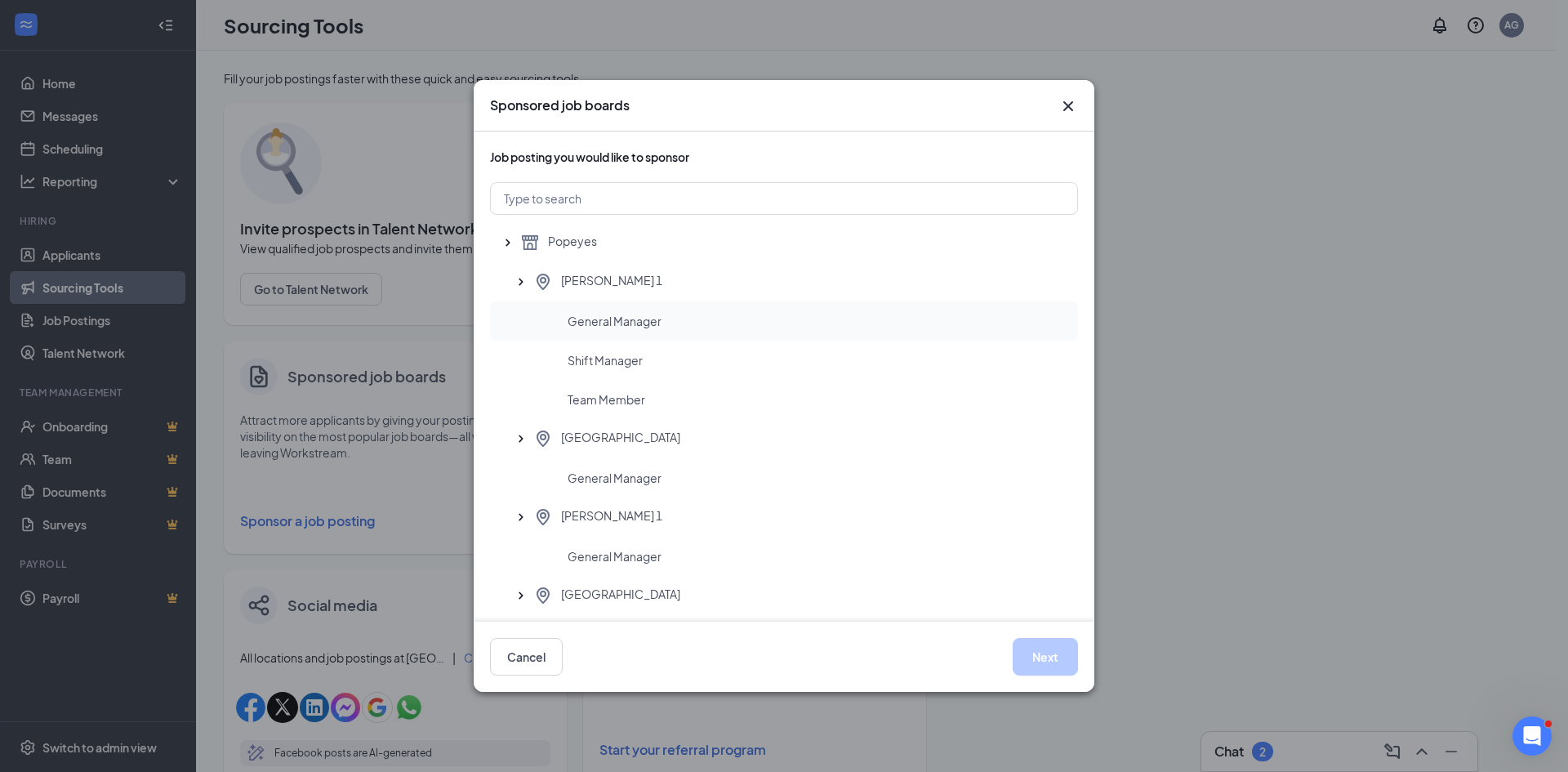
click at [597, 320] on span "General Manager" at bounding box center [614, 321] width 94 height 16
click at [602, 473] on span "General Manager" at bounding box center [614, 478] width 94 height 16
click at [1049, 652] on button "Next" at bounding box center [1044, 657] width 65 height 38
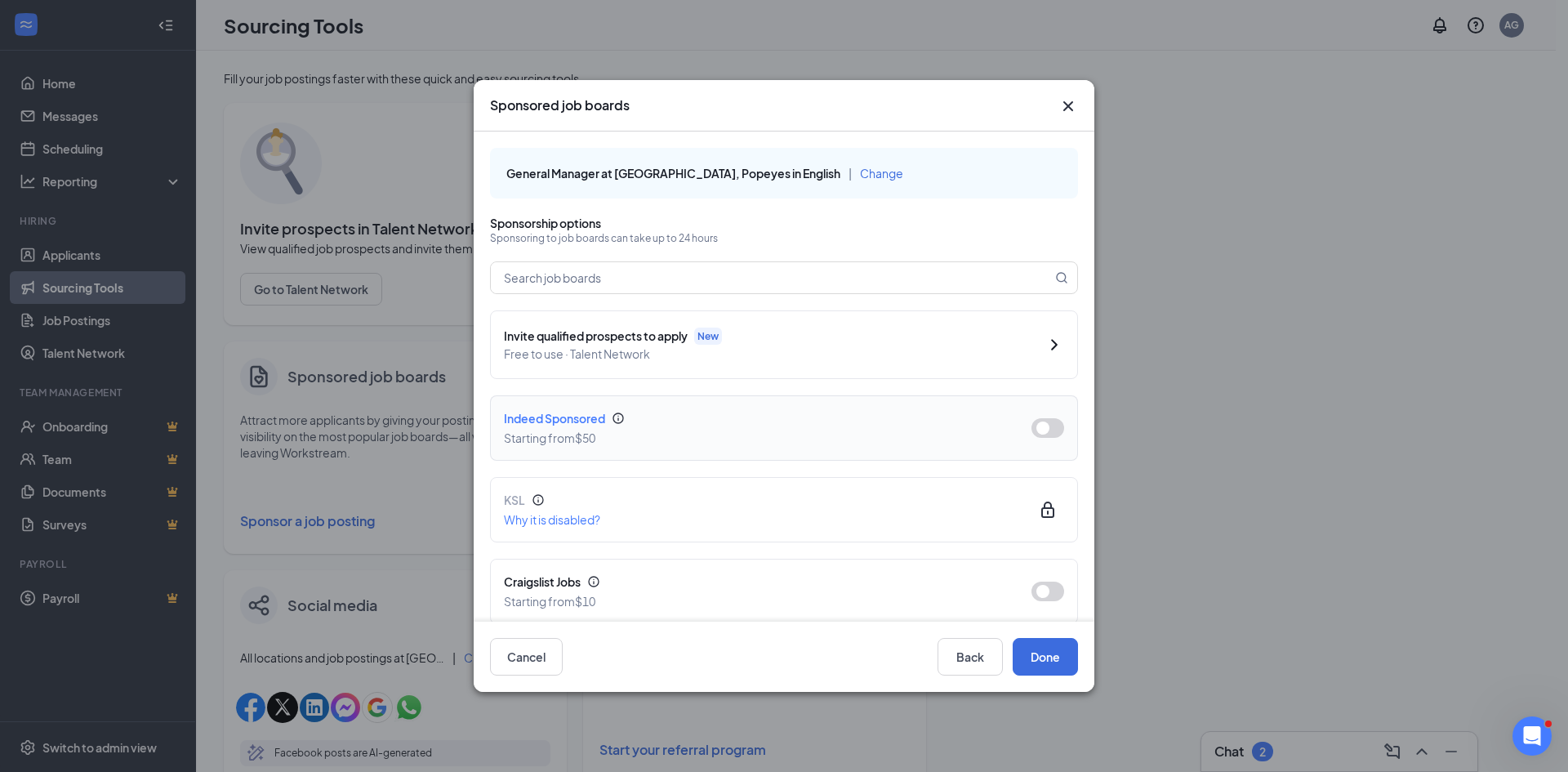
click at [1042, 428] on button "button" at bounding box center [1048, 428] width 33 height 19
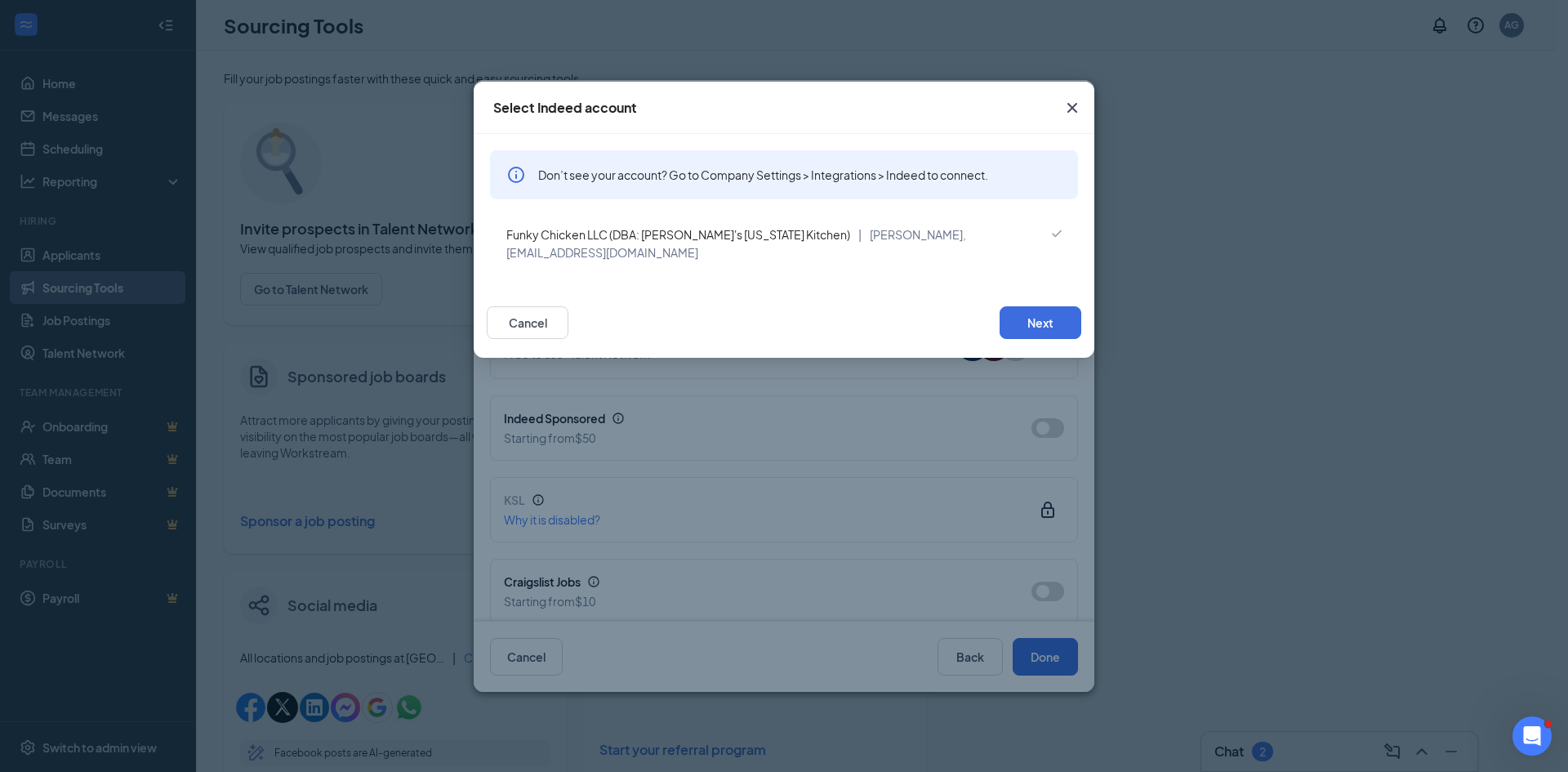
click at [1070, 106] on icon "Cross" at bounding box center [1072, 107] width 19 height 19
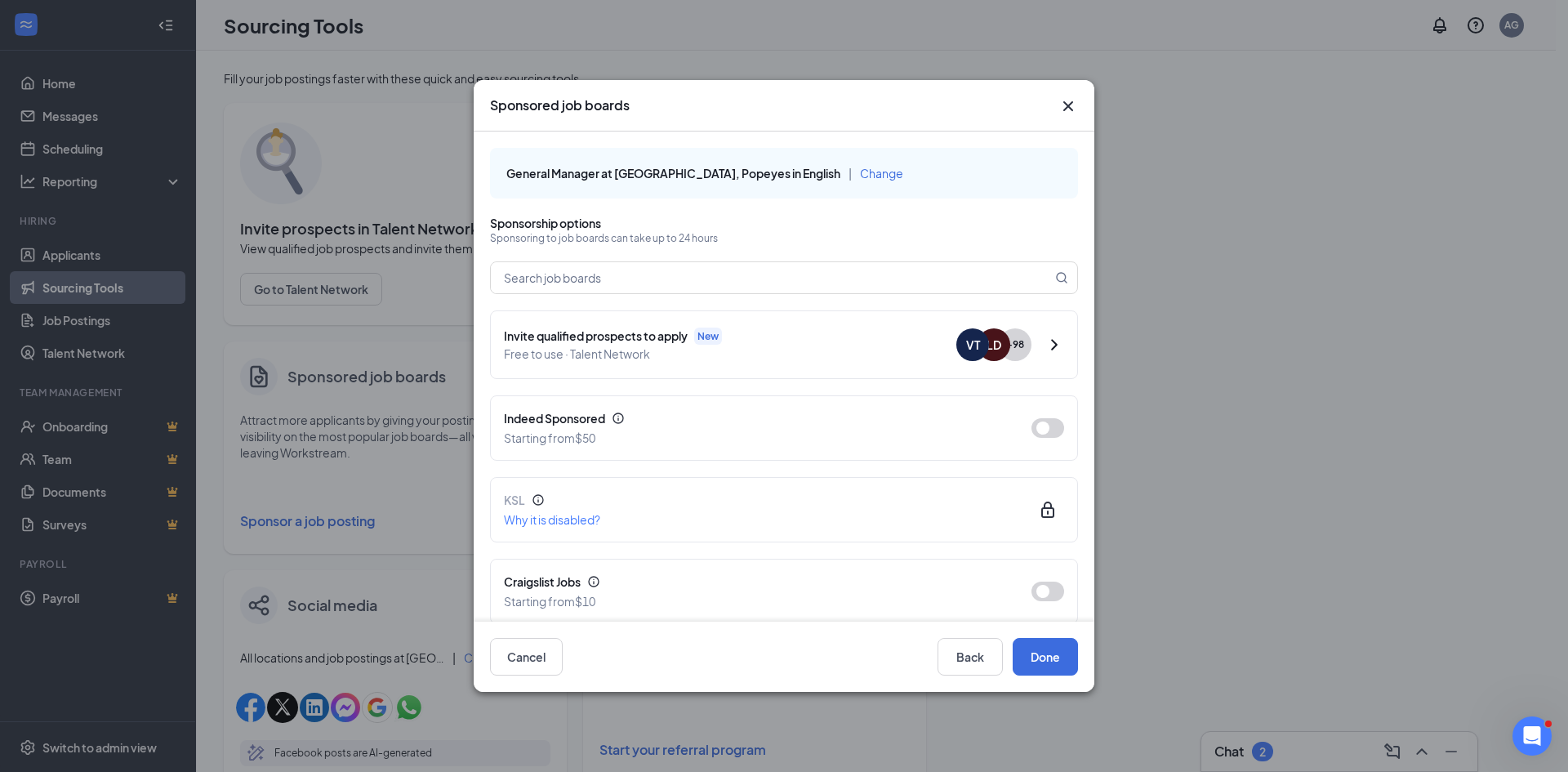
click at [1065, 101] on icon "Cross" at bounding box center [1067, 105] width 19 height 19
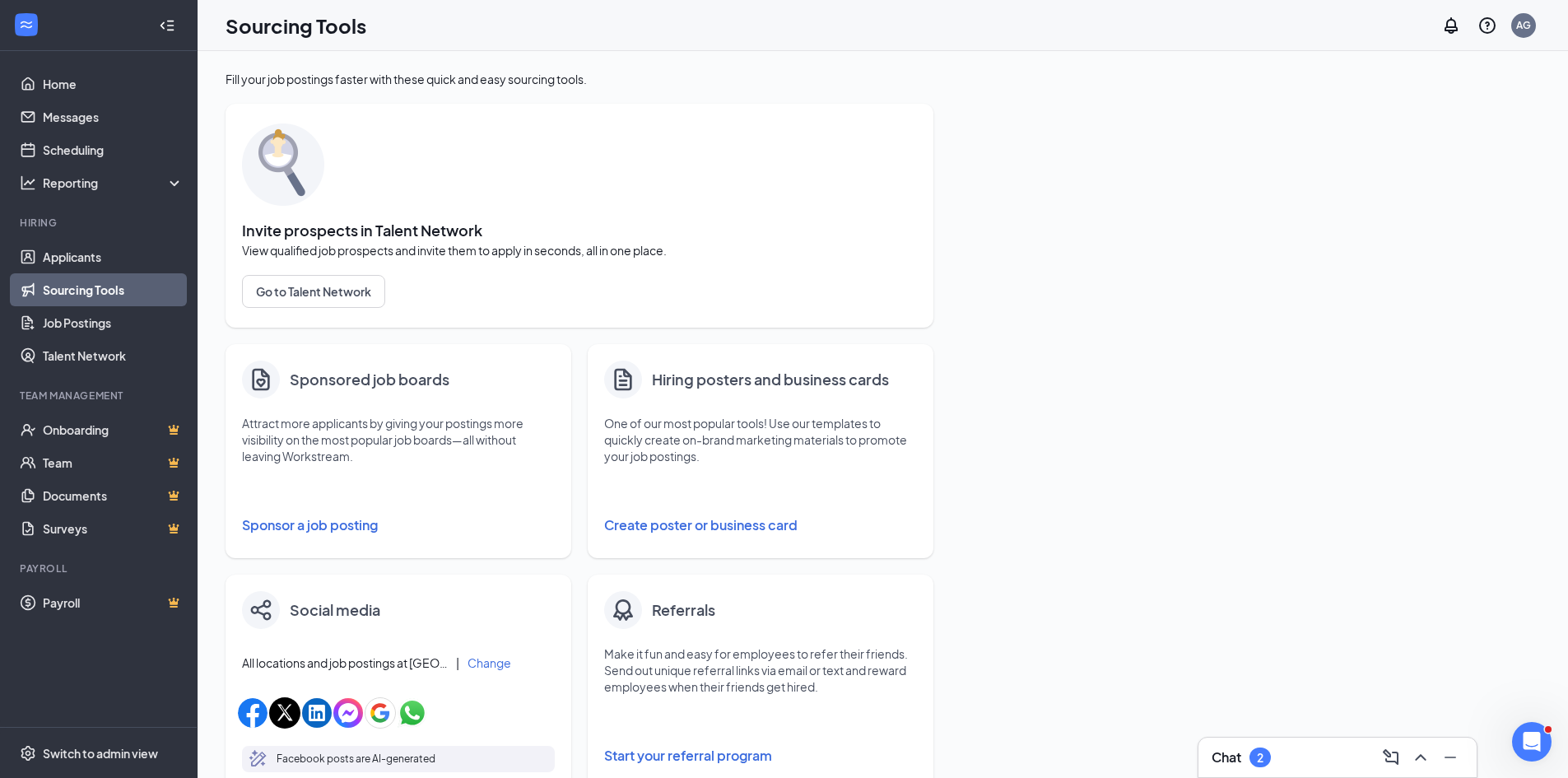
click at [1235, 209] on div "Fill your job postings faster with these quick and easy sourcing tools. Invite …" at bounding box center [882, 668] width 1314 height 1195
click at [77, 89] on link "Home" at bounding box center [113, 84] width 141 height 33
